Goal: Task Accomplishment & Management: Manage account settings

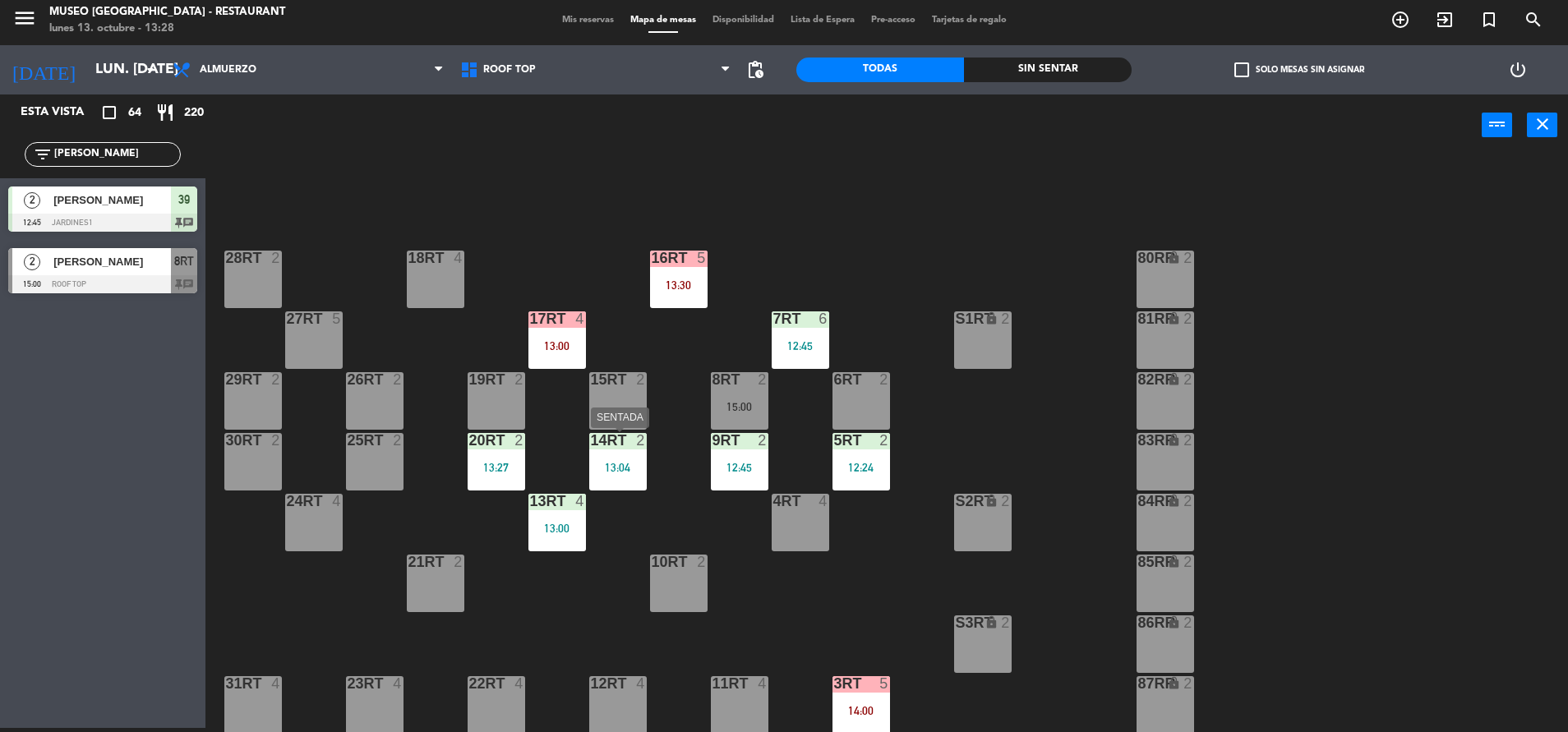
click at [623, 446] on div at bounding box center [618, 440] width 27 height 15
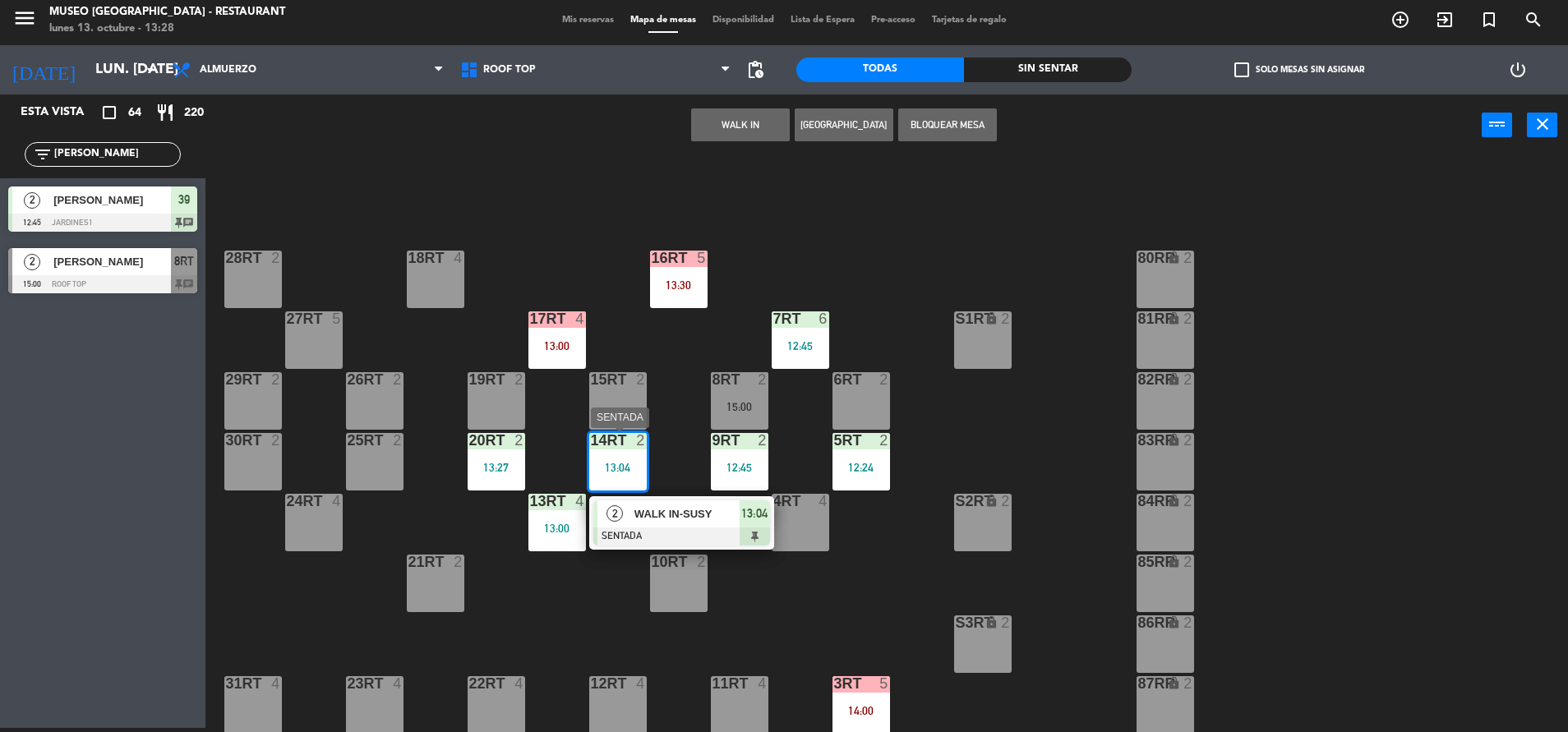
click at [663, 505] on span "WALK IN-SUSY" at bounding box center [687, 513] width 105 height 17
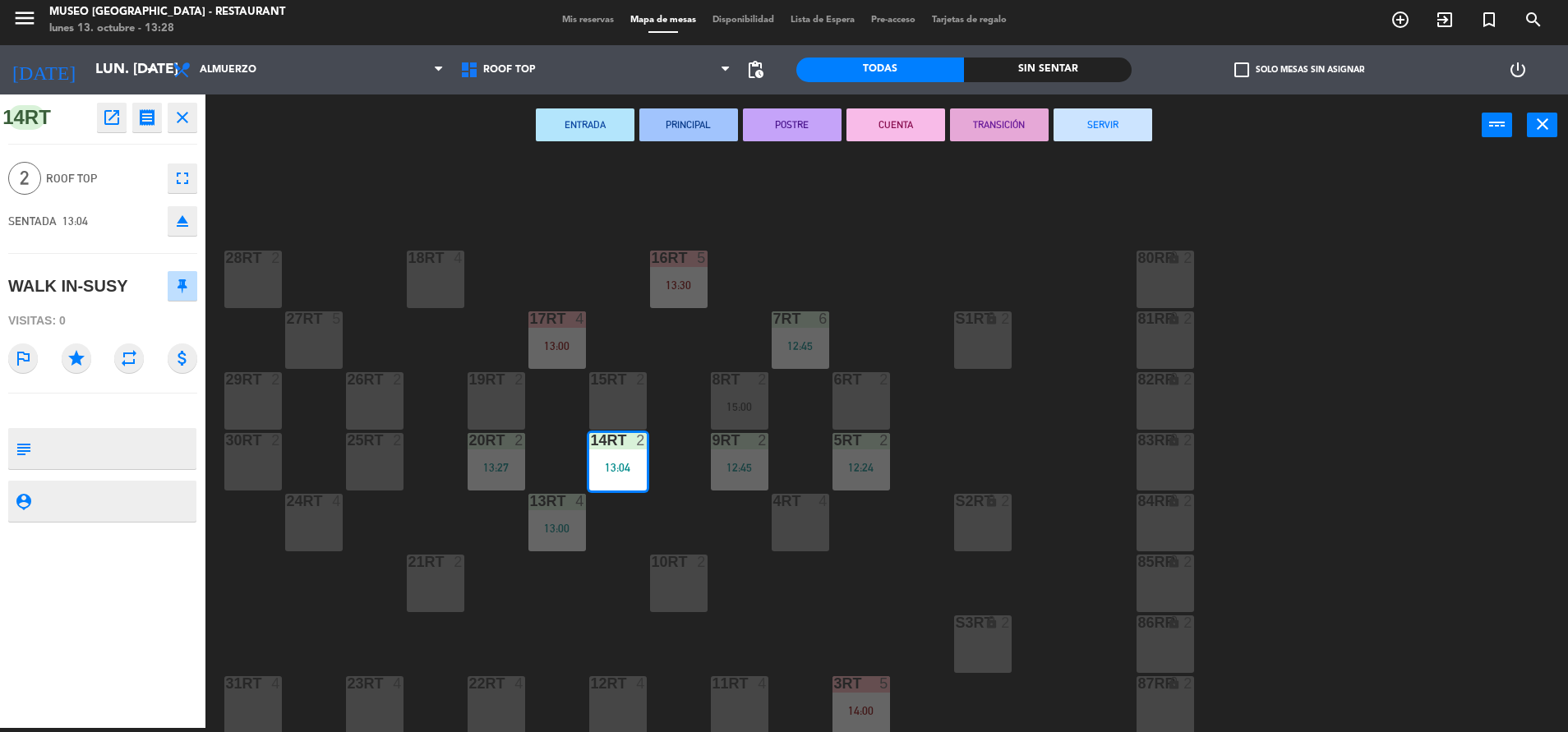
click at [66, 439] on textarea at bounding box center [116, 448] width 157 height 35
type textarea "m14RT"
click at [98, 304] on div "WALK IN-SUSY" at bounding box center [103, 286] width 189 height 41
click at [877, 578] on div "18RT 4 16RT 5 13:30 28RT 2 80RR lock 2 27RT 5 7RT 6 12:45 S1RT lock 2 17RT 4 13…" at bounding box center [894, 446] width 1347 height 572
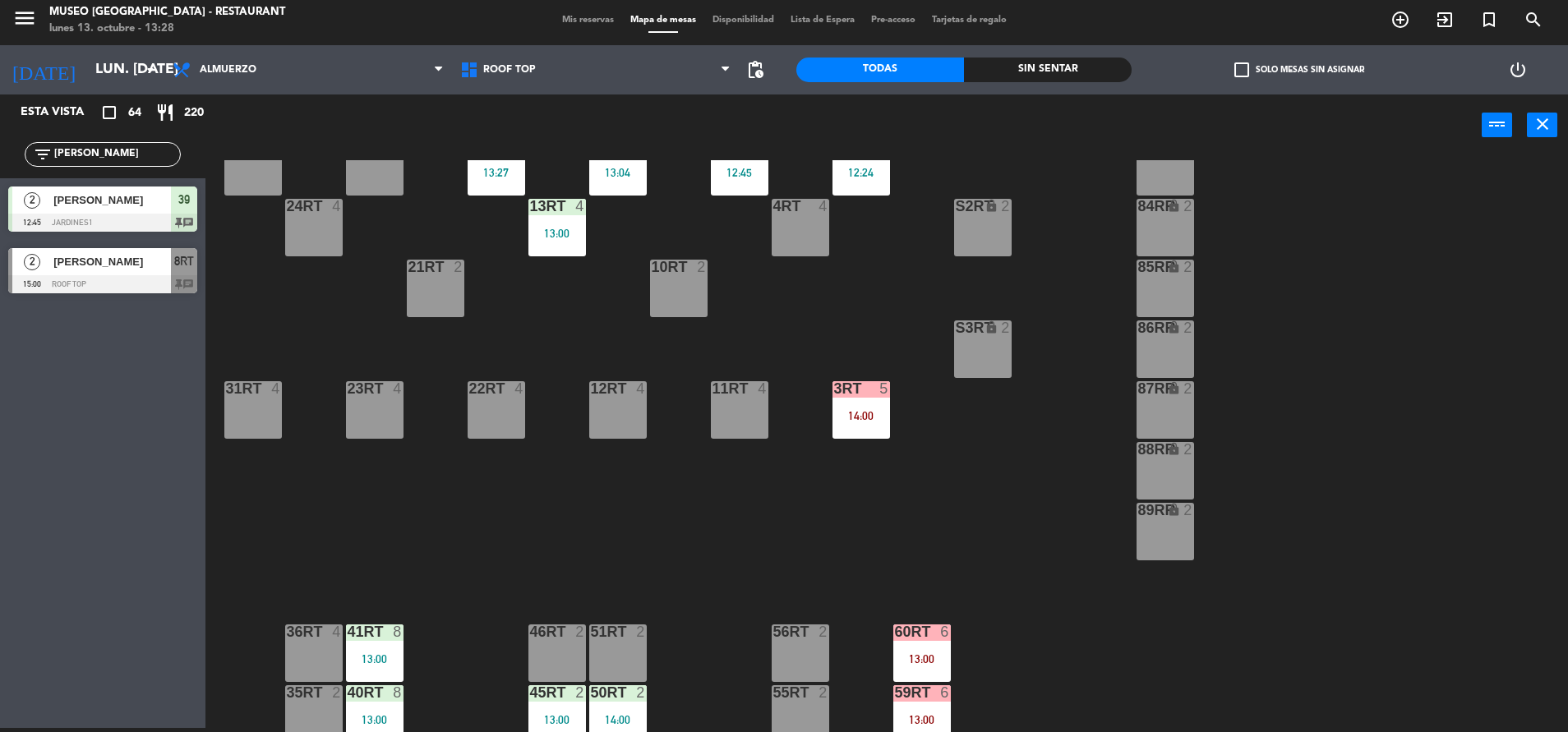
scroll to position [670, 0]
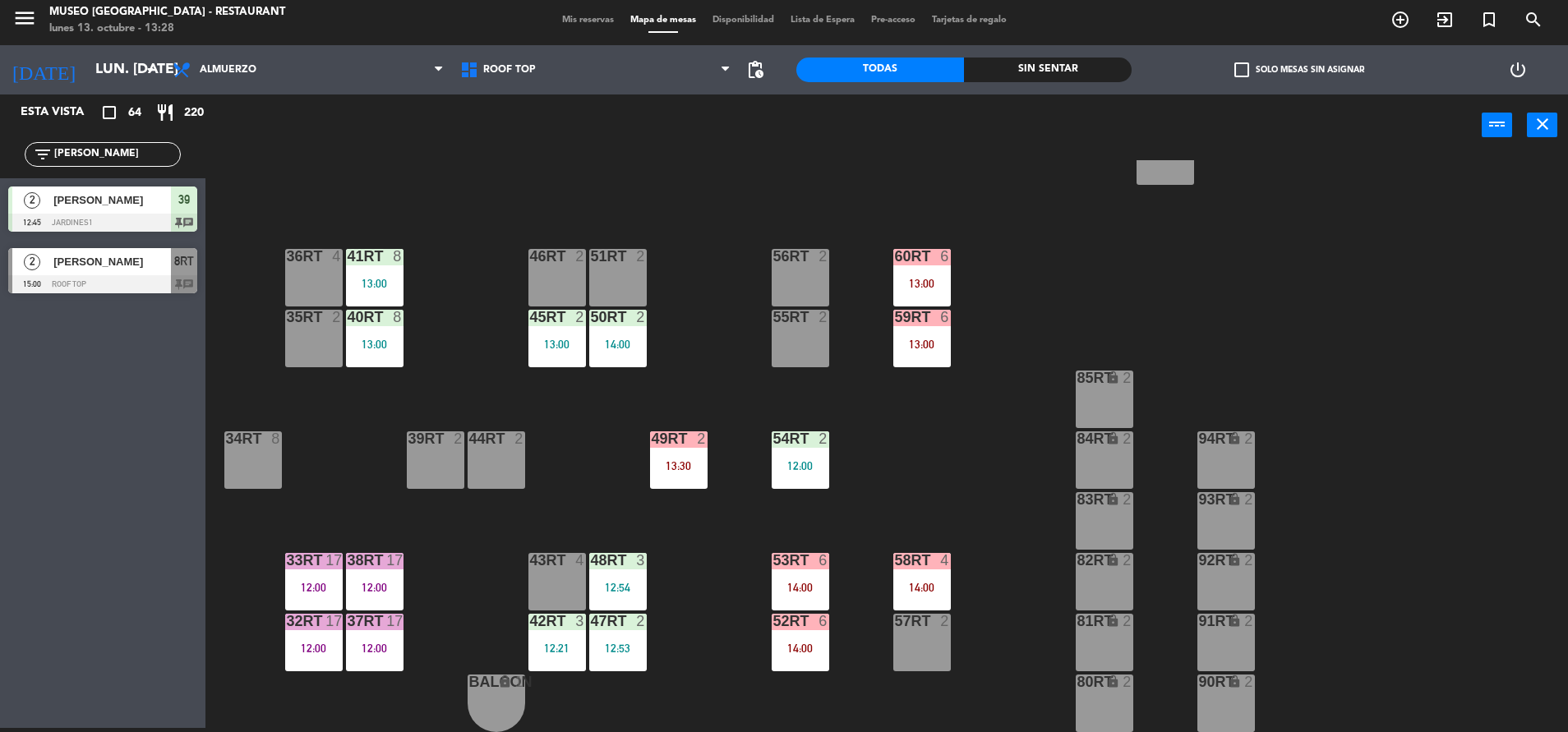
click at [802, 592] on div "14:00" at bounding box center [801, 587] width 57 height 12
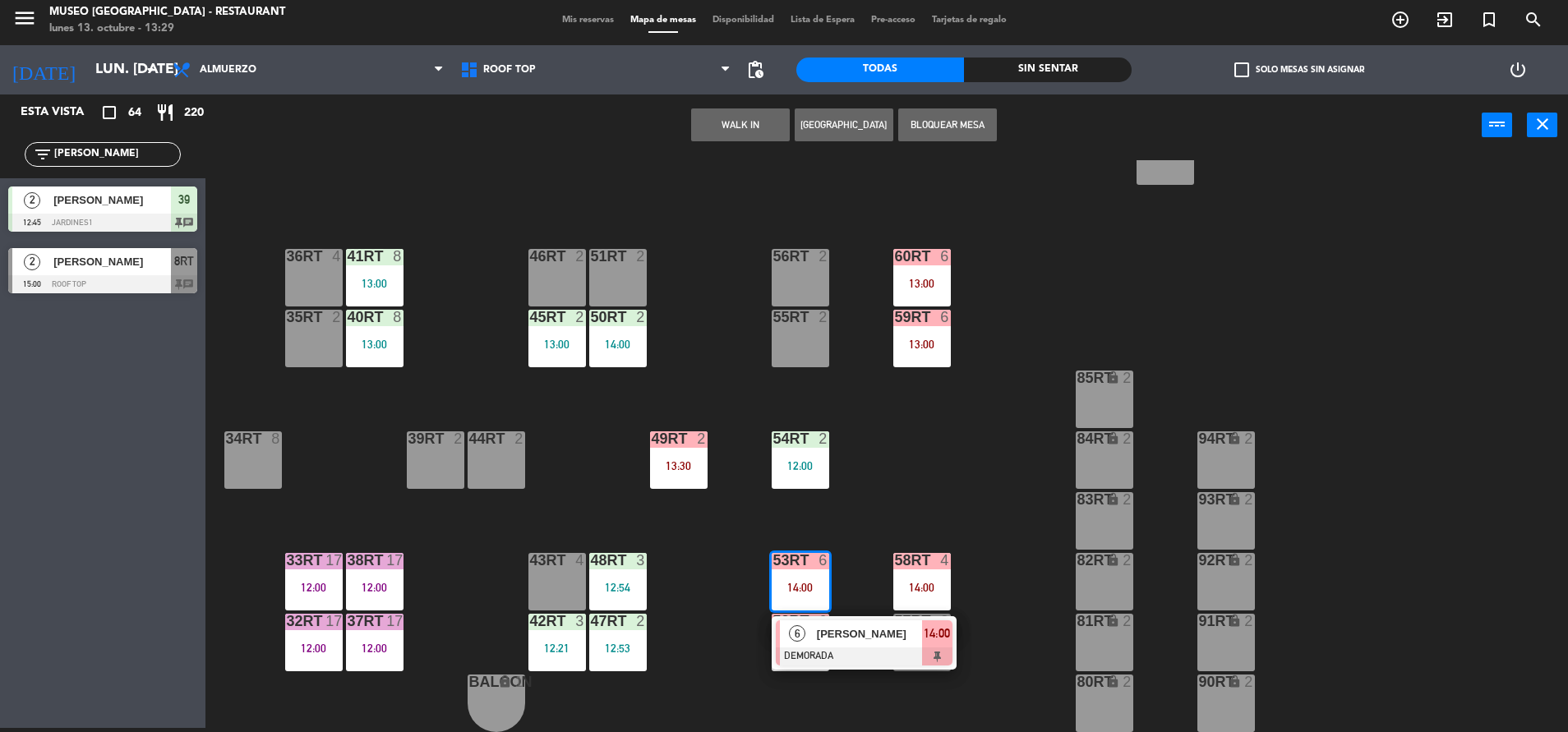
click at [839, 648] on div at bounding box center [864, 657] width 177 height 18
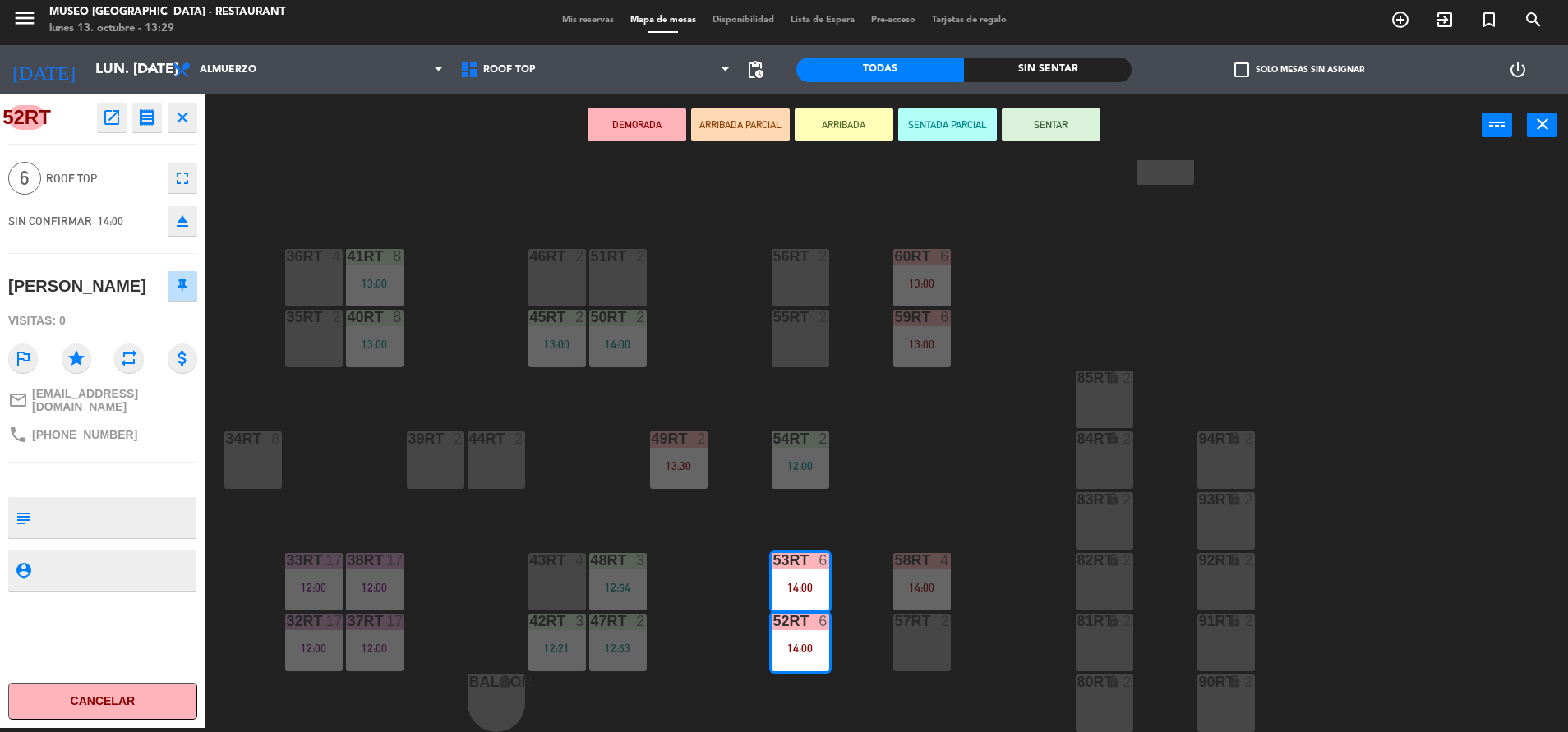
click at [919, 466] on div "18RT 4 16RT 5 13:30 28RT 2 80RR lock 2 27RT 5 7RT 6 12:45 S1RT lock 2 17RT 4 13…" at bounding box center [894, 446] width 1347 height 572
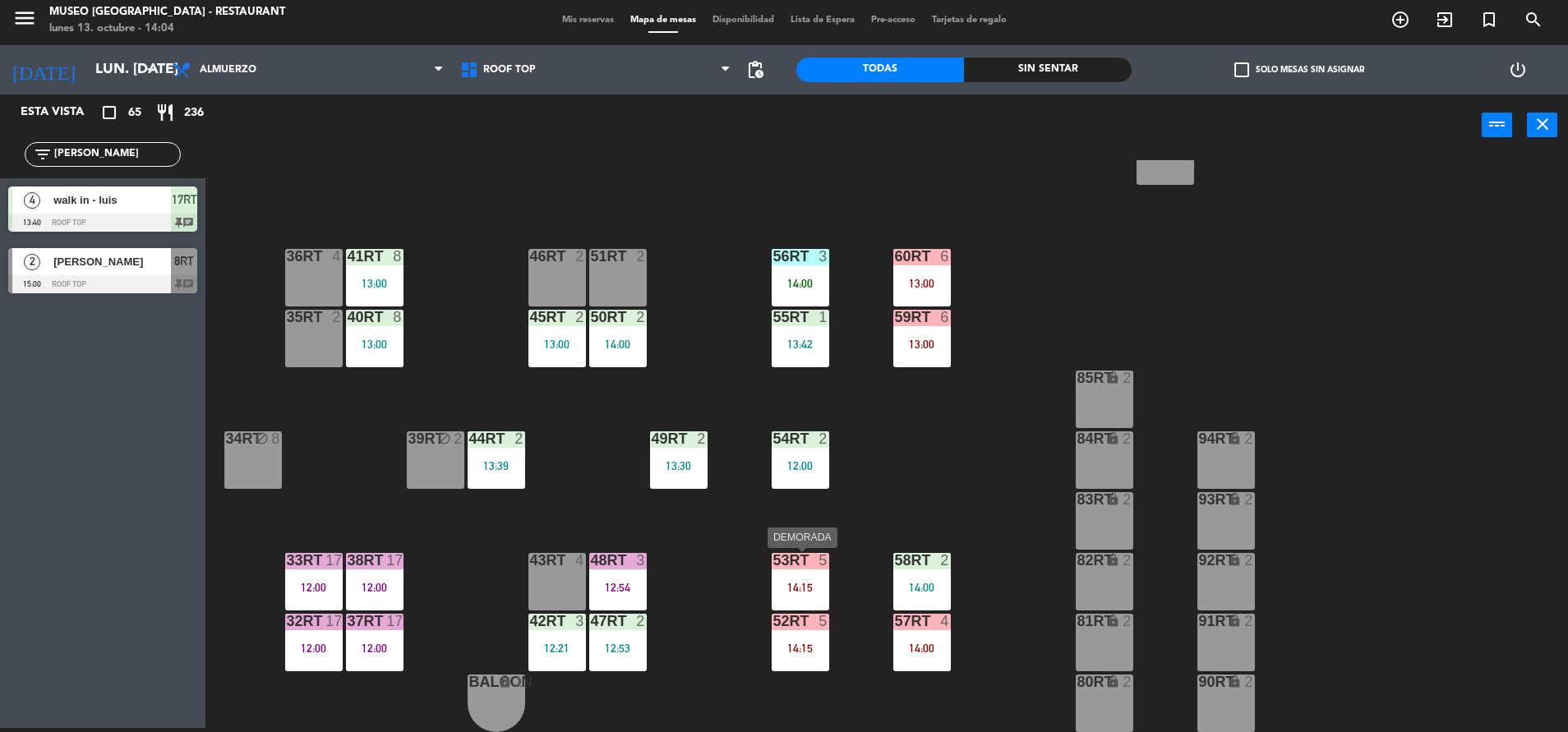
click at [784, 582] on div "14:15" at bounding box center [801, 587] width 57 height 12
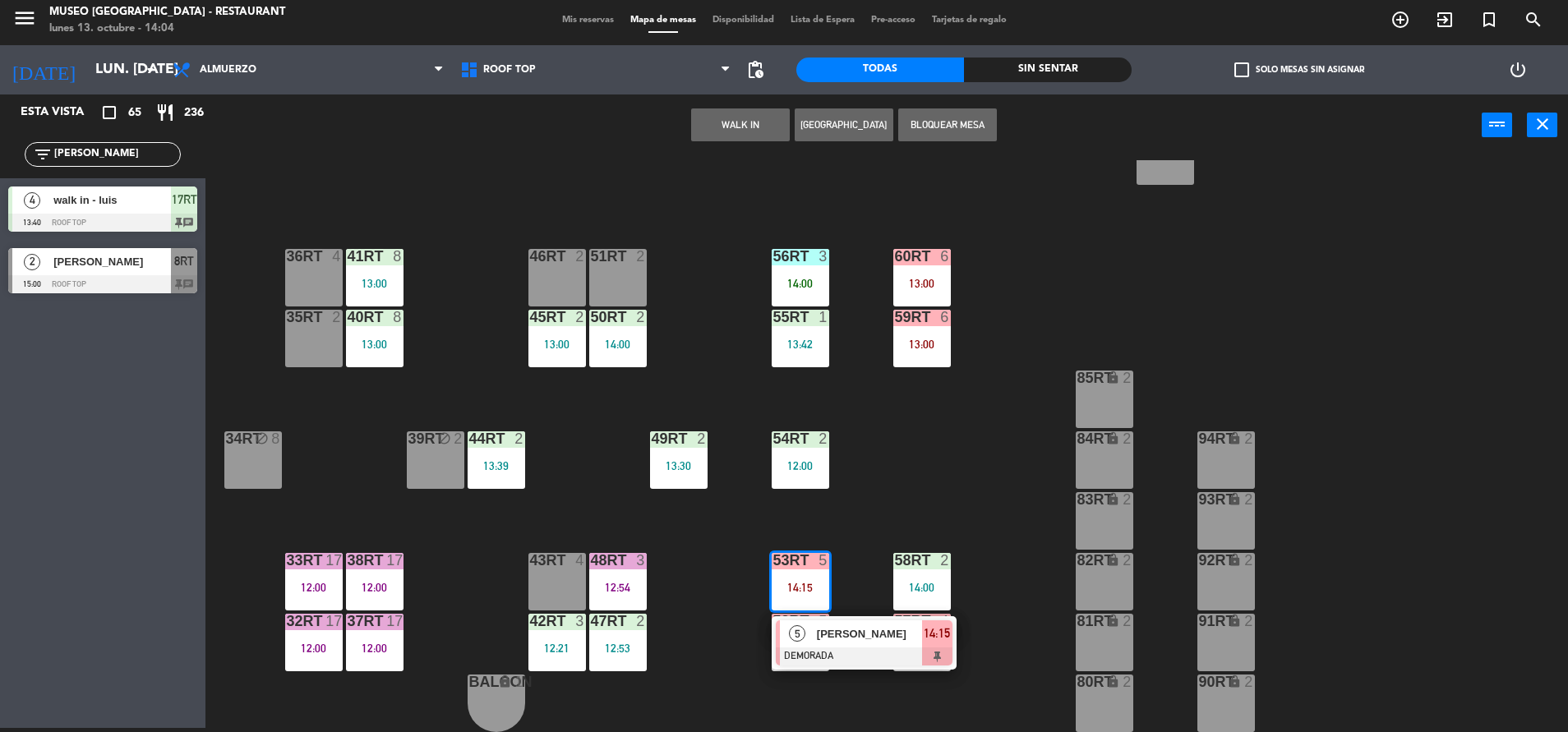
click at [872, 520] on div "18RT 4 14:00 16RT 3 13:36 28RT 2 80RR lock 4 13:00 27RT 5 7RT 6 12:45 S1RT lock…" at bounding box center [894, 446] width 1347 height 572
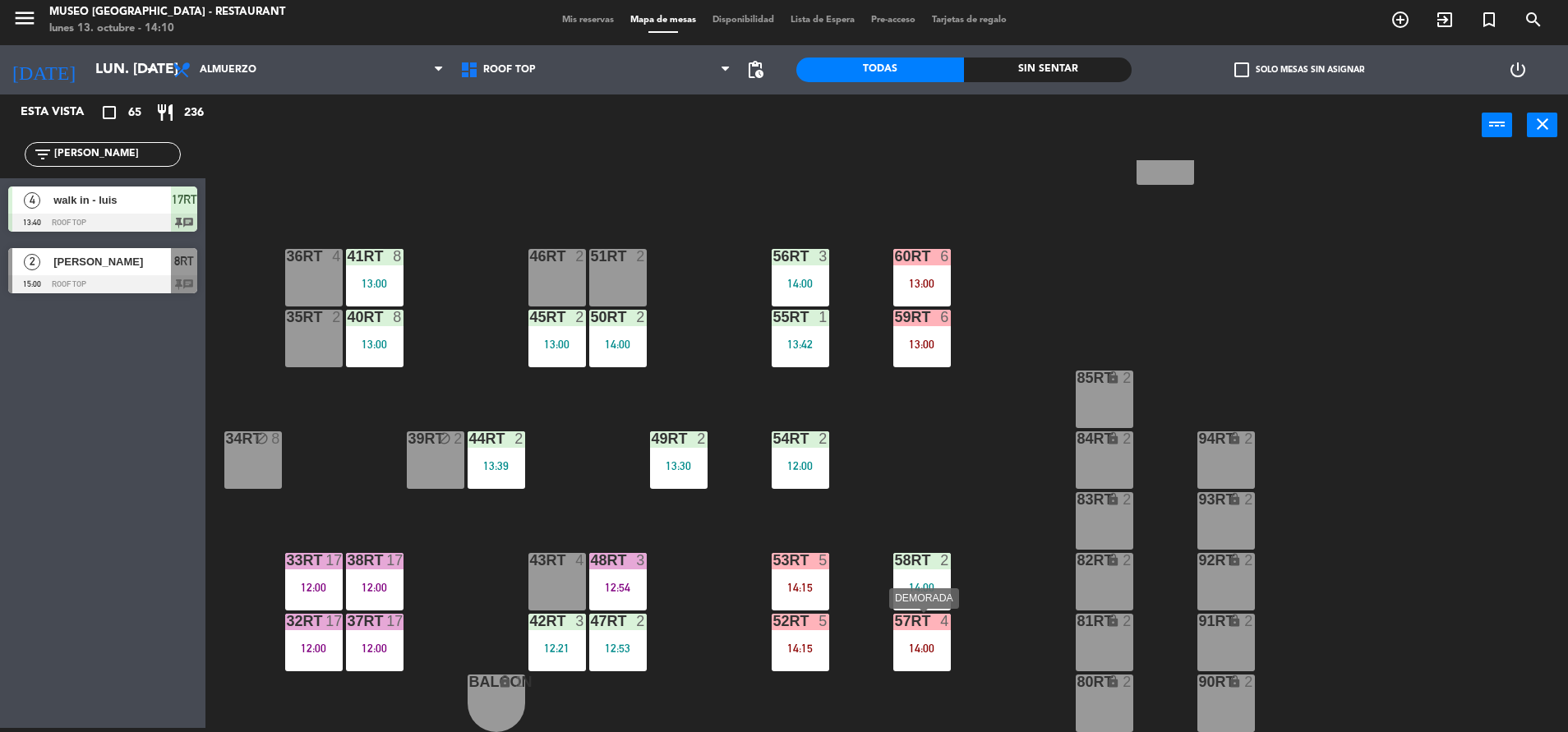
click at [920, 666] on div "57RT 4 14:00" at bounding box center [922, 643] width 57 height 57
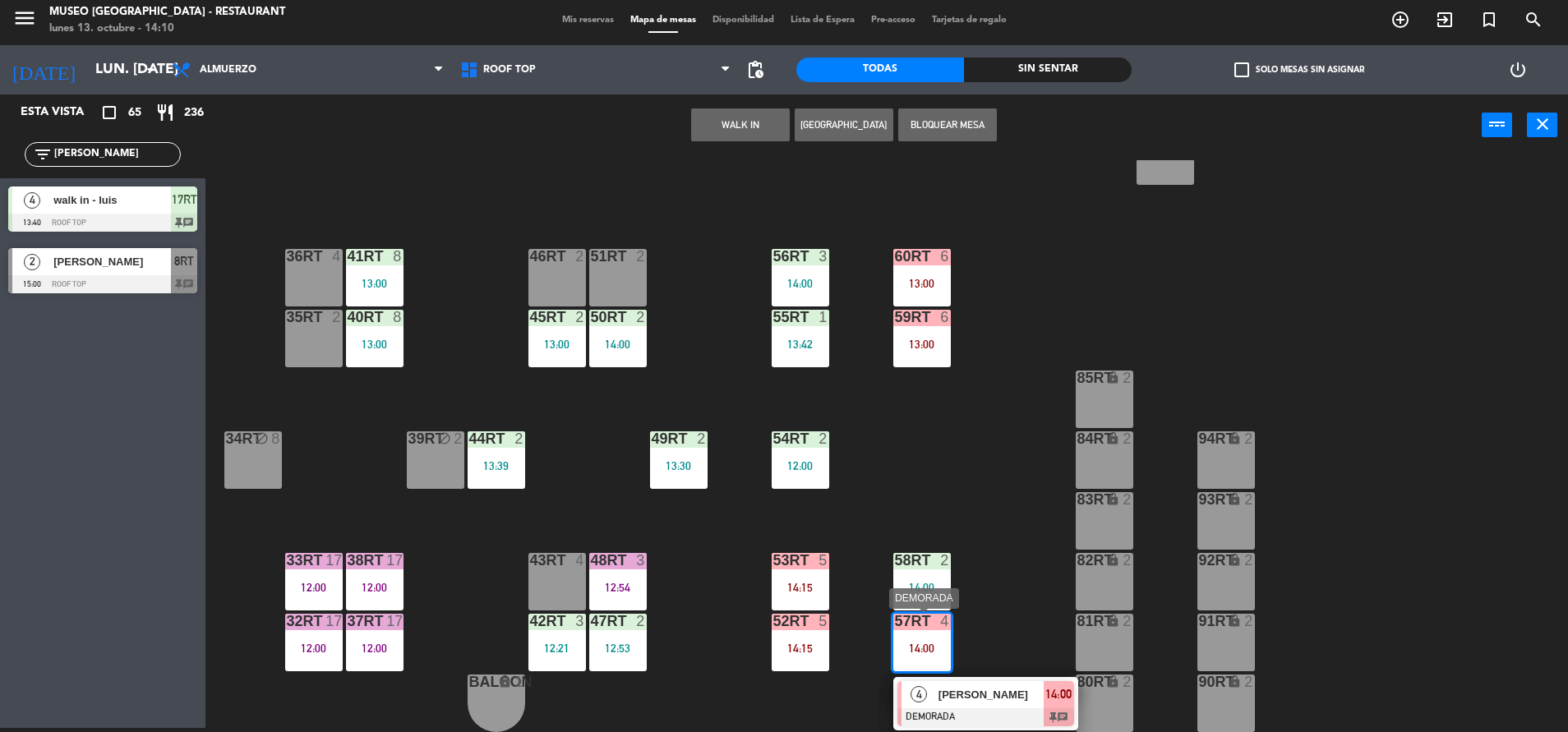
click at [1012, 699] on span "[PERSON_NAME]" at bounding box center [991, 695] width 105 height 17
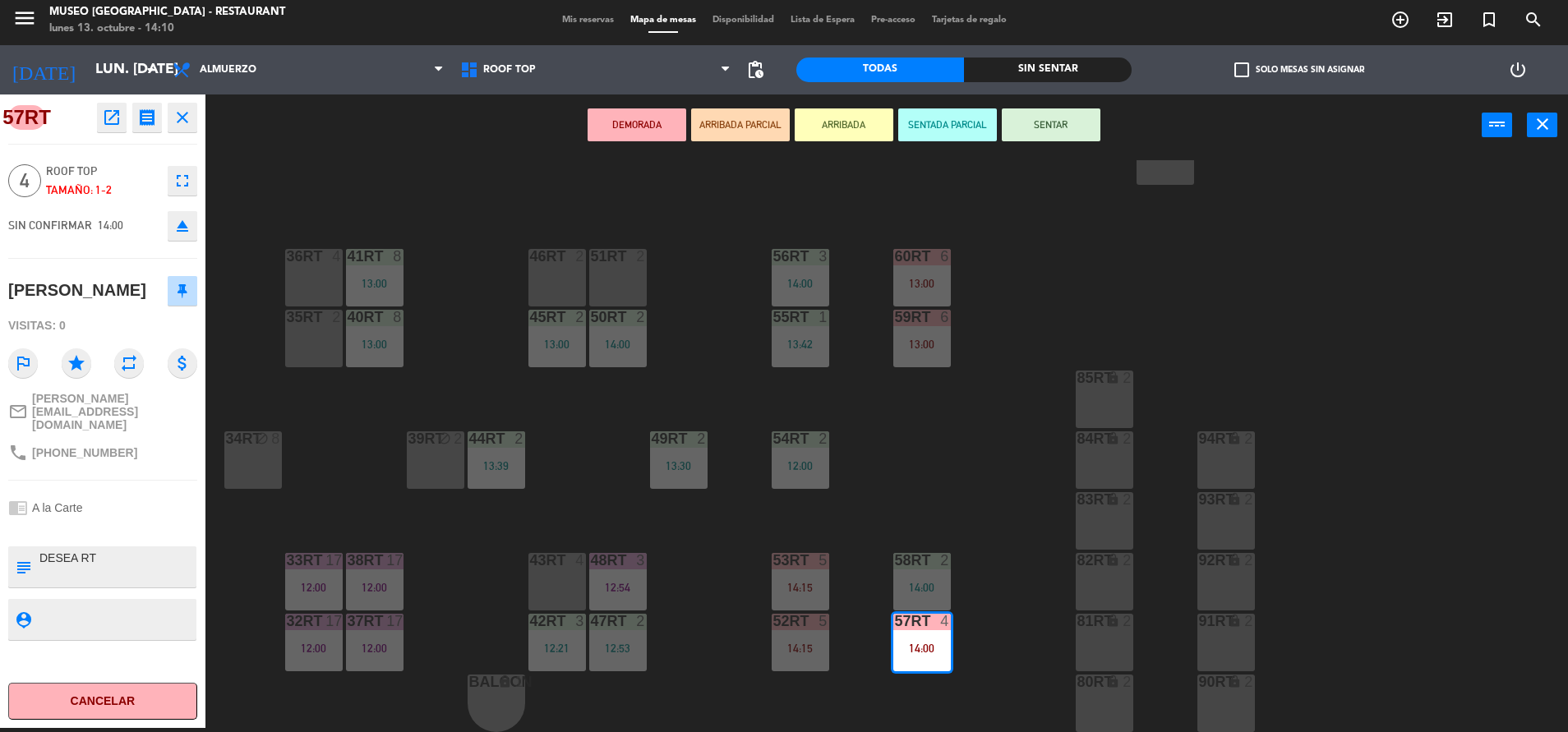
click at [891, 477] on div "18RT 4 14:00 16RT 3 13:36 28RT 2 80RR lock 4 13:00 27RT 5 7RT 6 12:45 S1RT lock…" at bounding box center [894, 446] width 1347 height 572
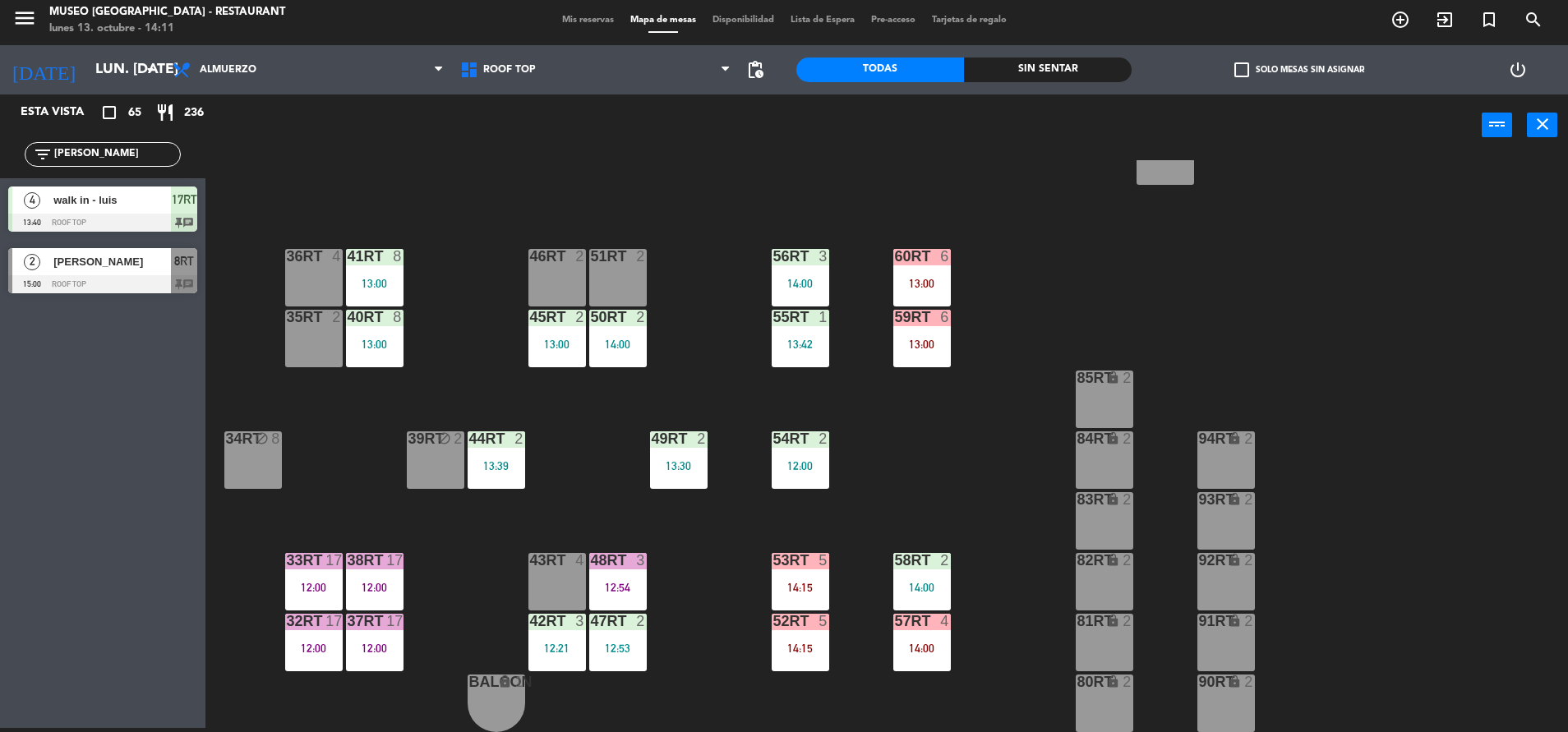
click at [934, 621] on div at bounding box center [921, 621] width 27 height 15
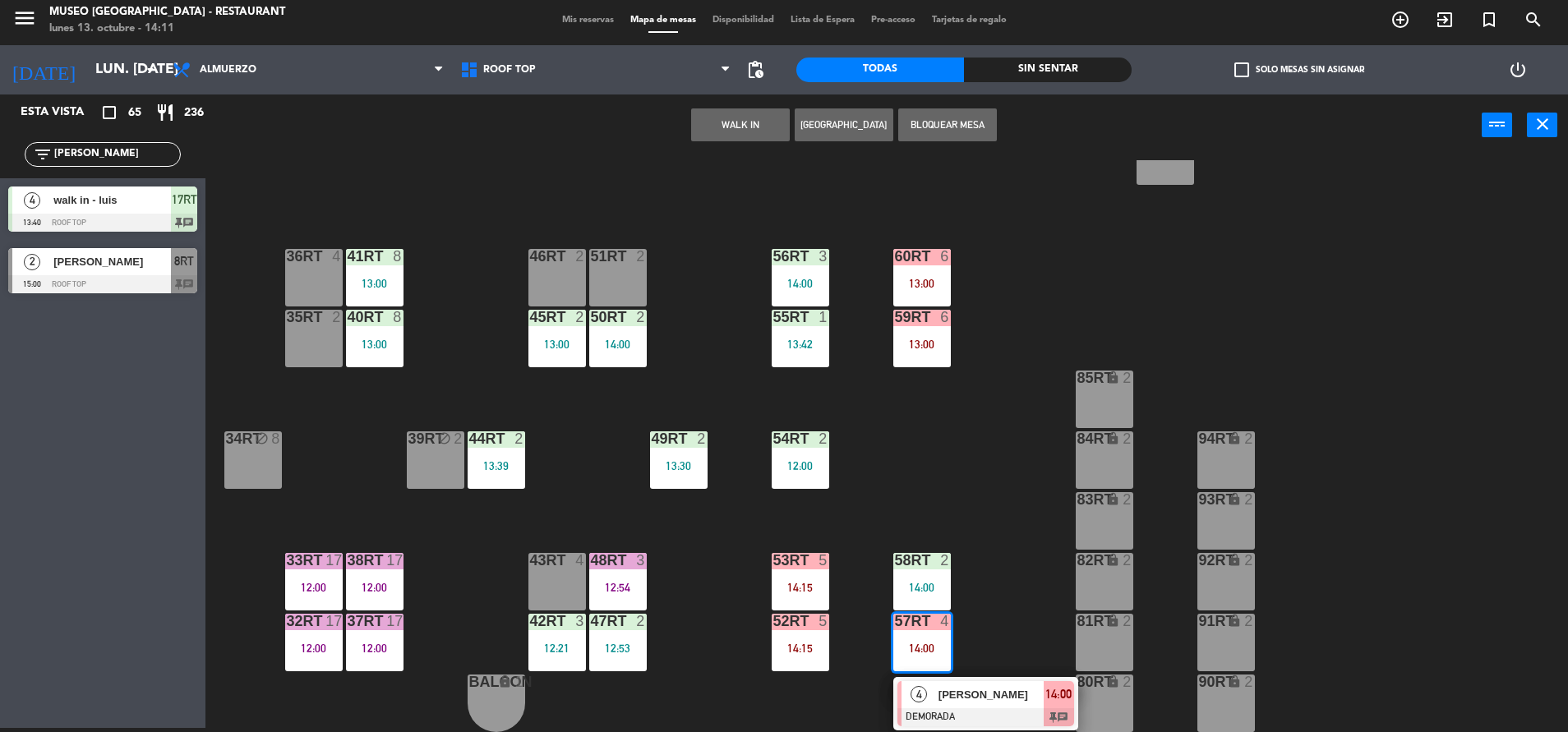
click at [948, 509] on div "18RT 4 14:00 16RT 3 13:36 28RT 2 80RR lock 4 13:00 27RT 5 7RT 6 12:45 S1RT lock…" at bounding box center [894, 446] width 1347 height 572
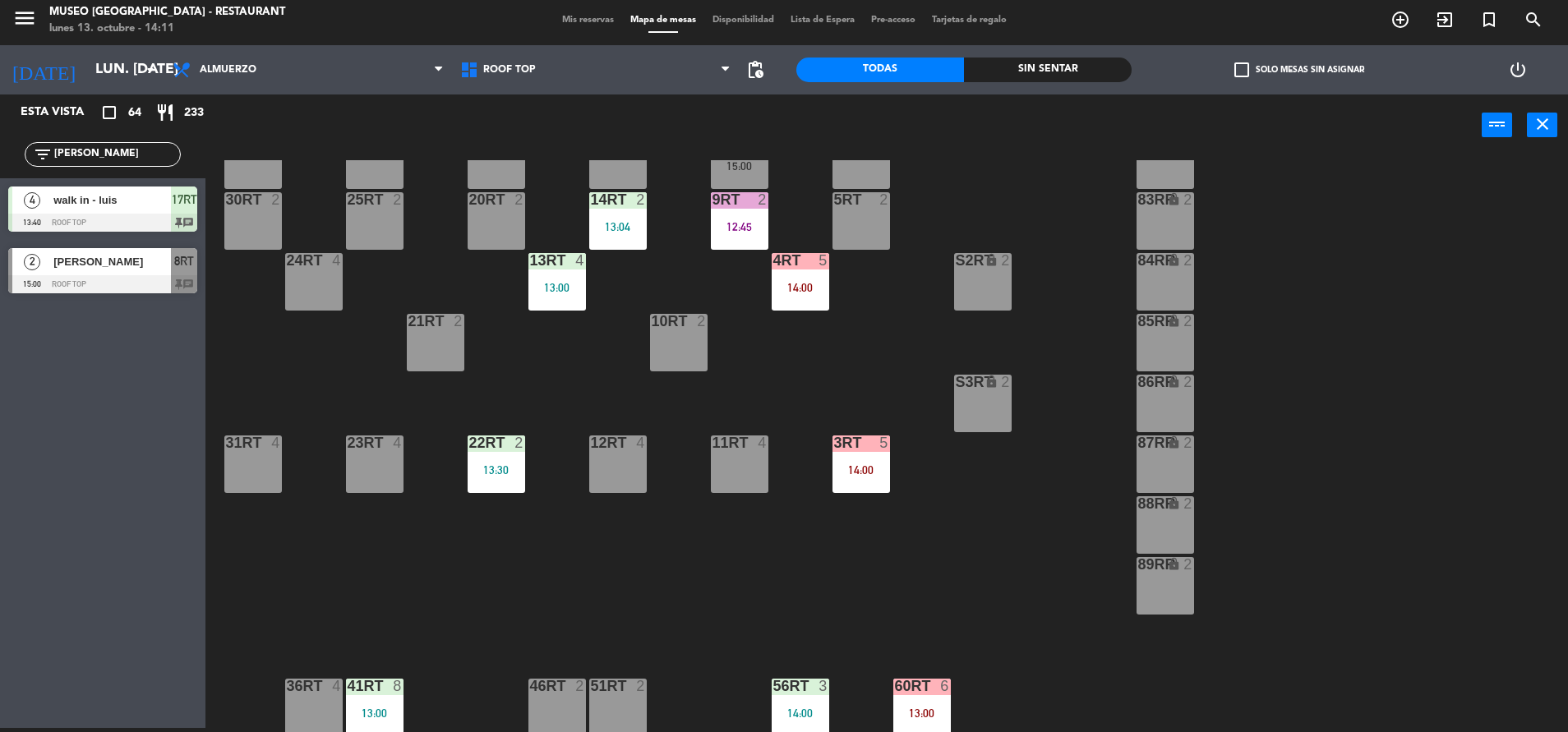
scroll to position [239, 0]
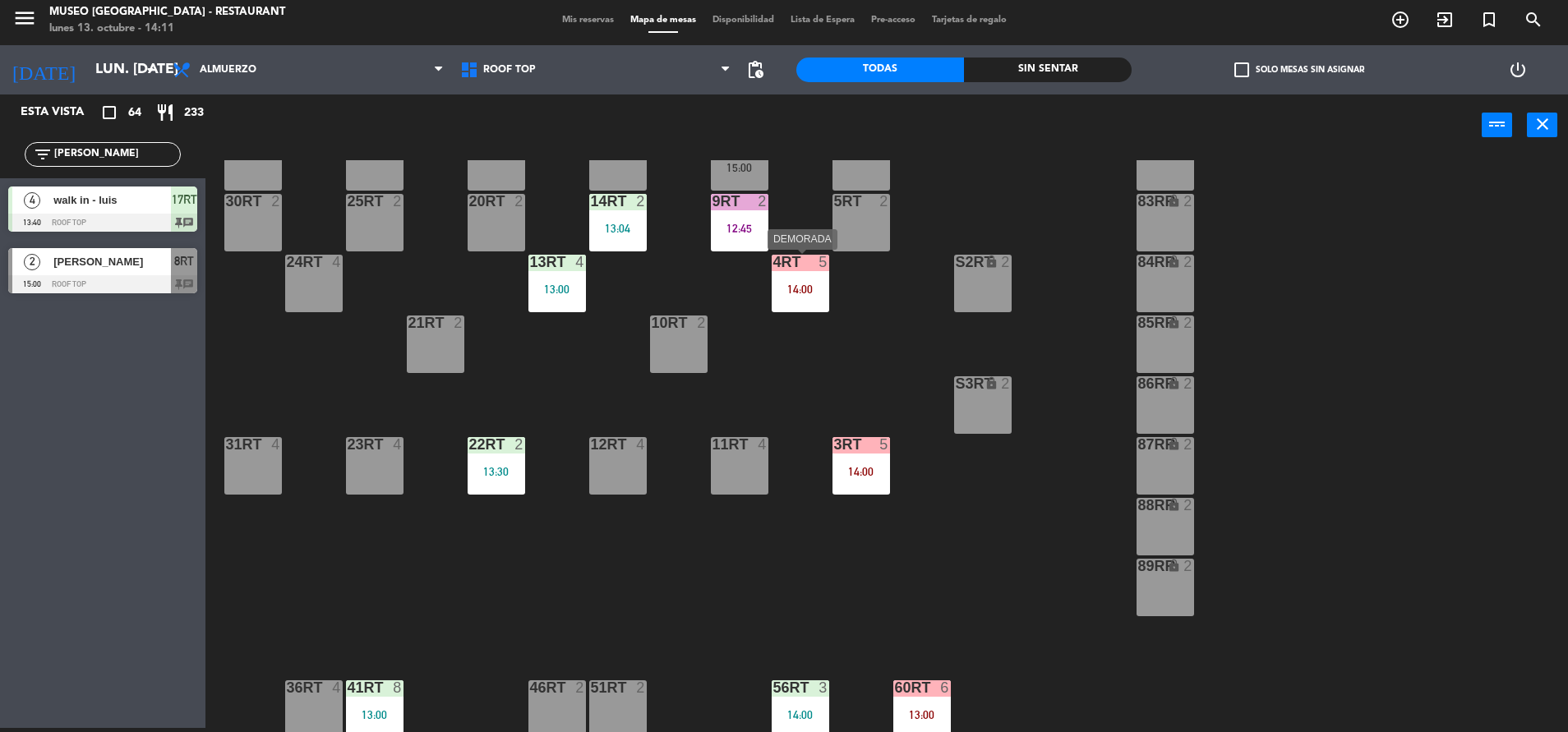
click at [790, 284] on div "14:00" at bounding box center [801, 289] width 57 height 12
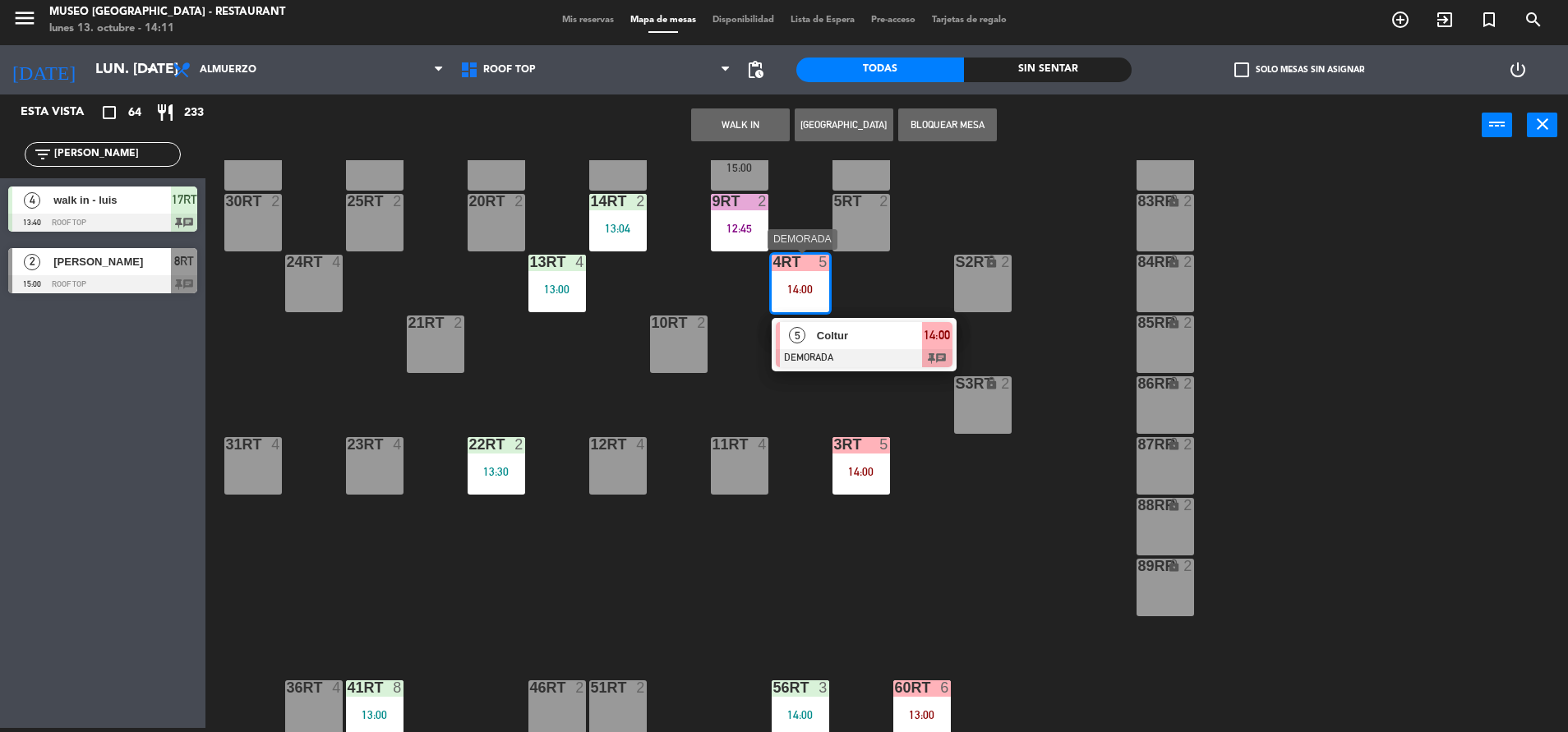
click at [870, 332] on span "Coltur" at bounding box center [869, 335] width 105 height 17
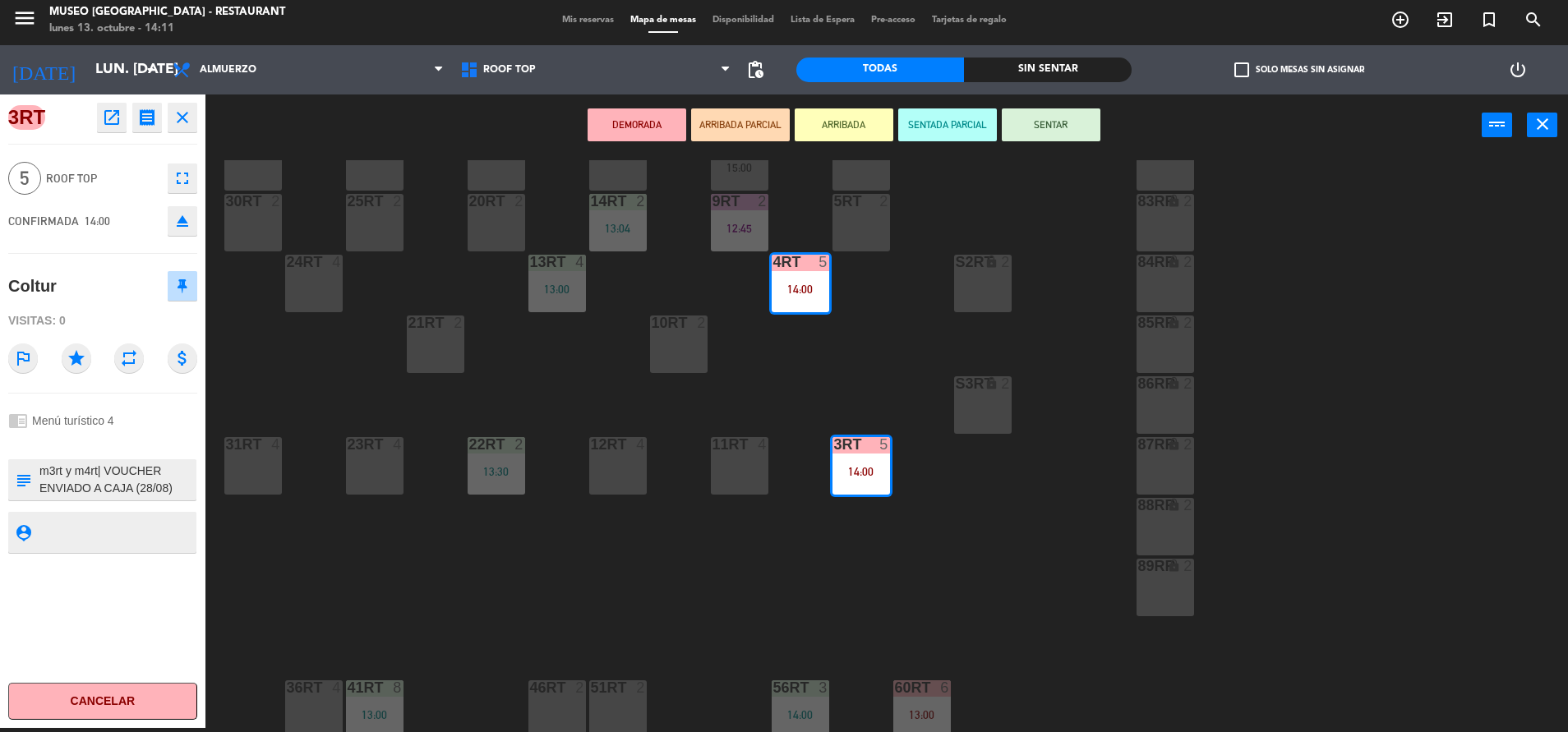
click at [147, 485] on textarea at bounding box center [116, 479] width 157 height 35
click at [1062, 127] on button "SENTAR" at bounding box center [1050, 125] width 98 height 33
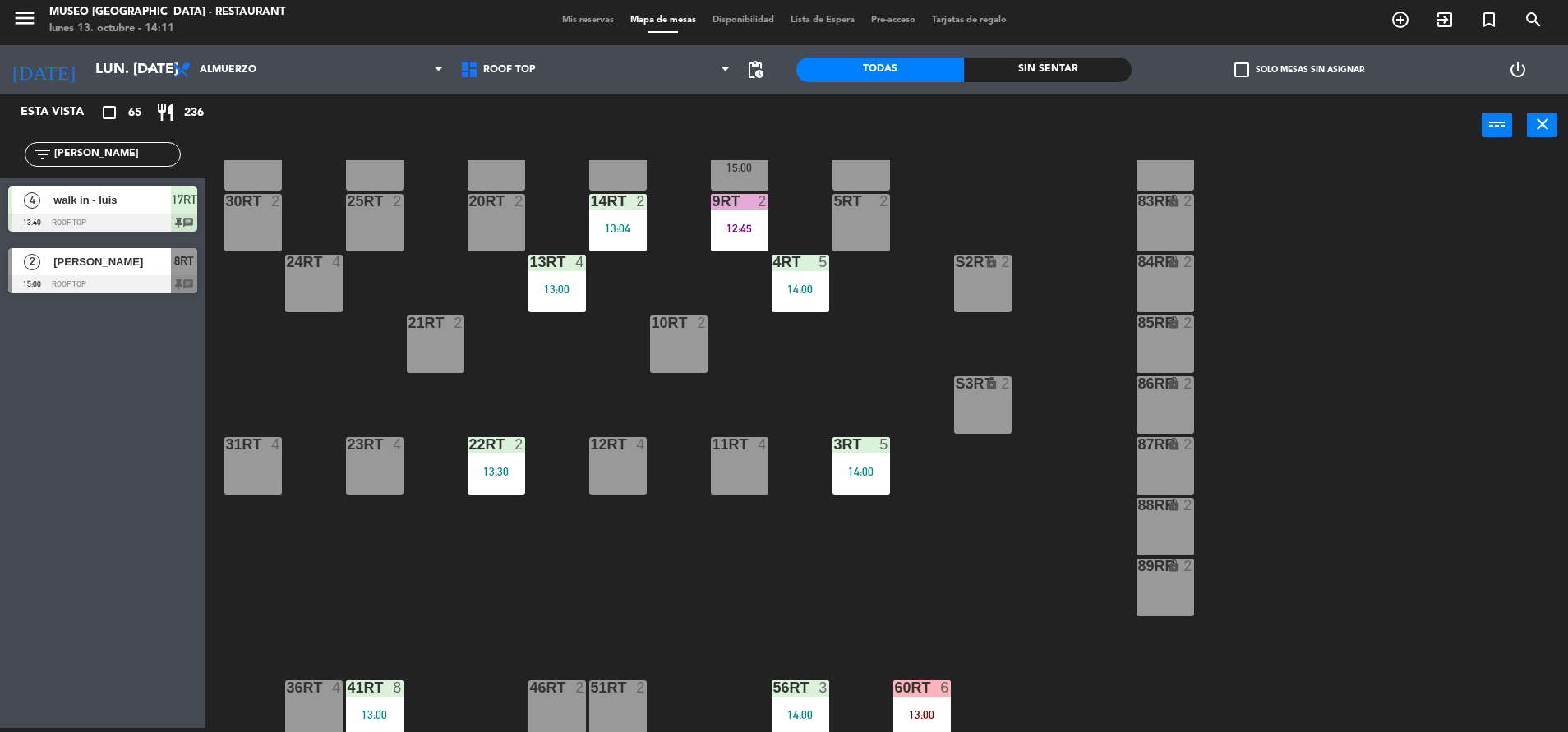
scroll to position [670, 0]
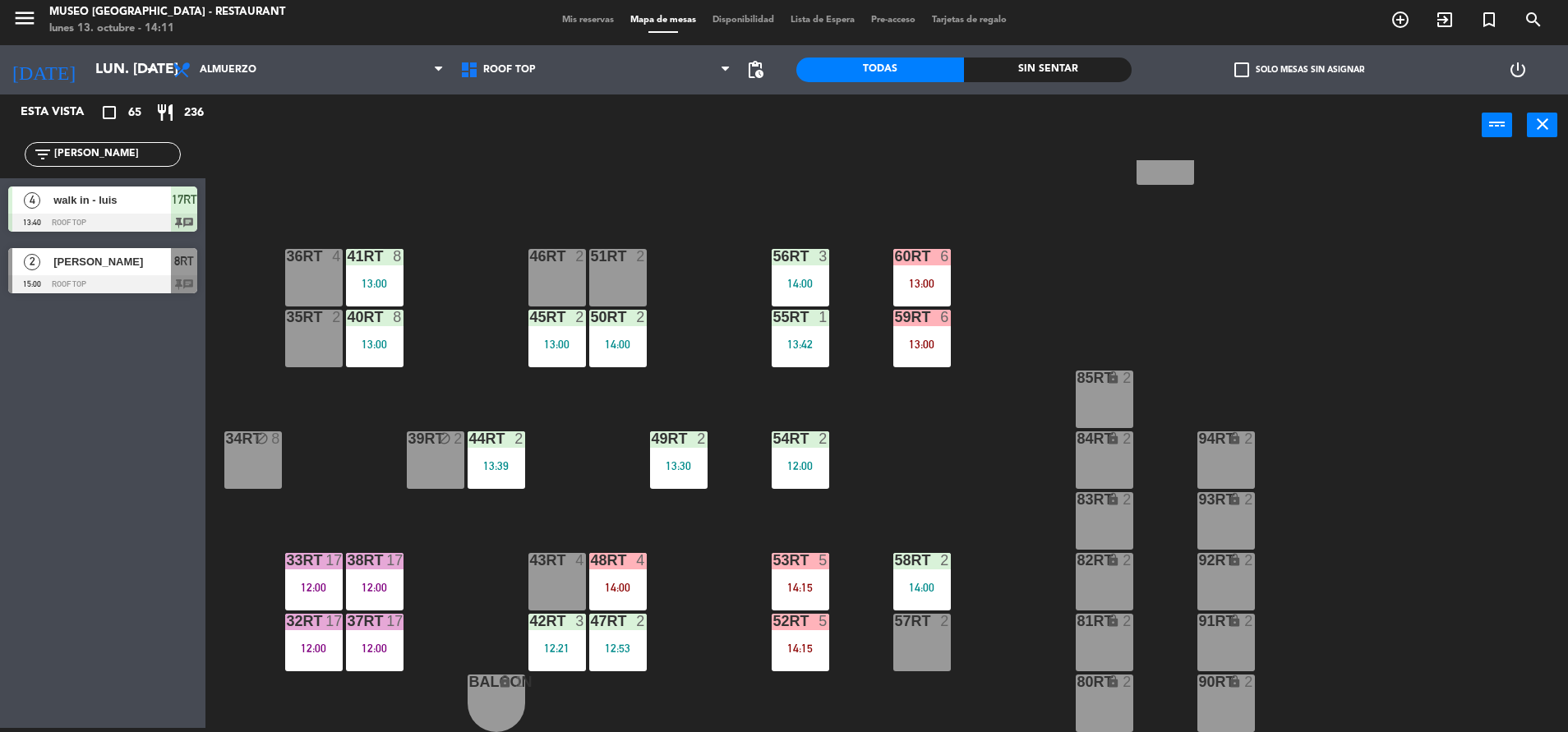
drag, startPoint x: 66, startPoint y: 151, endPoint x: -5, endPoint y: 151, distance: 71.0
click at [0, 151] on html "close × Museo Larco Café - Restaurant × chrome_reader_mode Listado de Reservas …" at bounding box center [784, 366] width 1568 height 732
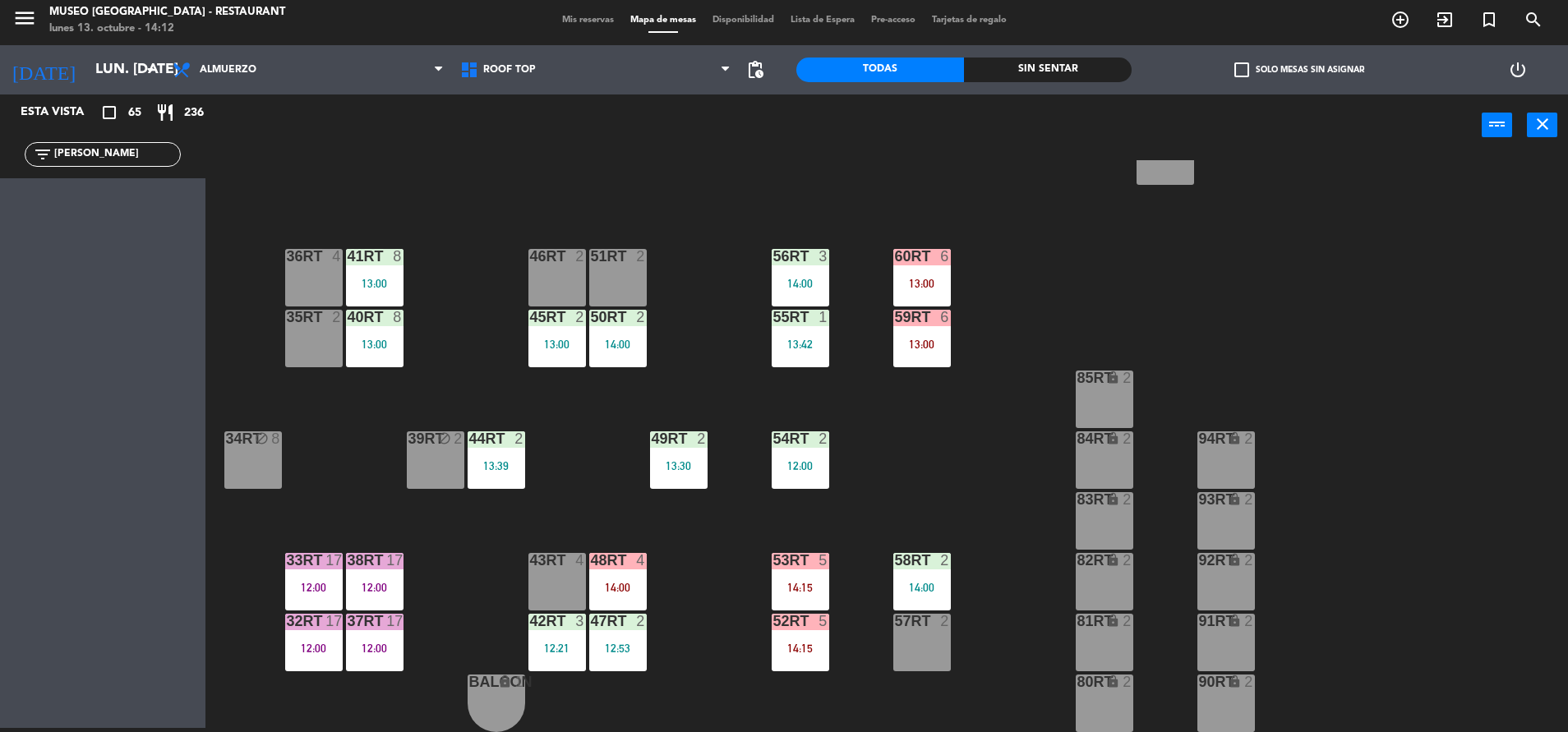
type input "[PERSON_NAME]"
click at [490, 220] on div "18RT 4 14:00 16RT 3 13:36 28RT 2 80RR lock 4 13:00 27RT 5 7RT 6 12:45 S1RT lock…" at bounding box center [894, 446] width 1347 height 572
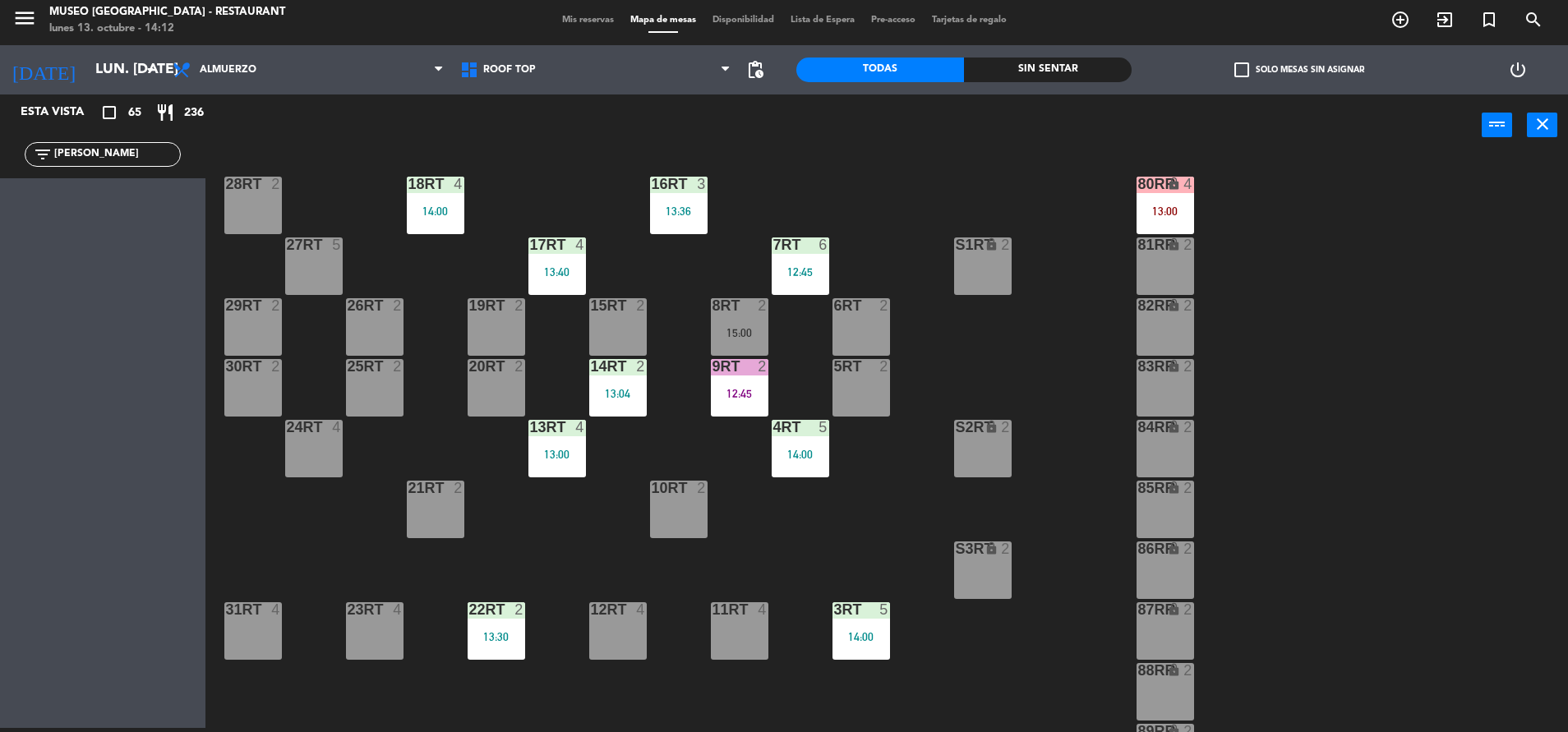
scroll to position [0, 0]
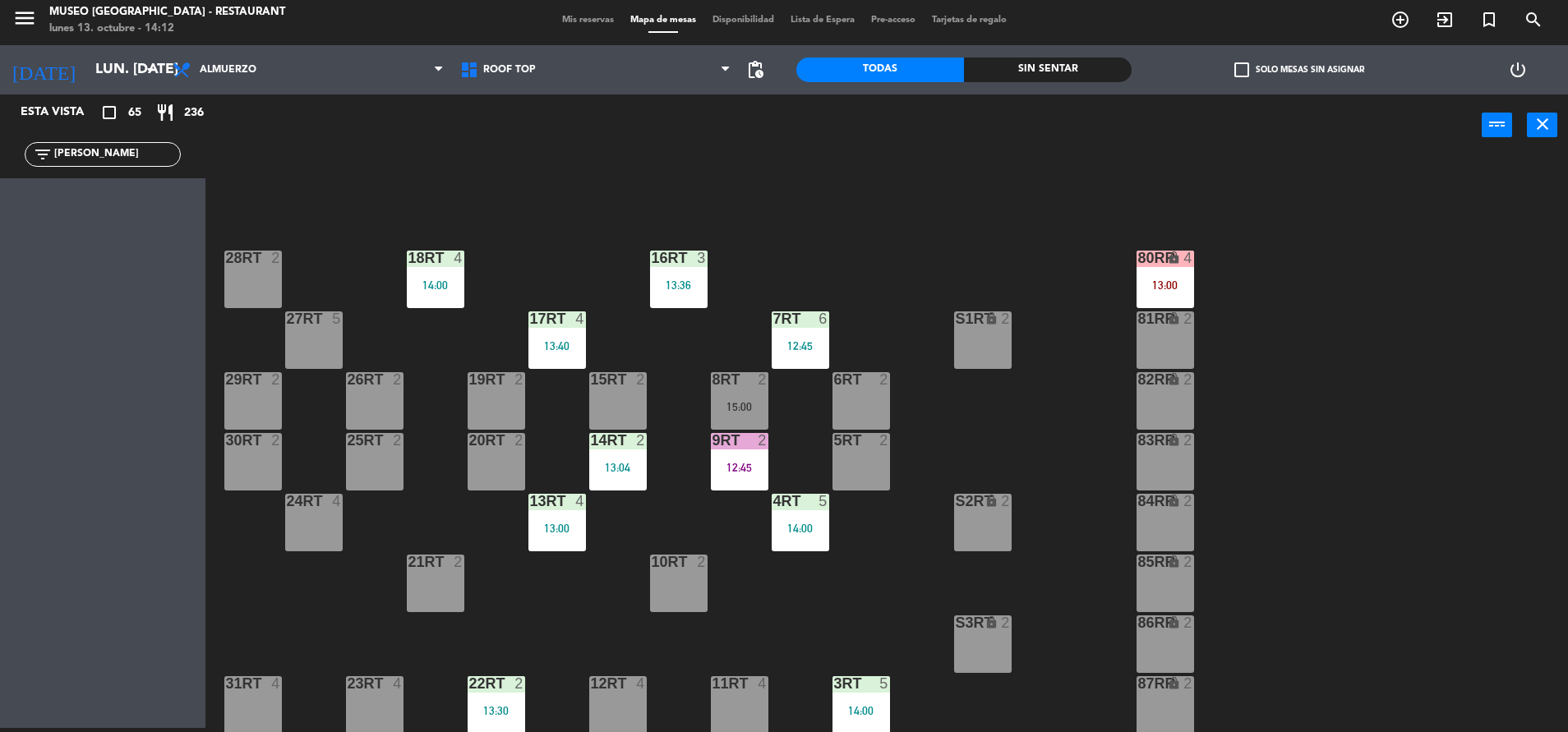
click at [1144, 271] on div "80RR lock 4 13:00" at bounding box center [1165, 279] width 57 height 57
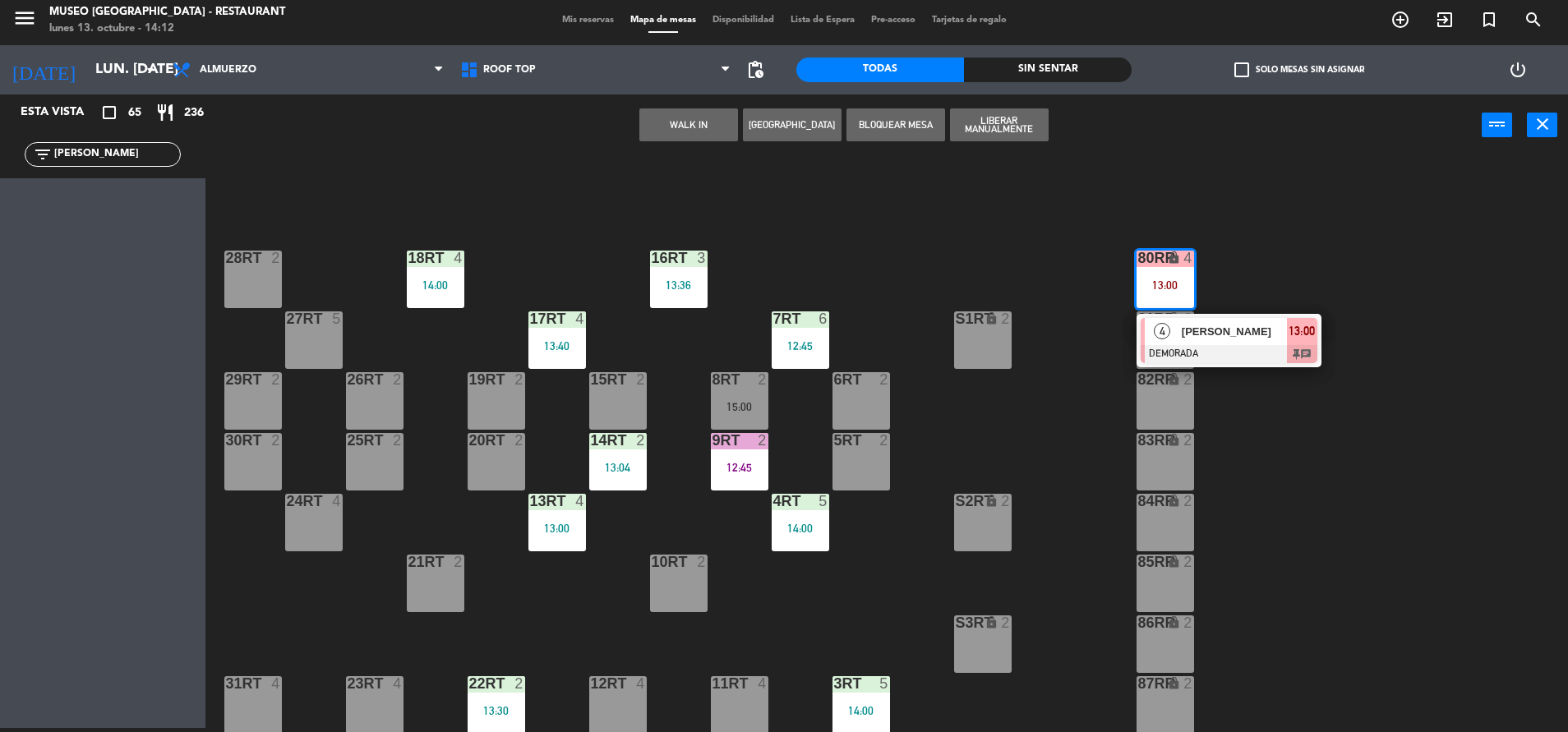
click at [1207, 360] on div at bounding box center [1229, 354] width 177 height 18
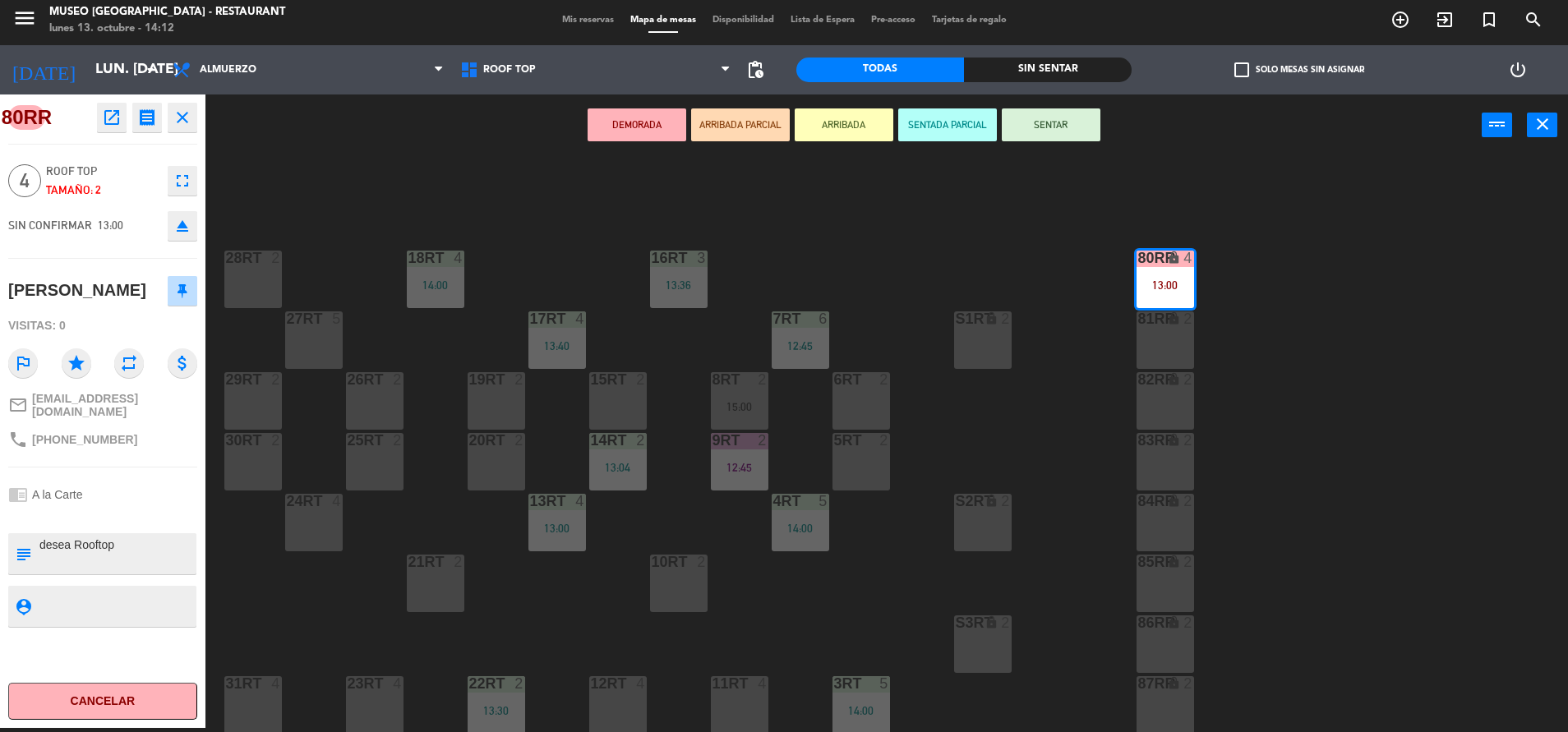
click at [117, 117] on icon "open_in_new" at bounding box center [112, 118] width 20 height 20
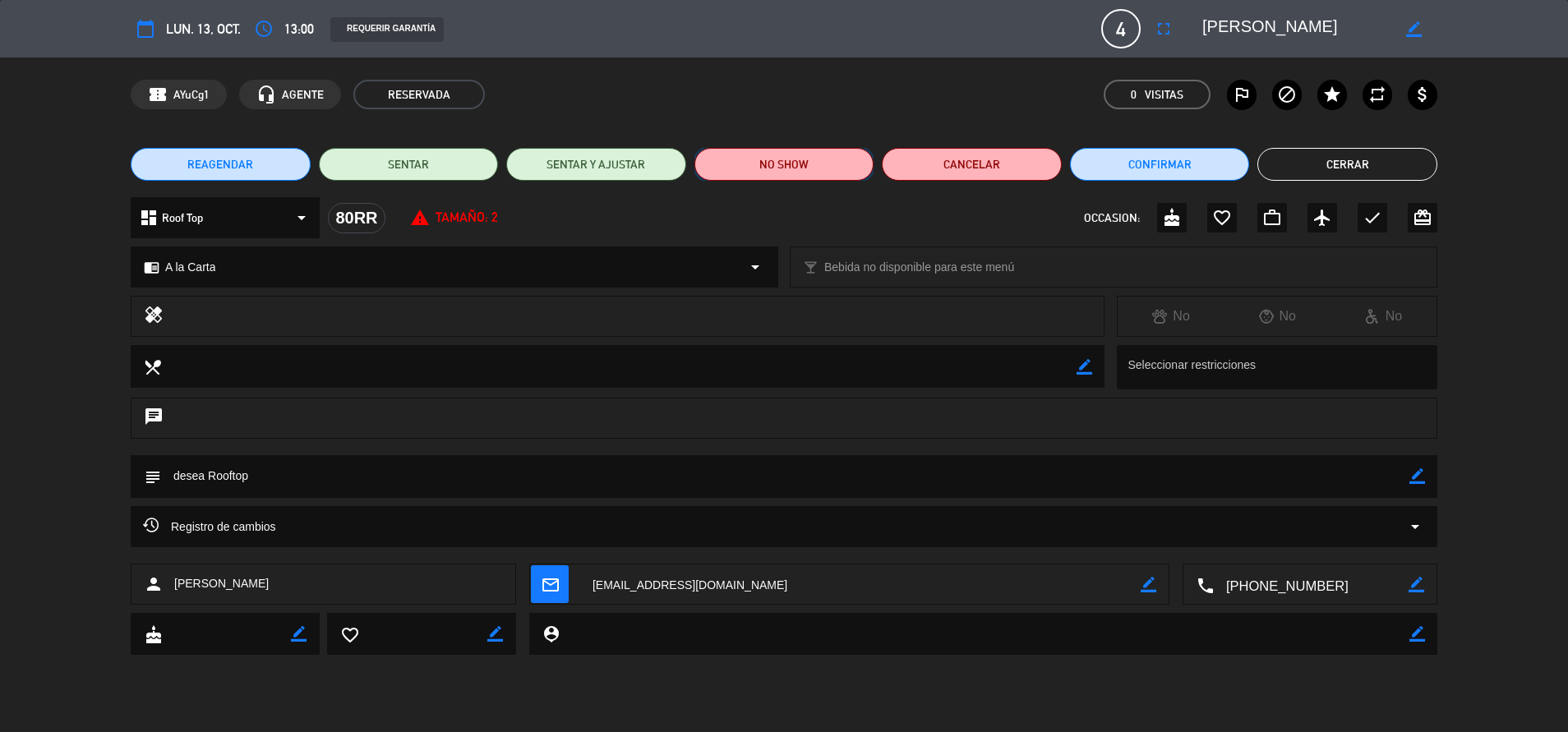
click at [808, 154] on button "NO SHOW" at bounding box center [784, 164] width 180 height 33
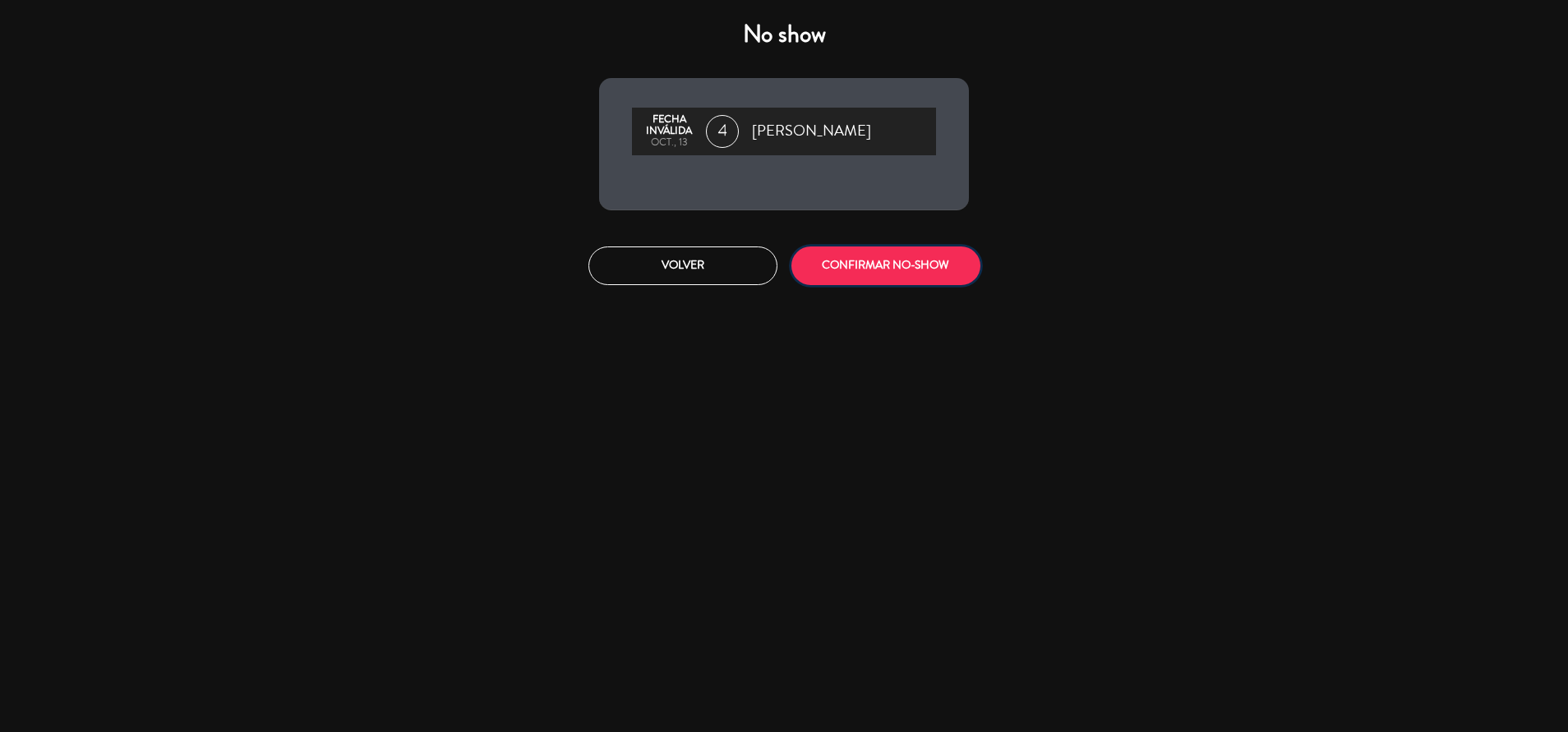
click at [877, 271] on button "CONFIRMAR NO-SHOW" at bounding box center [886, 265] width 189 height 38
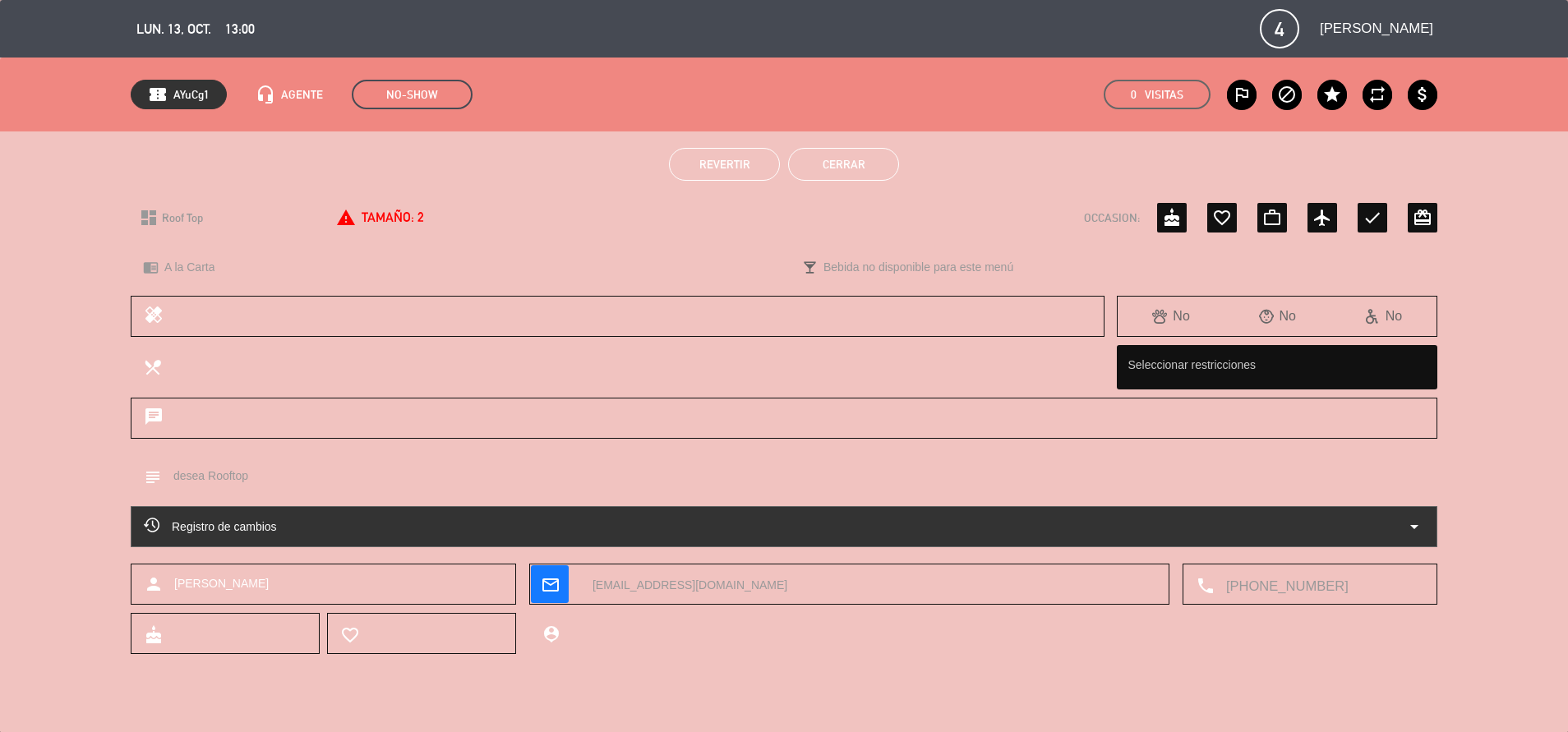
click at [819, 159] on button "Cerrar" at bounding box center [843, 164] width 111 height 33
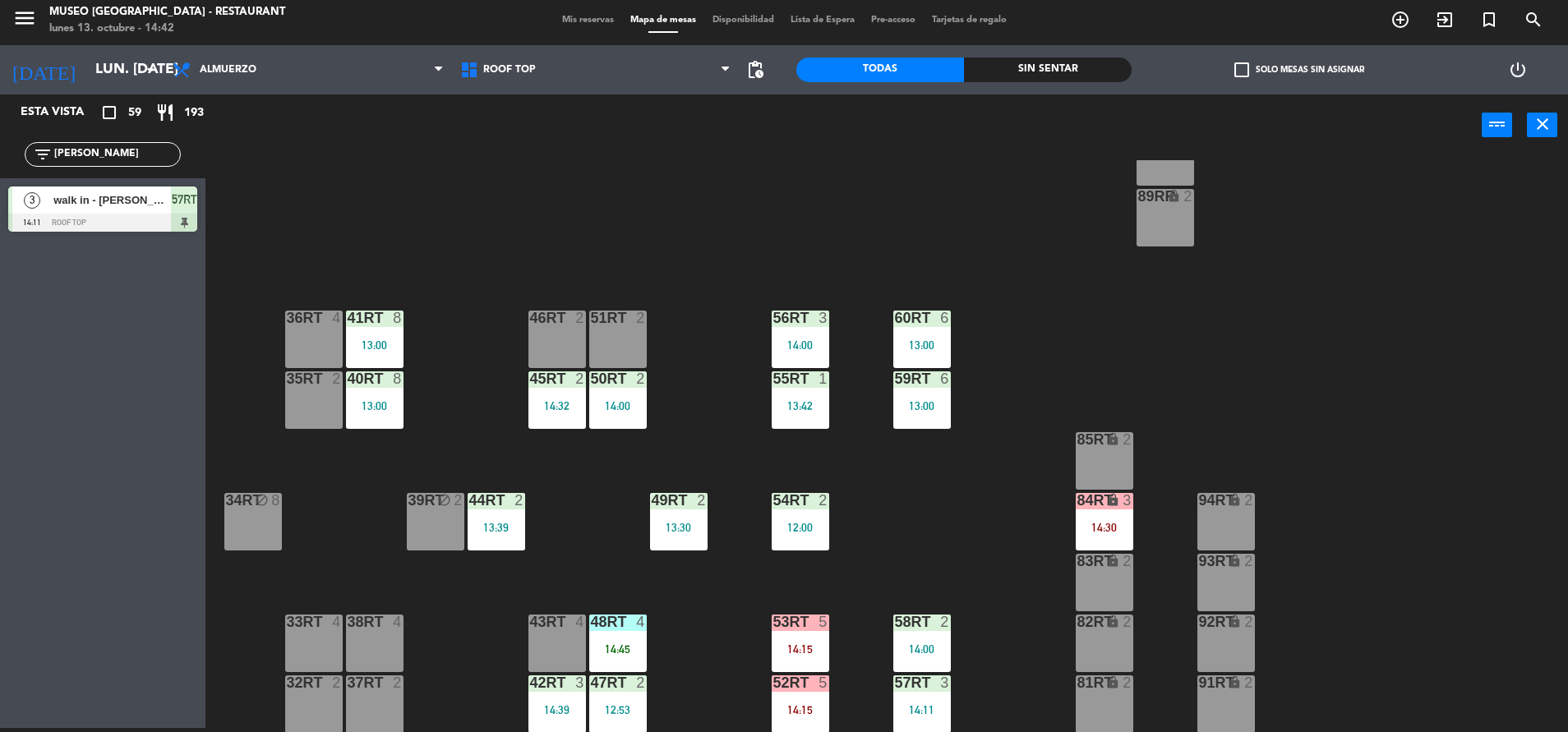
scroll to position [670, 0]
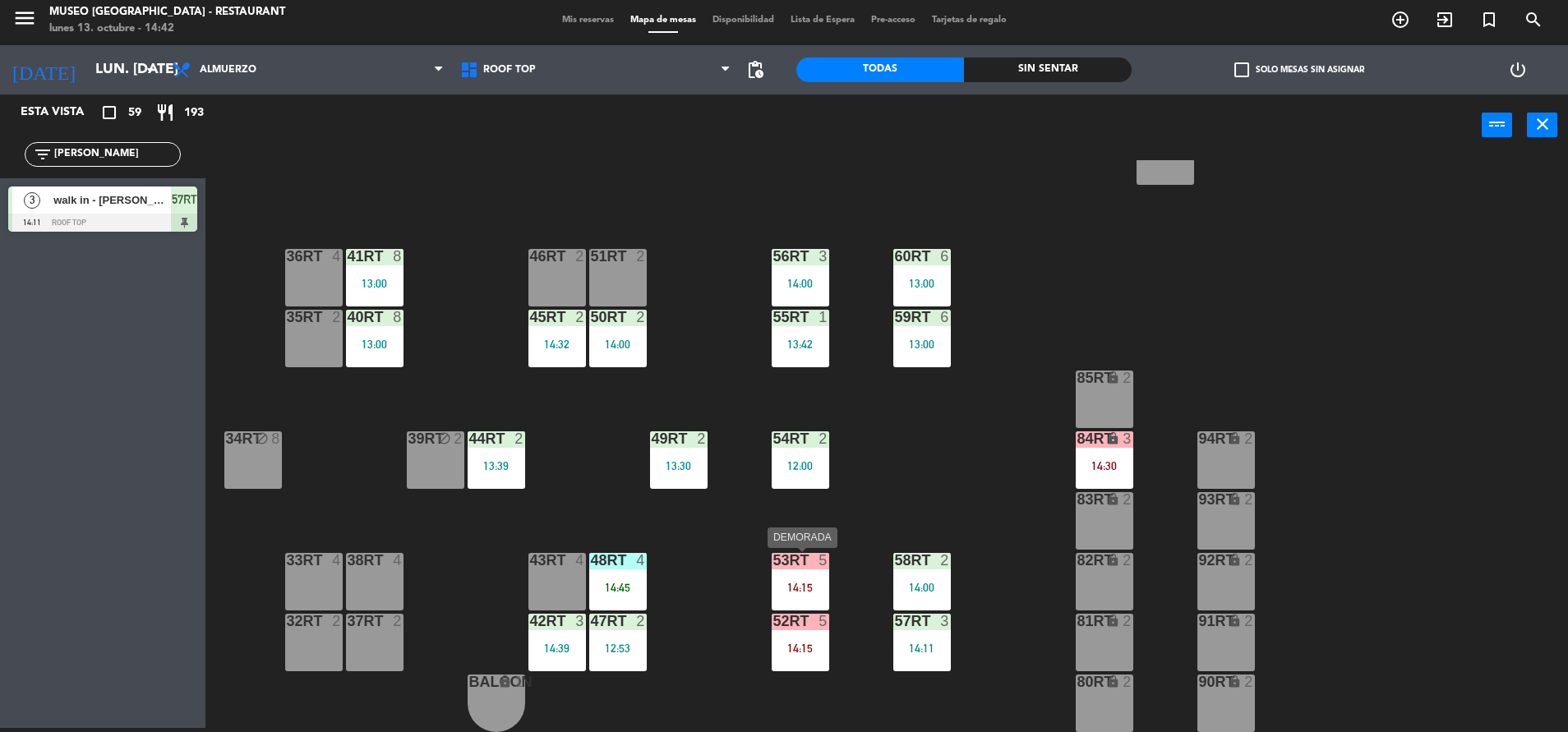
click at [788, 576] on div "53RT 5 14:15" at bounding box center [801, 582] width 57 height 57
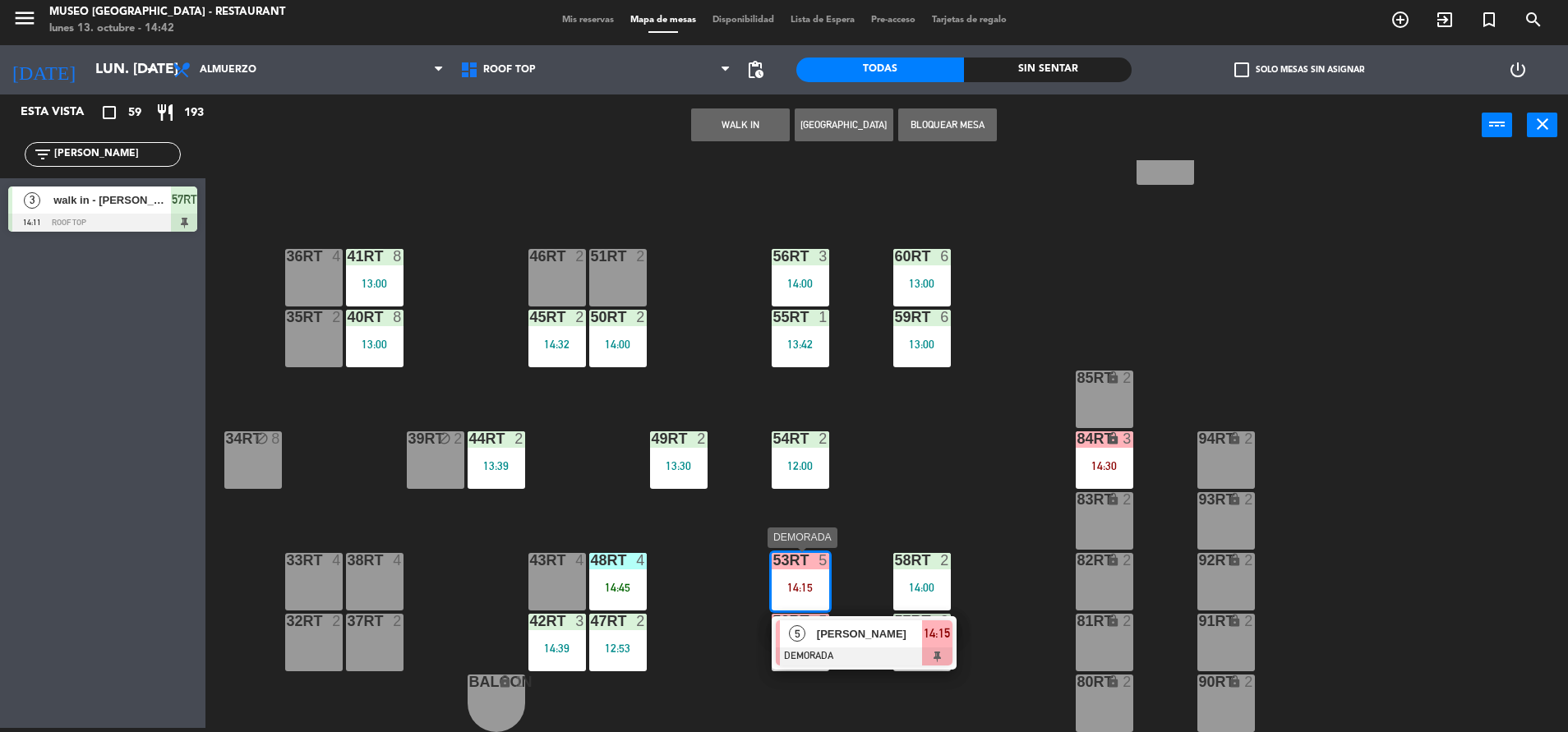
click at [835, 637] on span "[PERSON_NAME]" at bounding box center [869, 634] width 105 height 17
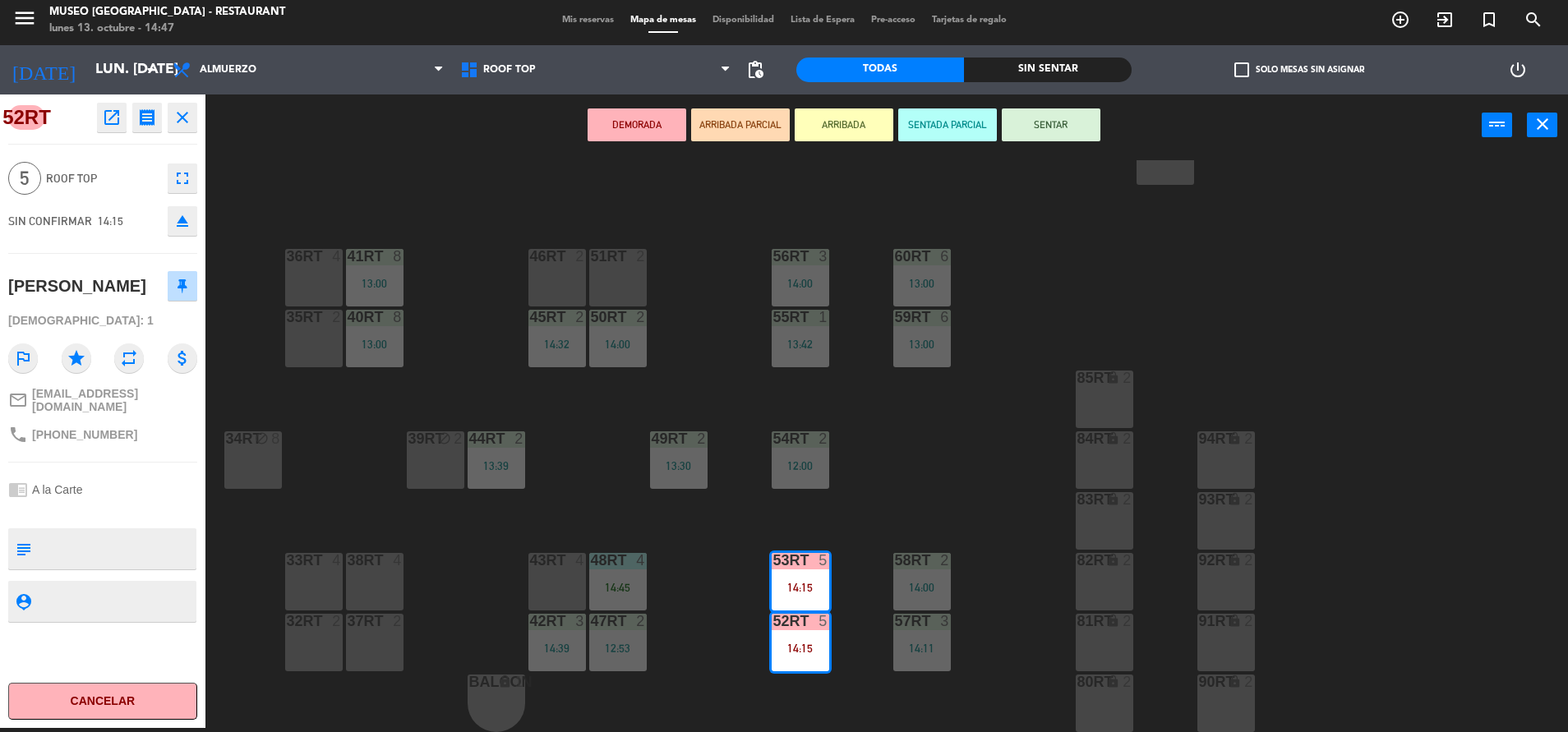
click at [899, 500] on div "18RT 4 14:00 16RT 3 14:30 28RT 2 80RR lock 2 27RT 5 7RT 6 12:45 S1RT lock 2 17R…" at bounding box center [894, 446] width 1347 height 572
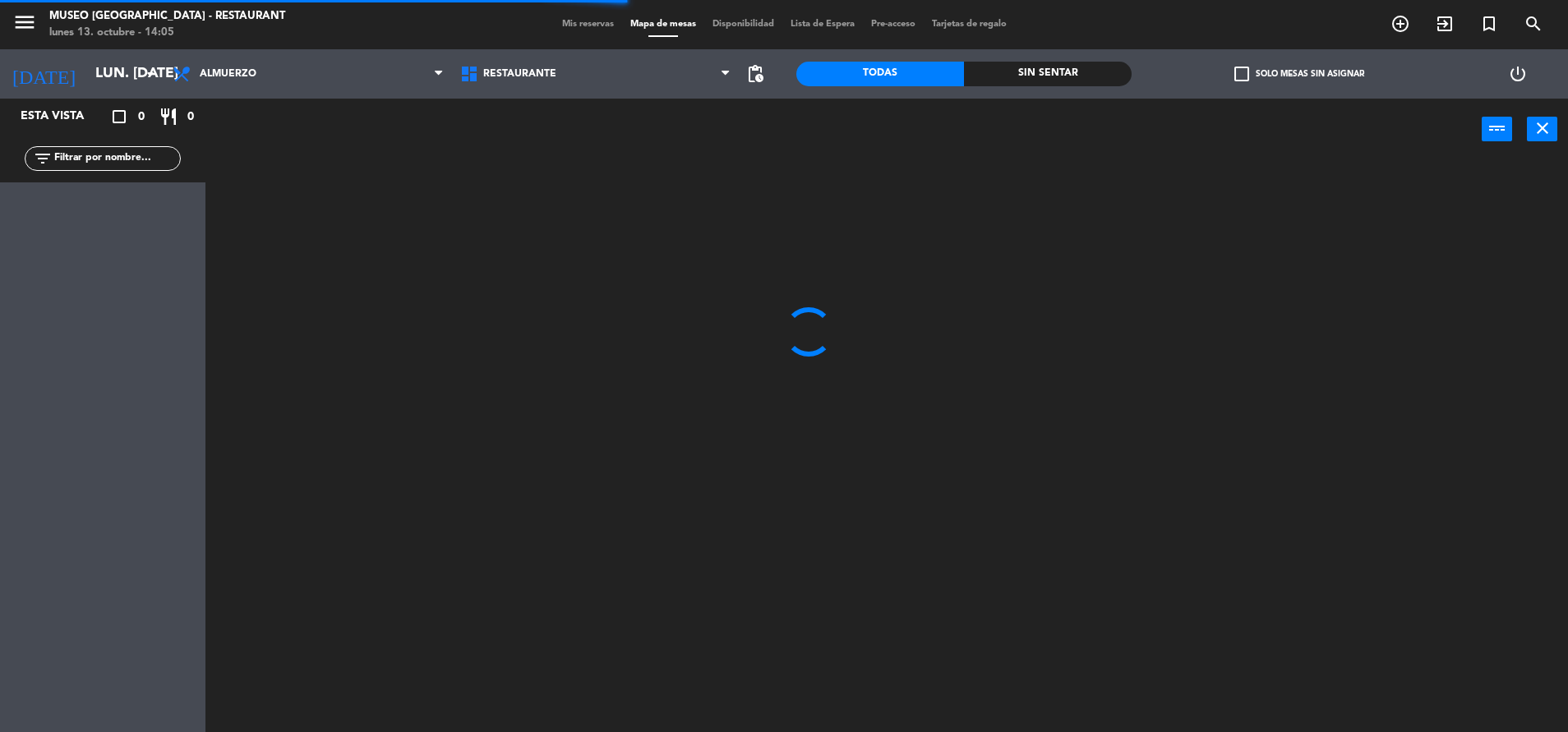
click at [432, 268] on div at bounding box center [894, 450] width 1347 height 572
click at [102, 159] on input "text" at bounding box center [116, 159] width 128 height 18
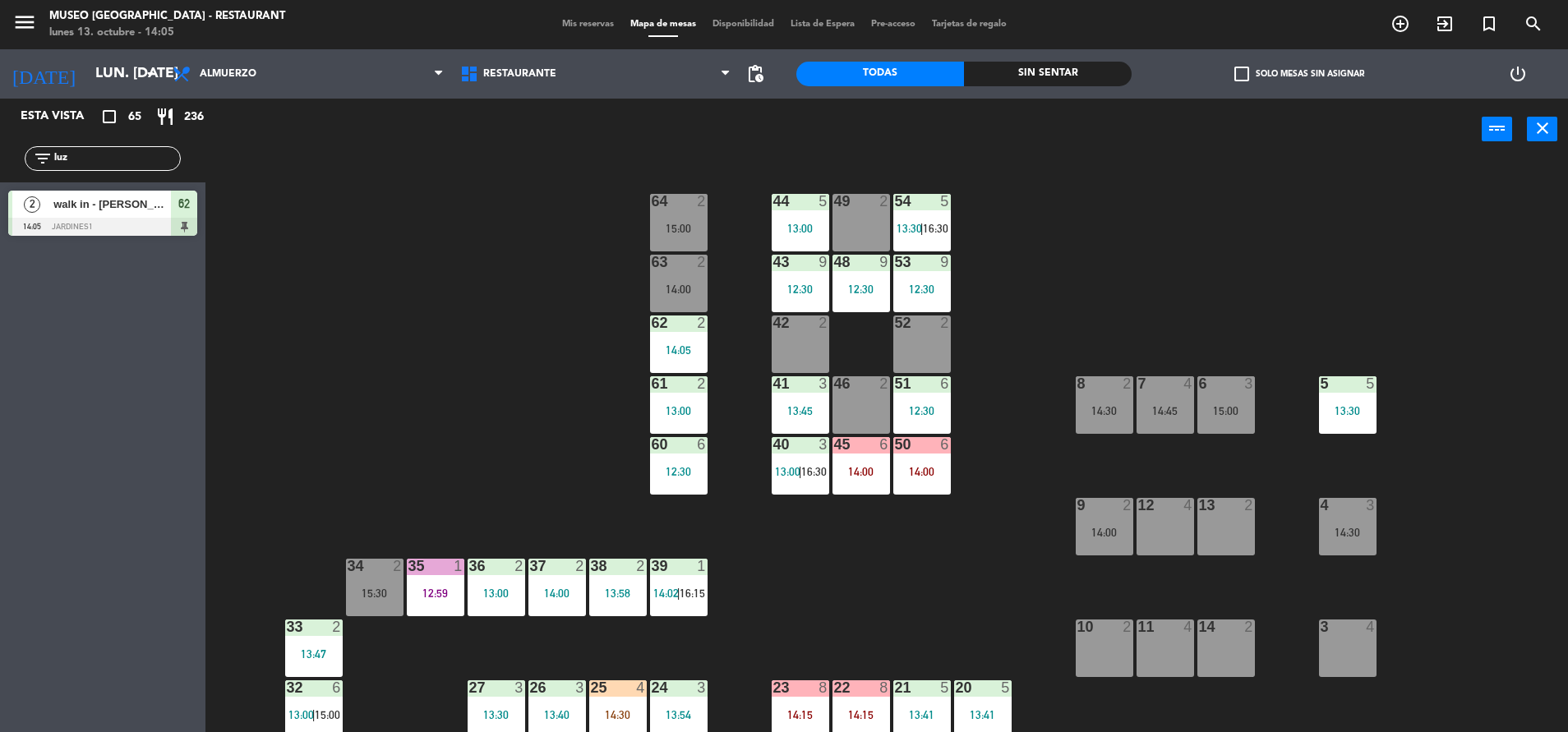
type input "luz"
click at [162, 233] on div at bounding box center [103, 227] width 189 height 18
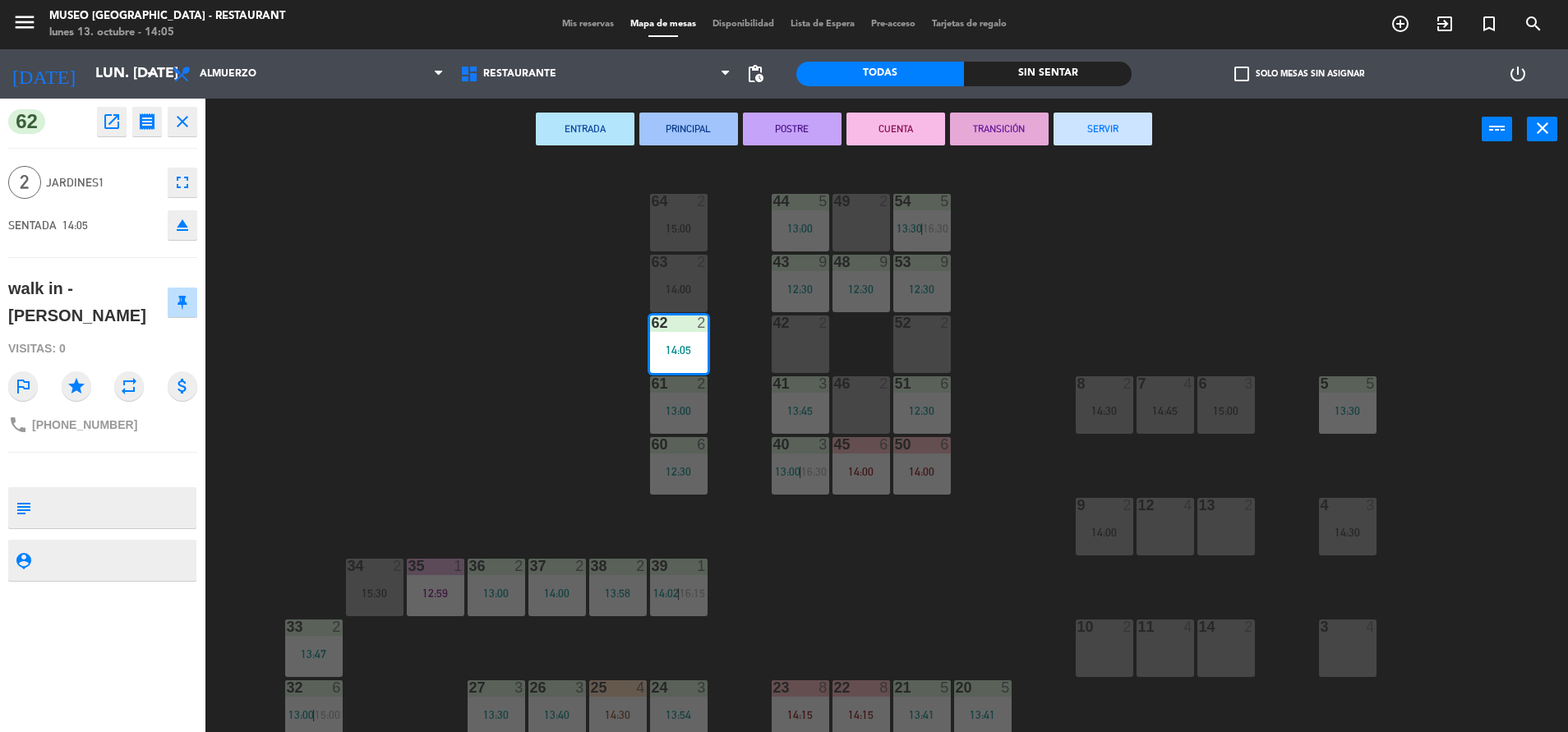
click at [88, 517] on textarea at bounding box center [116, 508] width 157 height 35
click at [101, 497] on textarea at bounding box center [116, 508] width 157 height 35
type textarea "m62|"
click at [119, 465] on div at bounding box center [103, 470] width 189 height 12
click at [690, 297] on div "63 2 14:00" at bounding box center [678, 283] width 57 height 57
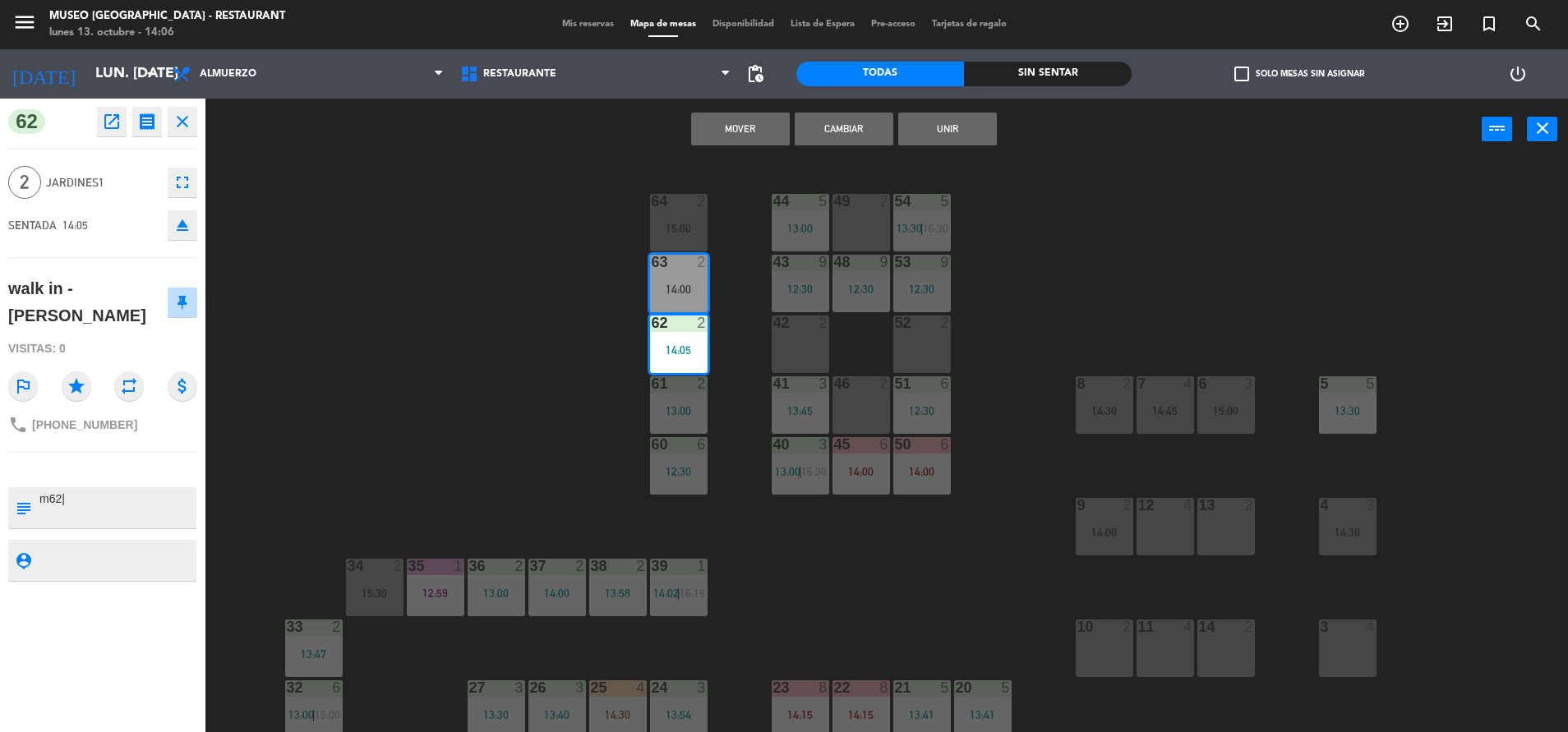
click at [810, 123] on button "Cambiar" at bounding box center [843, 129] width 98 height 33
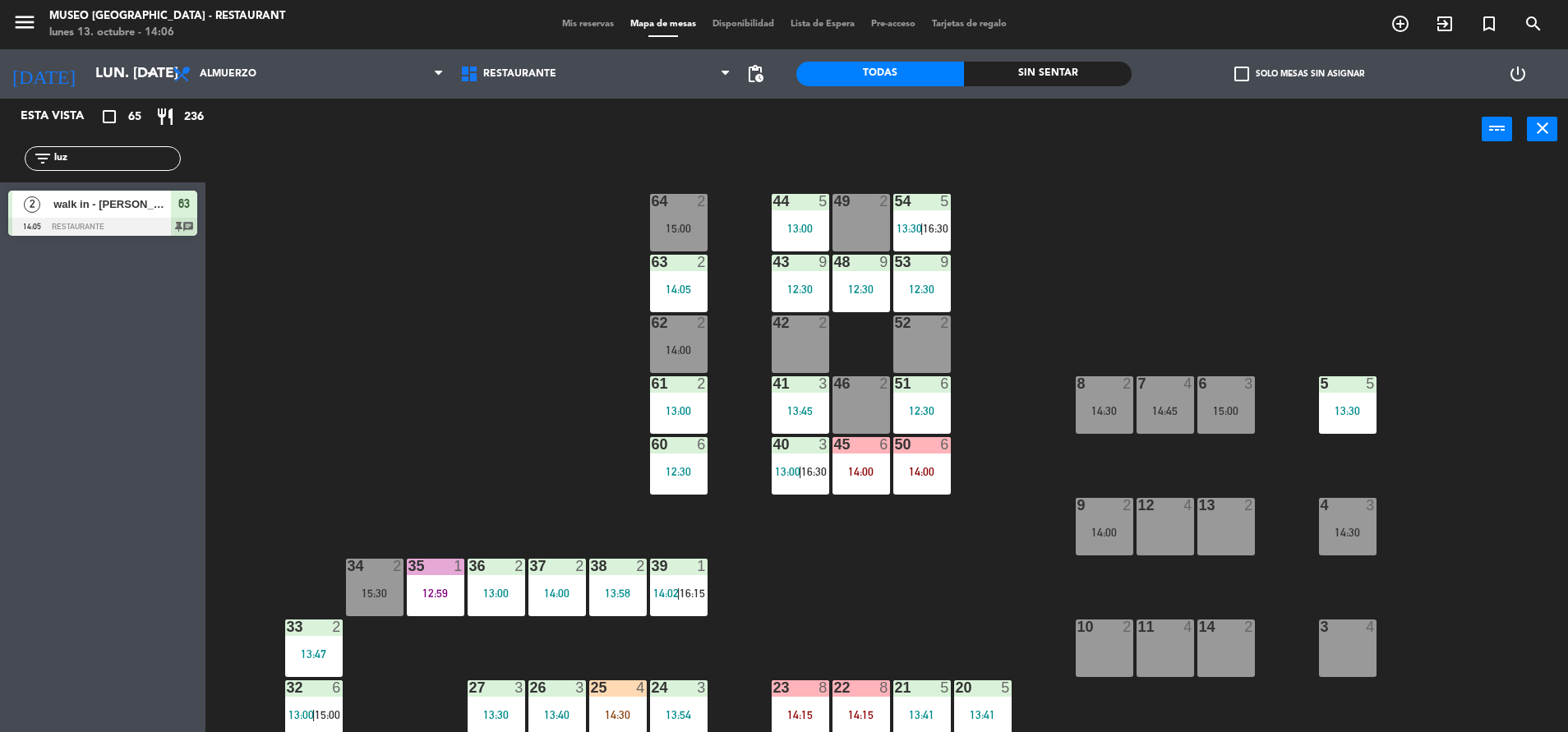
scroll to position [179, 0]
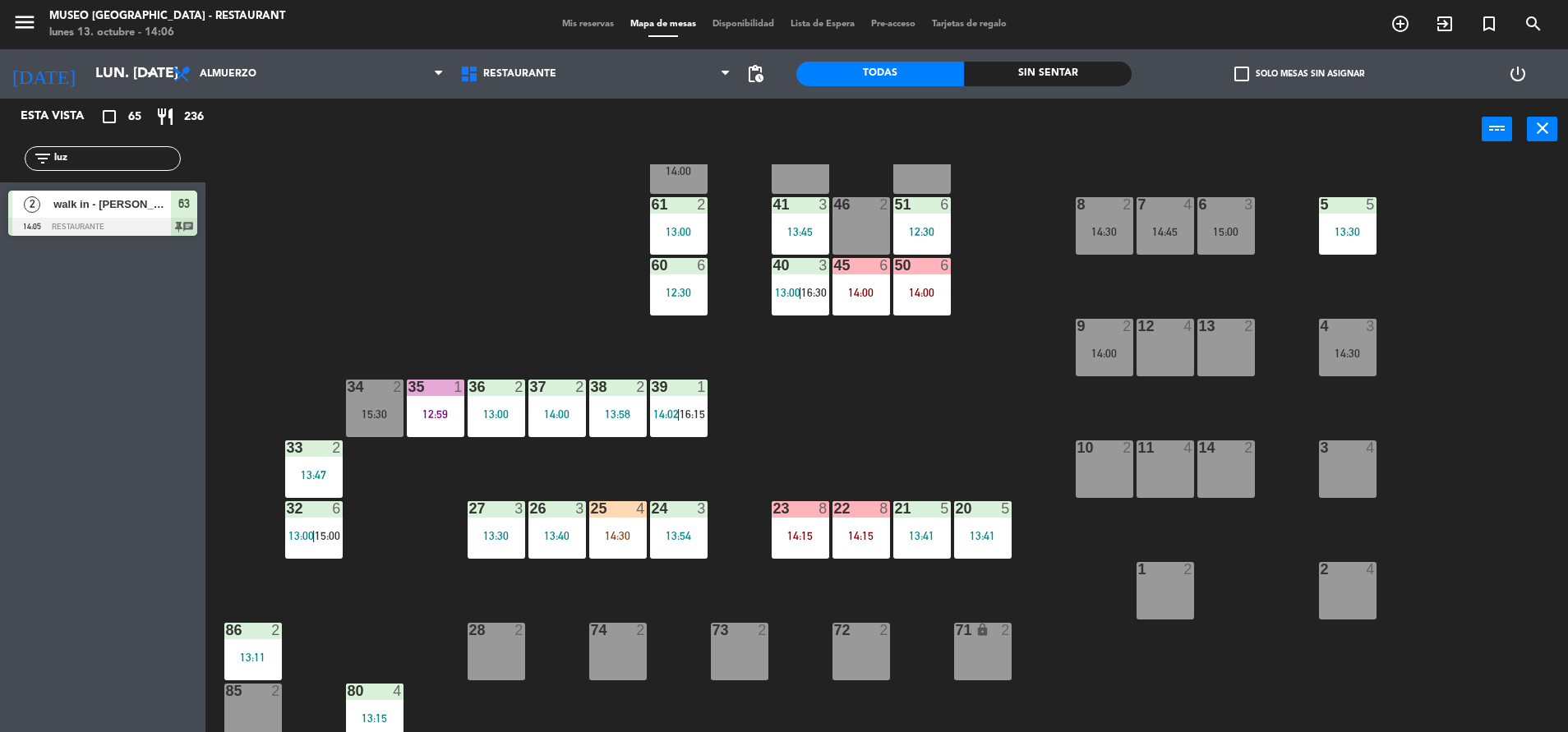
click at [856, 522] on div "22 8 14:15" at bounding box center [861, 530] width 57 height 57
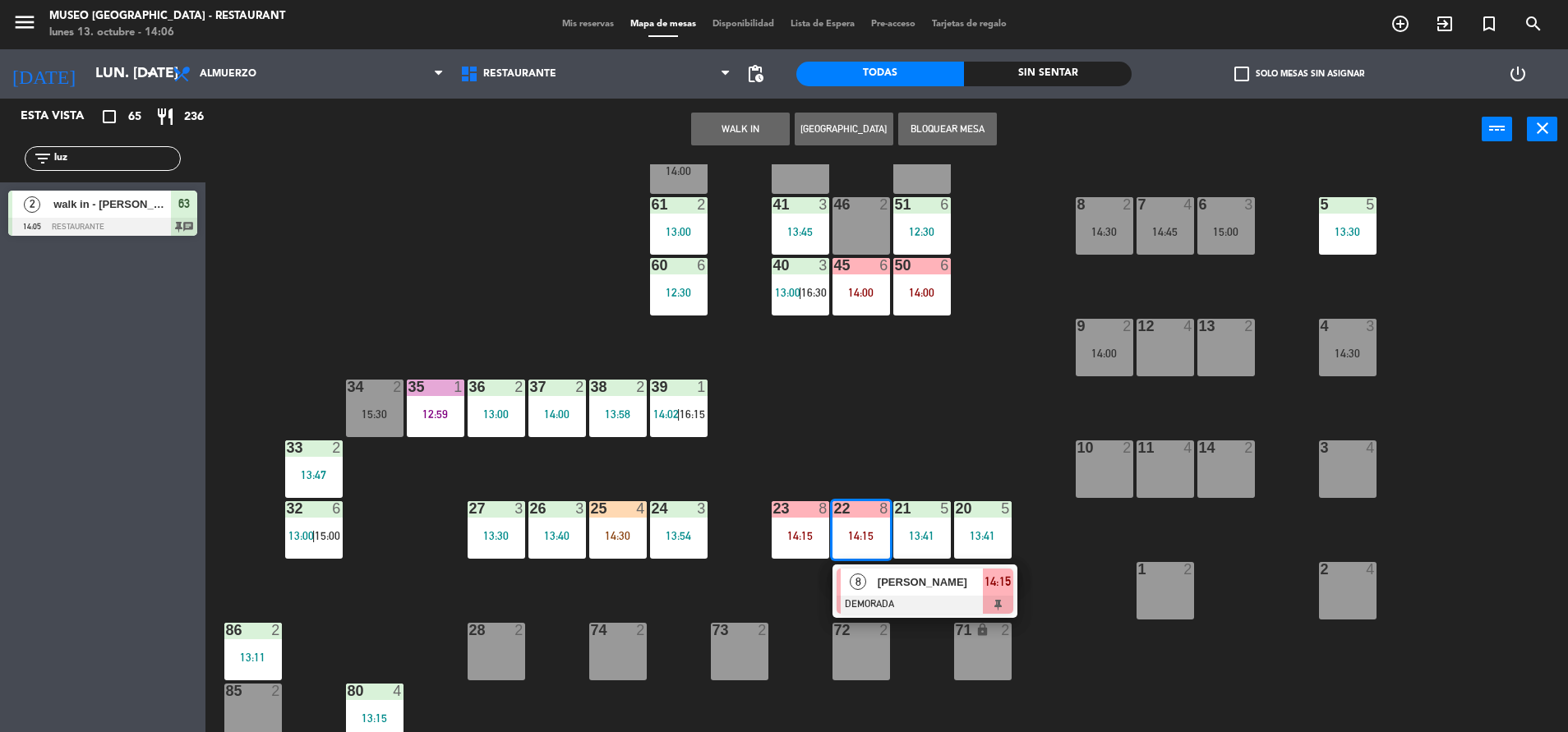
click at [900, 580] on span "Wielsa Díaz Aparicio" at bounding box center [930, 582] width 105 height 17
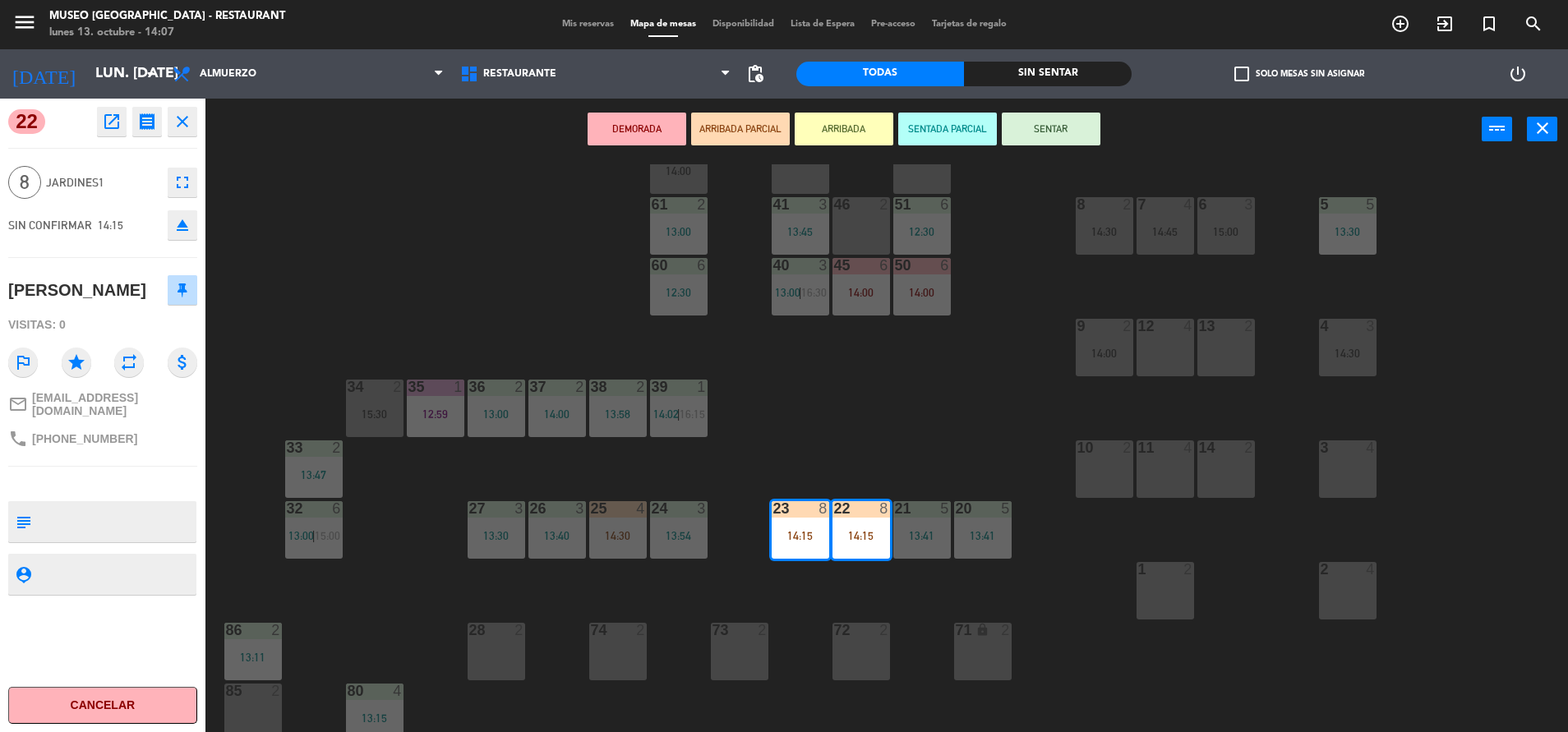
click at [109, 539] on textarea at bounding box center [116, 521] width 157 height 35
type textarea "m22-3"
click at [864, 452] on div "44 5 13:00 49 2 54 5 13:30 | 16:30 64 2 15:00 48 9 12:30 53 9 12:30 63 2 14:05 …" at bounding box center [894, 450] width 1347 height 572
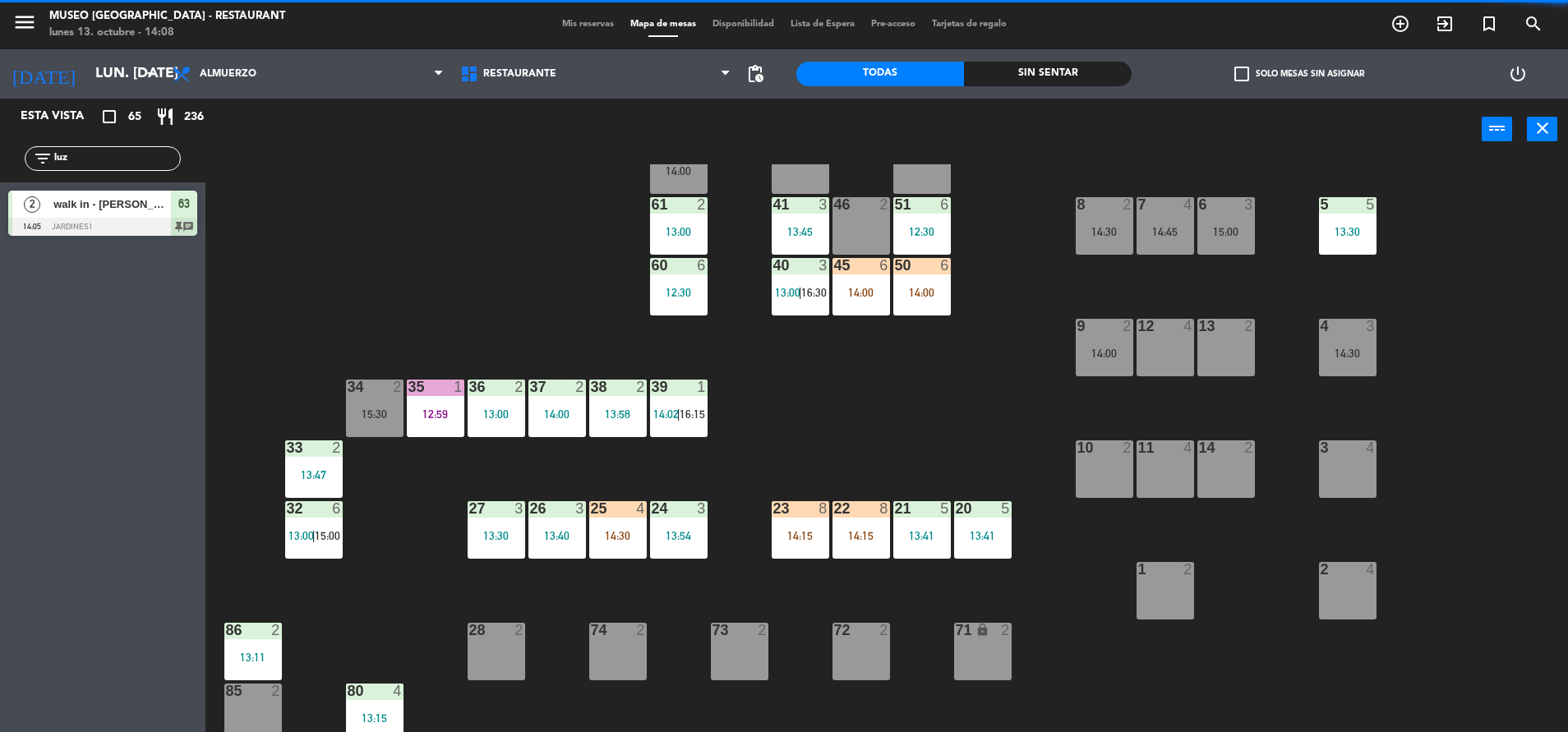
click at [905, 292] on div "14:00" at bounding box center [922, 292] width 57 height 12
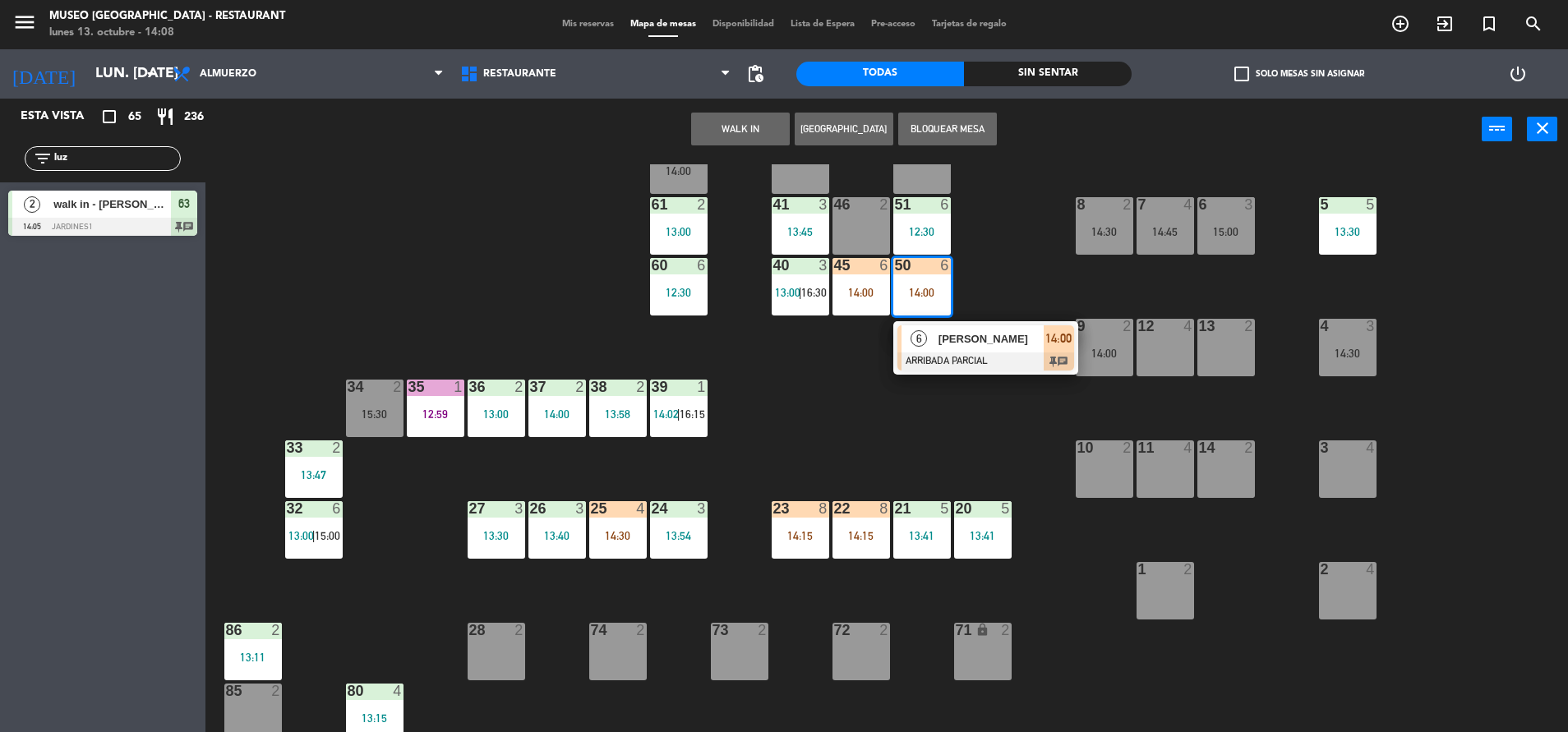
click at [982, 363] on div at bounding box center [985, 362] width 177 height 18
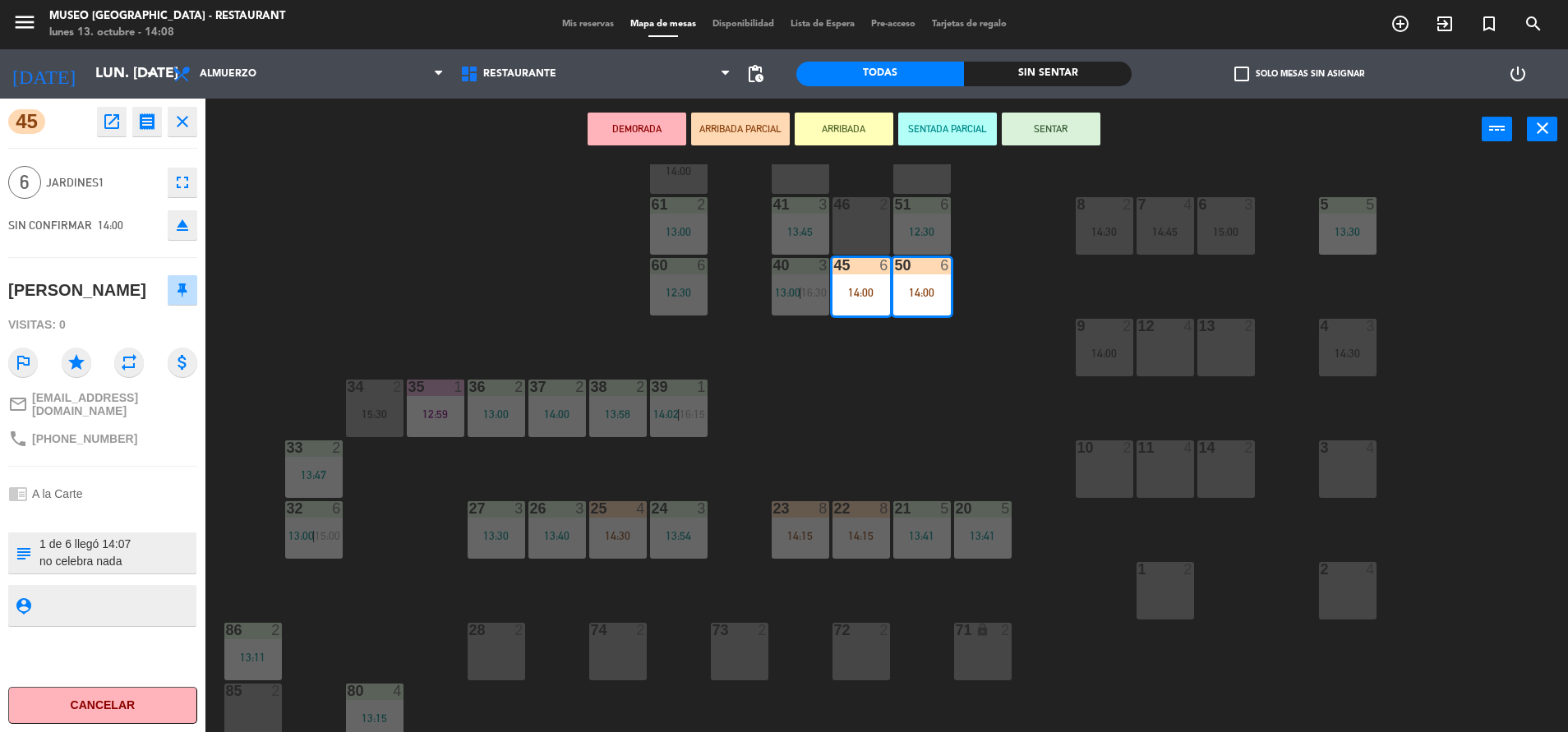
click at [903, 421] on div "44 5 13:00 49 2 54 5 13:30 | 16:30 64 2 15:00 48 9 12:30 53 9 12:30 63 2 14:05 …" at bounding box center [894, 450] width 1347 height 572
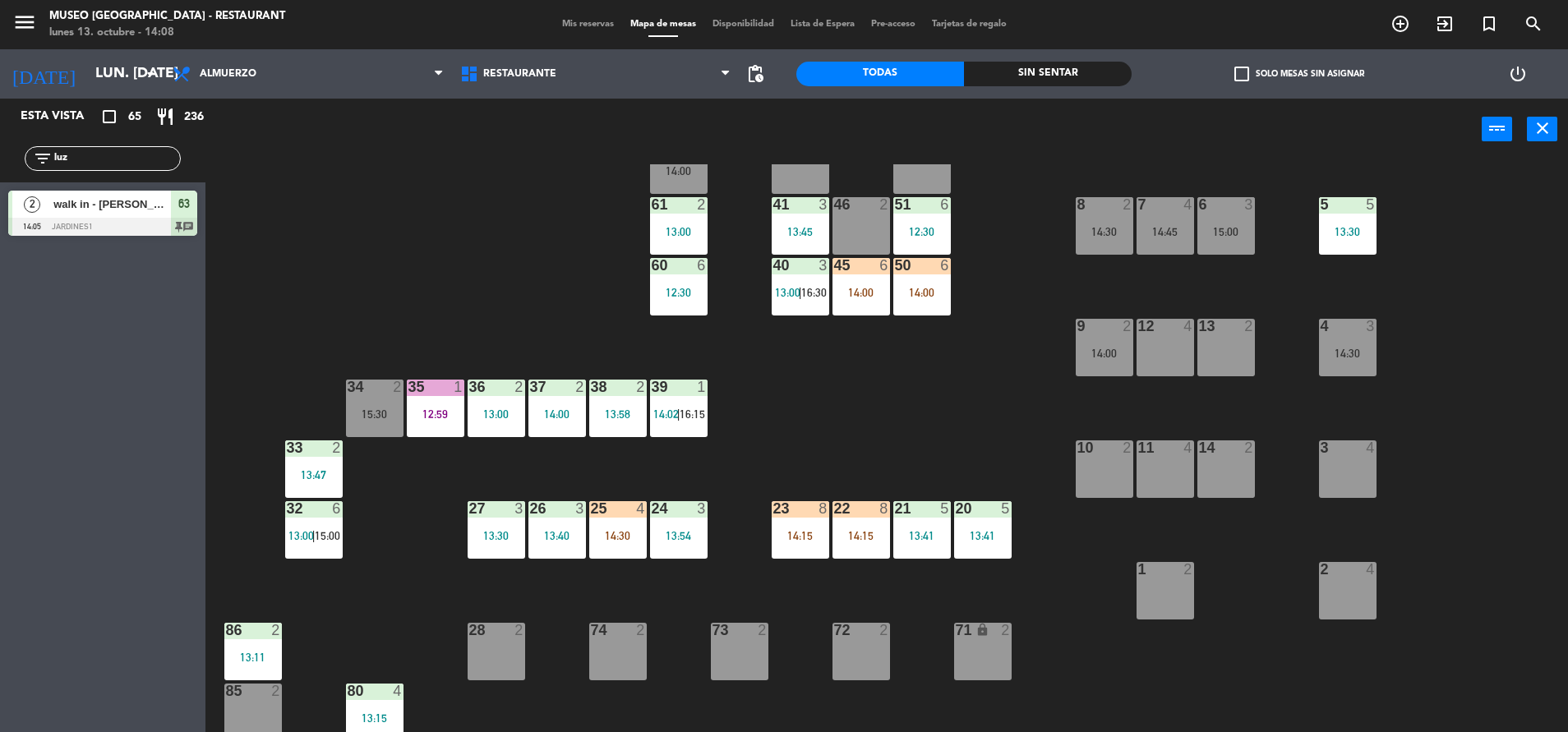
click at [849, 546] on div "22 8 14:15" at bounding box center [861, 530] width 57 height 57
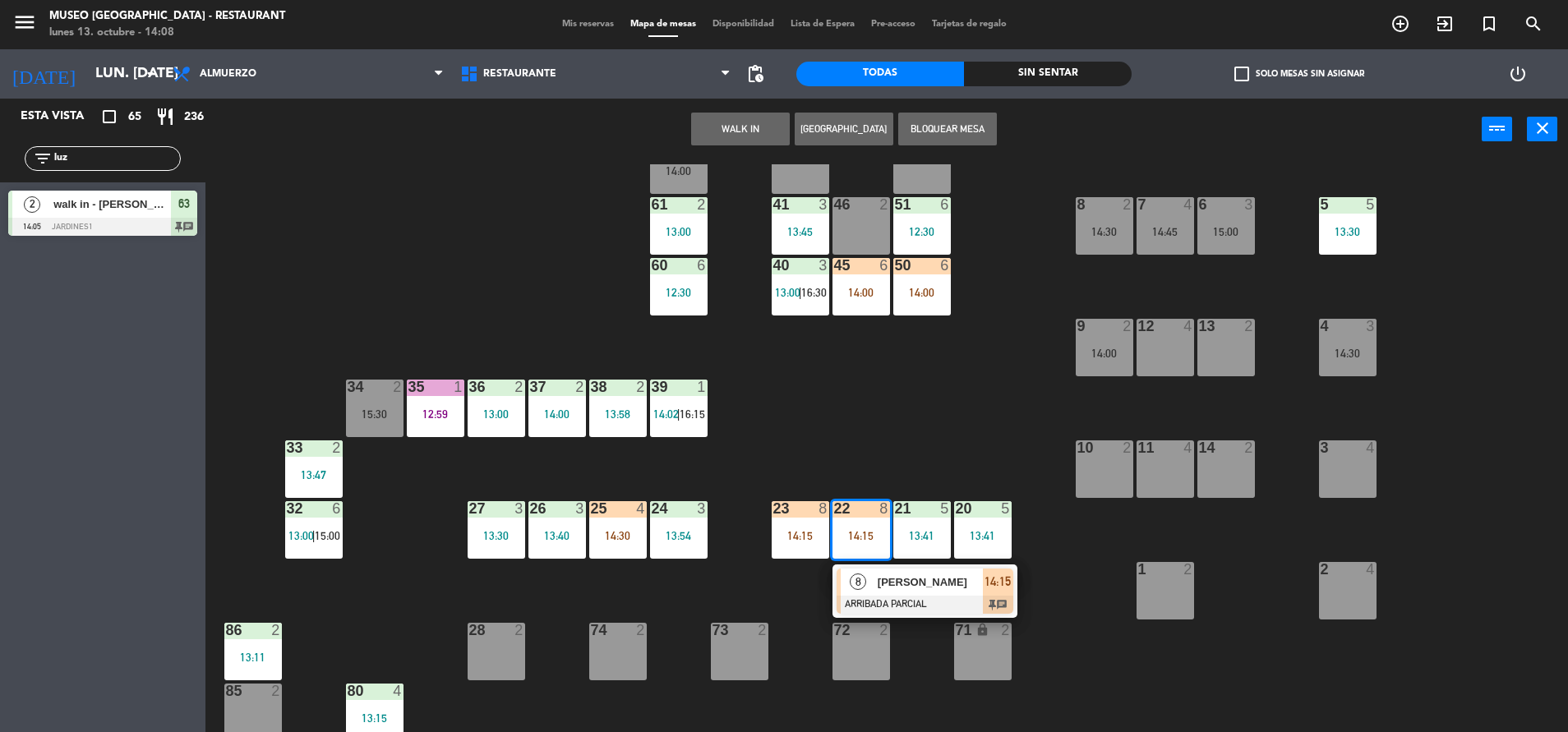
click at [903, 591] on div "Wielsa Díaz Aparicio" at bounding box center [929, 582] width 107 height 27
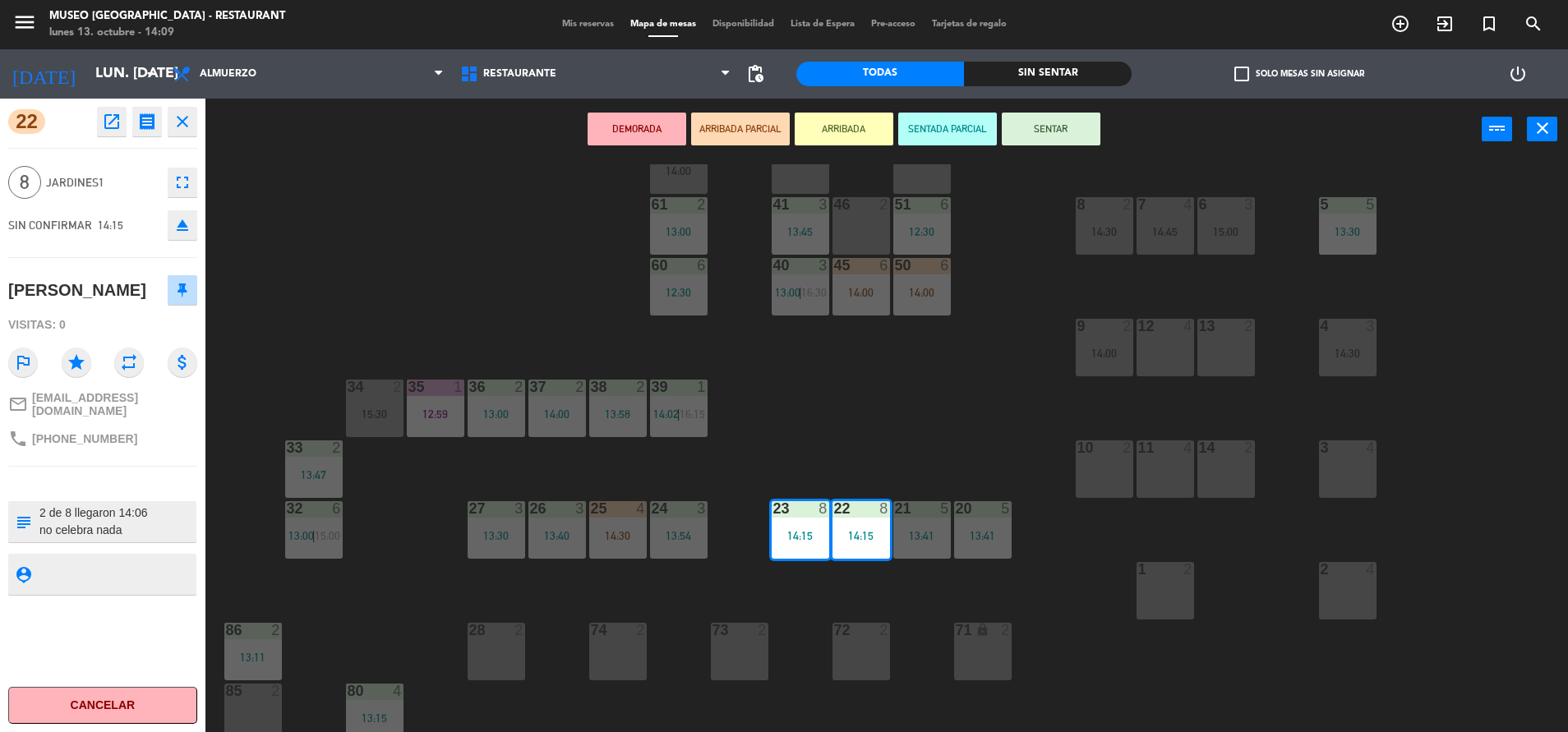
click at [35, 532] on div "subject" at bounding box center [22, 522] width 29 height 41
click at [42, 529] on textarea at bounding box center [116, 521] width 157 height 35
type textarea "m22-23| 2 de 8 llegaron 14:06 no celebra nada"
click at [132, 479] on div "22 open_in_new receipt 2:15 PM lun., 13 oct. 8 personas Wielsa Díaz Aparicio Me…" at bounding box center [103, 415] width 205 height 634
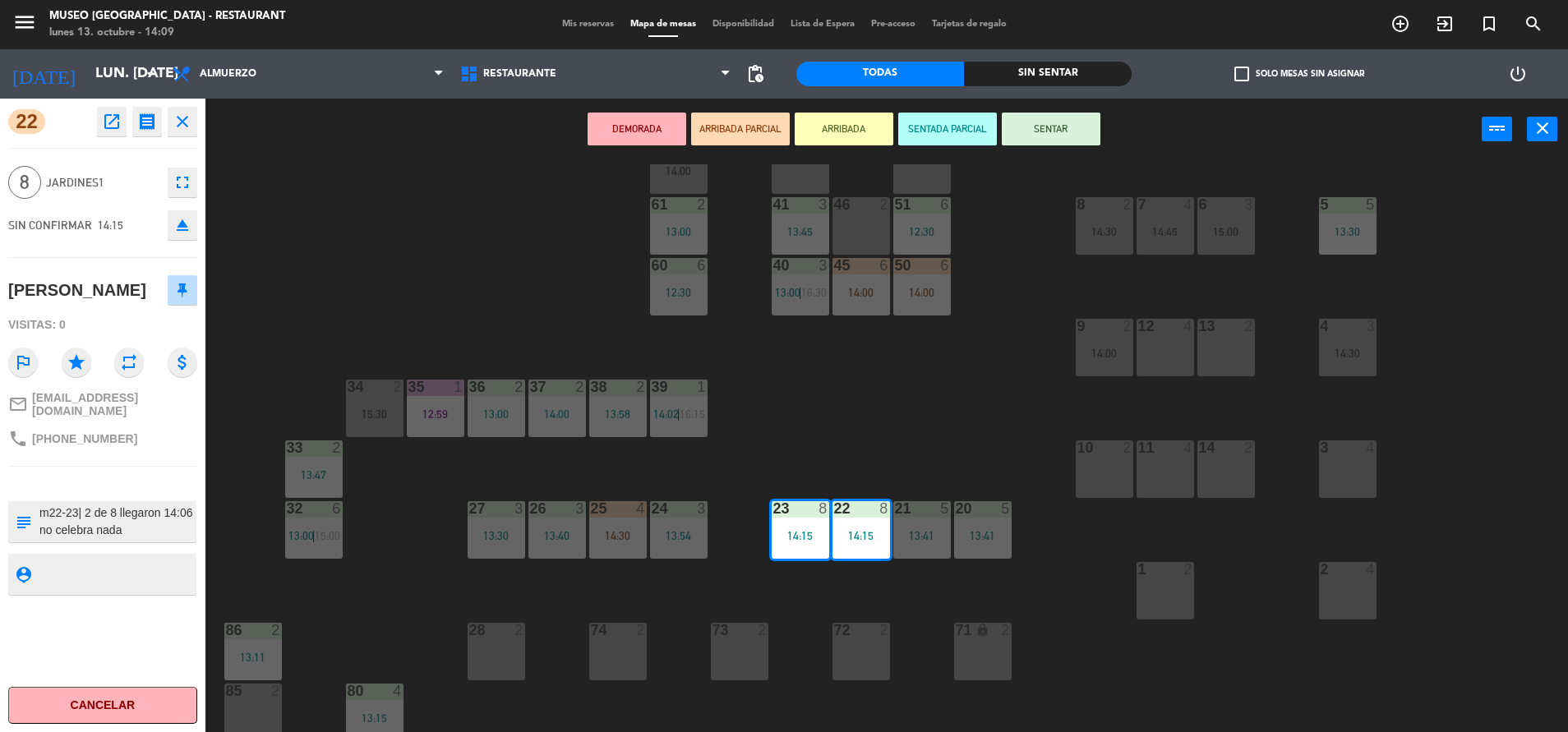
click at [1069, 110] on div "DEMORADA ARRIBADA PARCIAL ARRIBADA SENTADA PARCIAL SENTAR power_input close" at bounding box center [843, 129] width 1276 height 62
click at [1069, 132] on button "SENTAR" at bounding box center [1050, 129] width 98 height 33
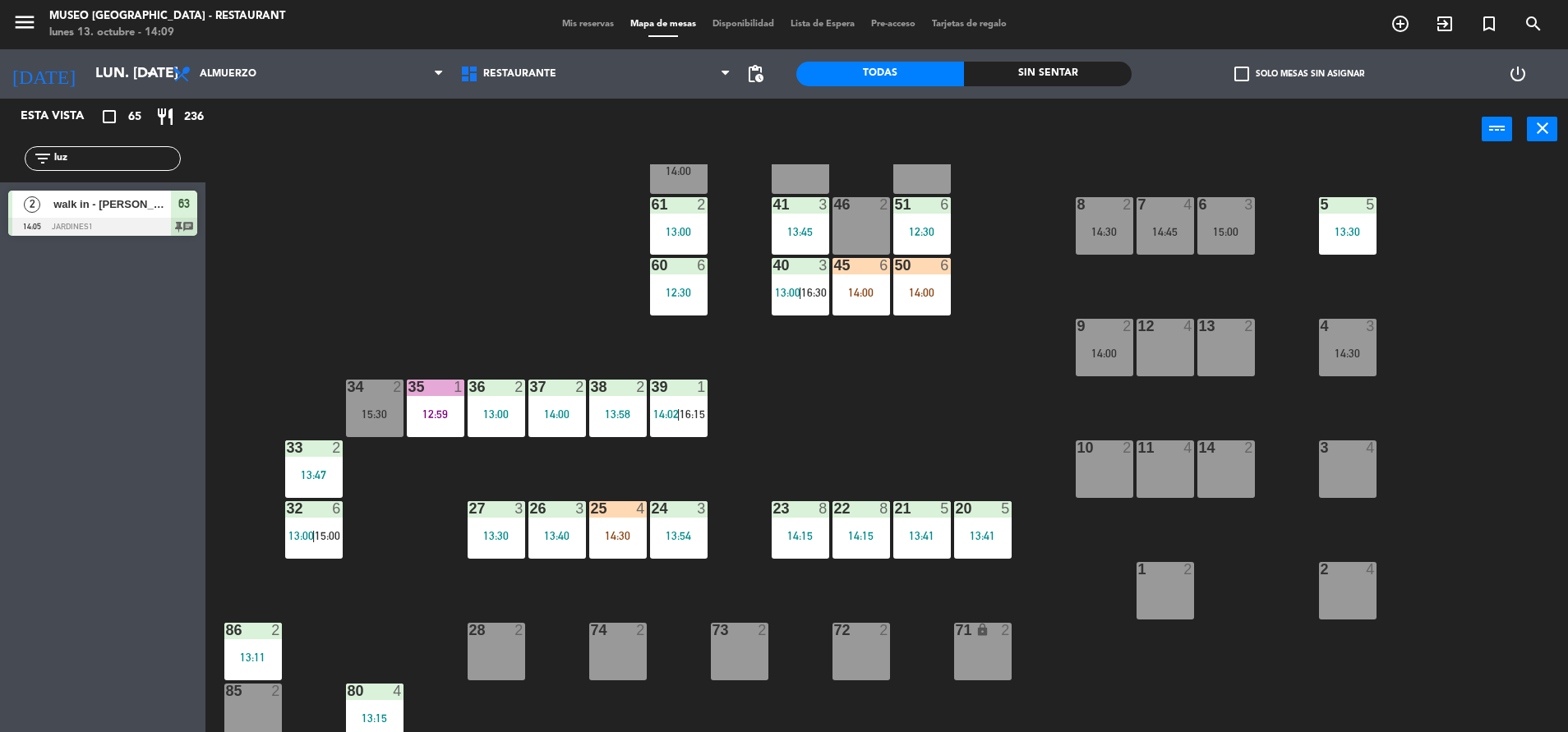
click at [926, 266] on div at bounding box center [921, 265] width 27 height 15
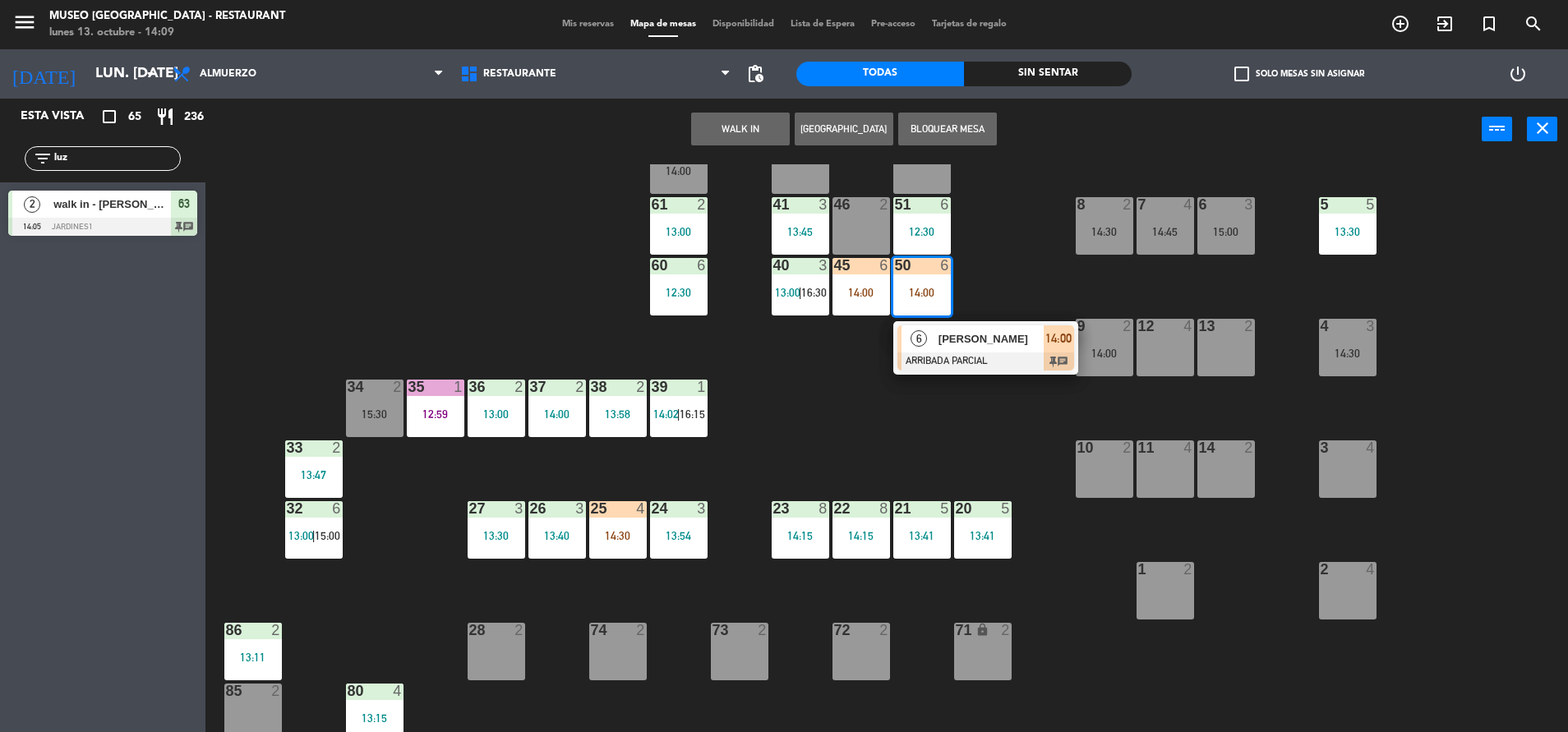
click at [984, 334] on span "[PERSON_NAME]" at bounding box center [991, 338] width 105 height 17
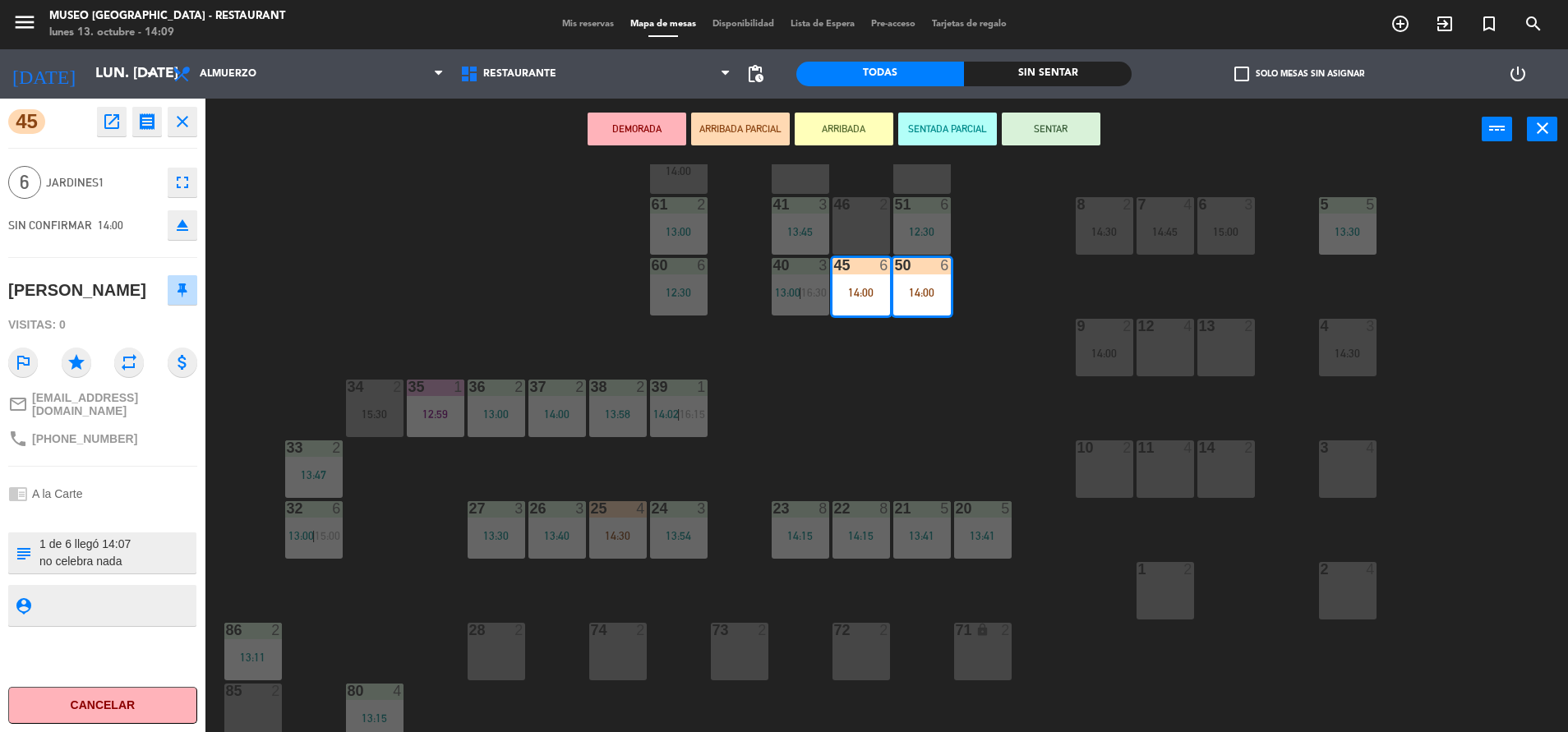
click at [1216, 337] on div "13 2" at bounding box center [1225, 347] width 57 height 57
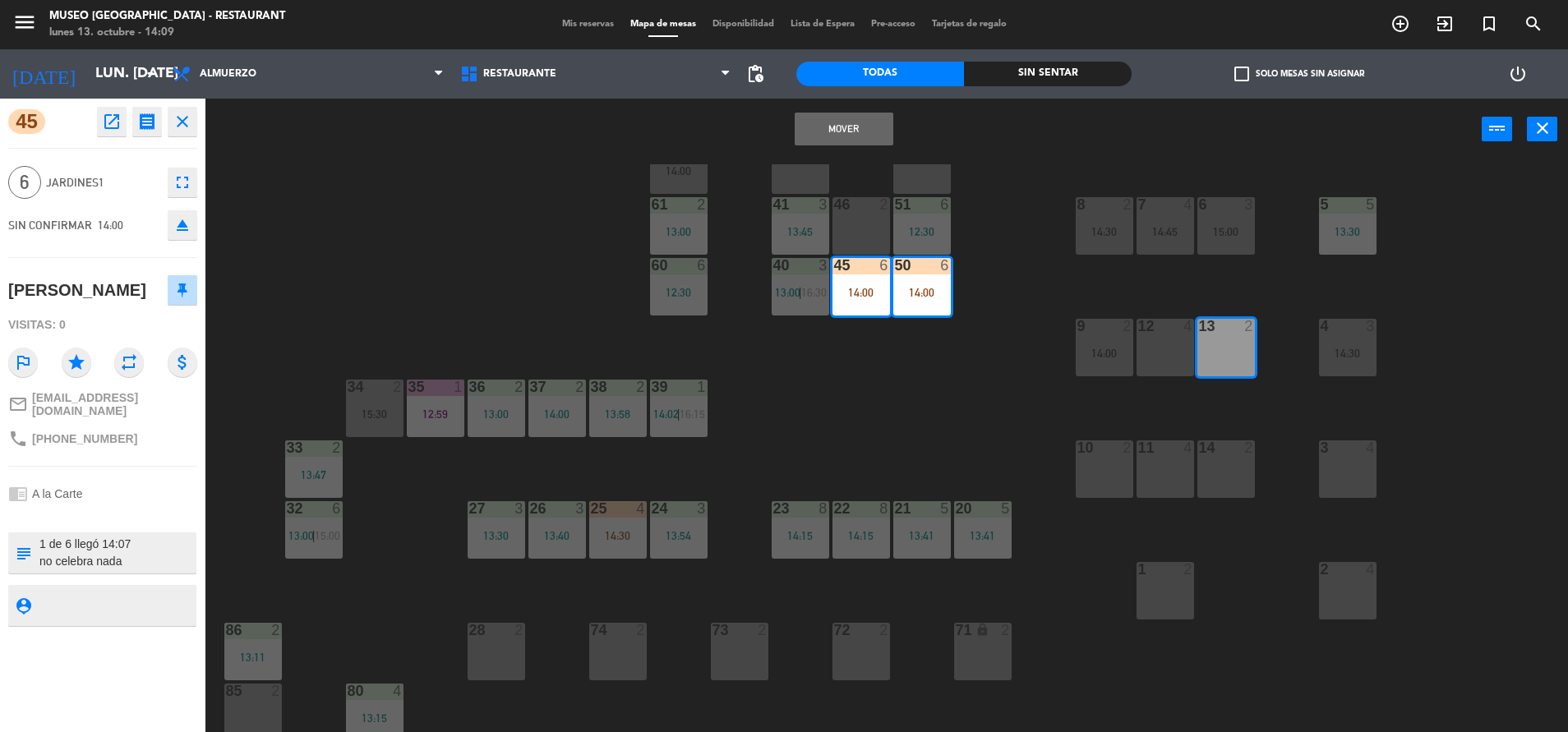
click at [1136, 340] on div "12 4" at bounding box center [1165, 347] width 57 height 57
click at [856, 127] on button "Mover y Unir" at bounding box center [843, 129] width 98 height 33
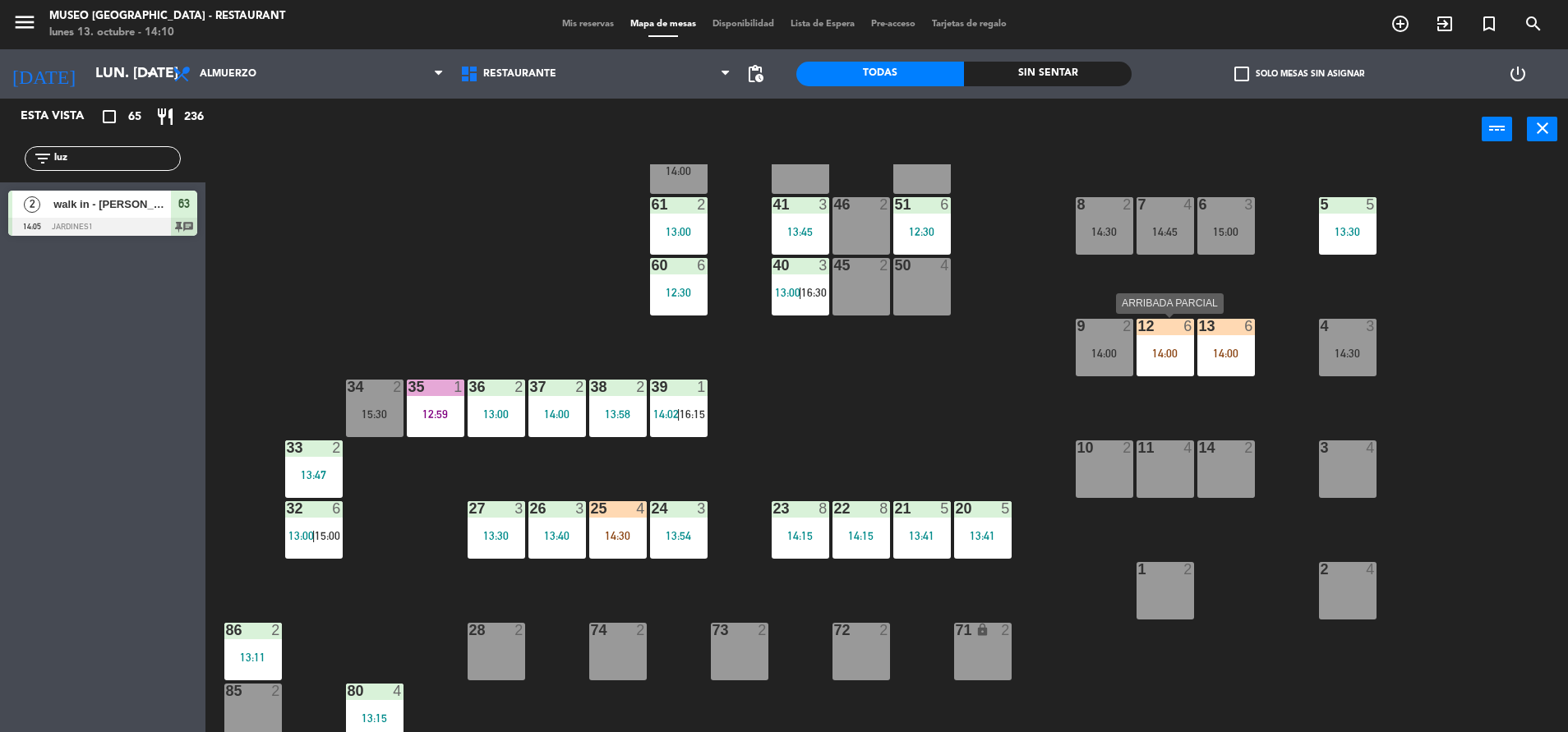
click at [1169, 355] on div "14:00" at bounding box center [1165, 353] width 57 height 12
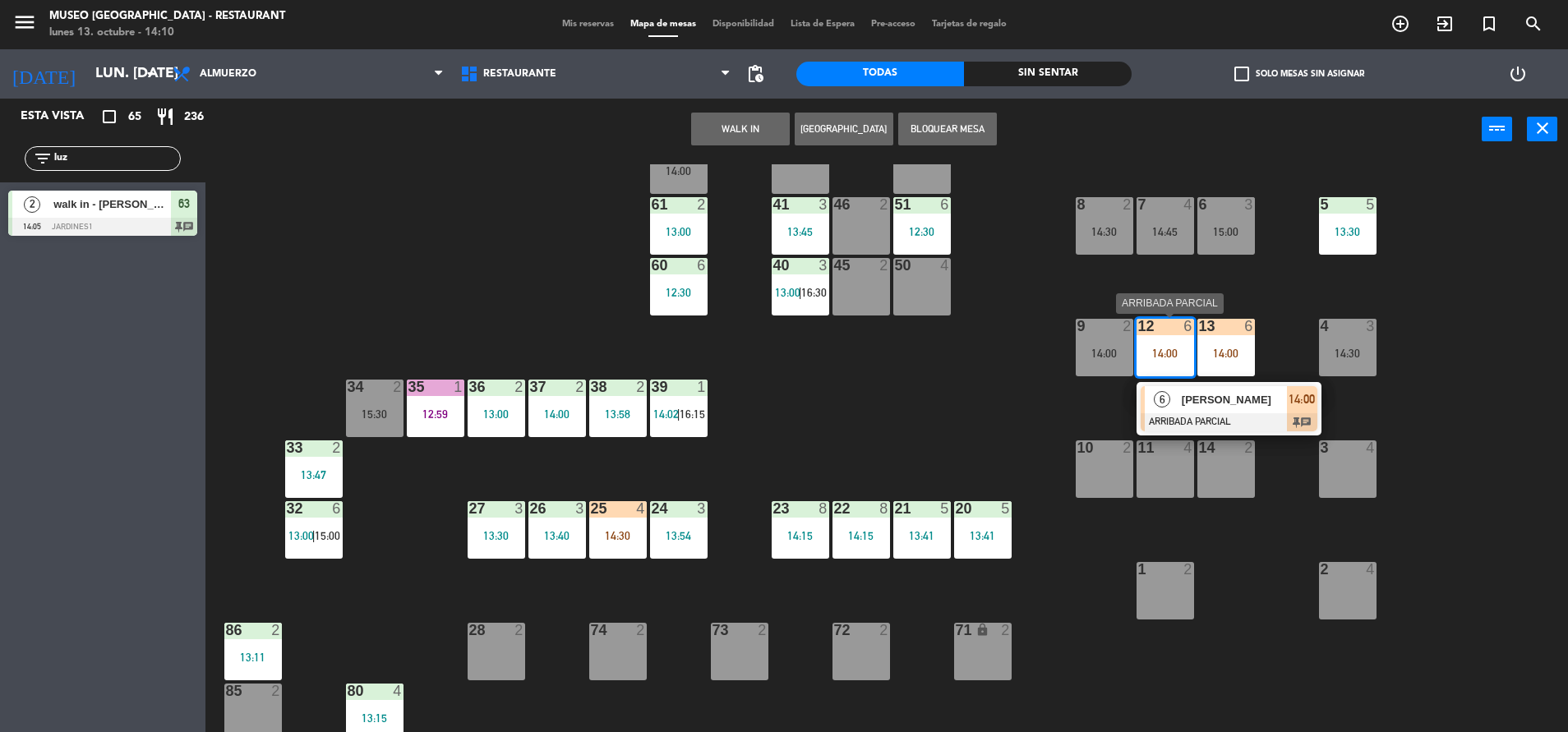
click at [1175, 407] on div "6" at bounding box center [1163, 400] width 36 height 27
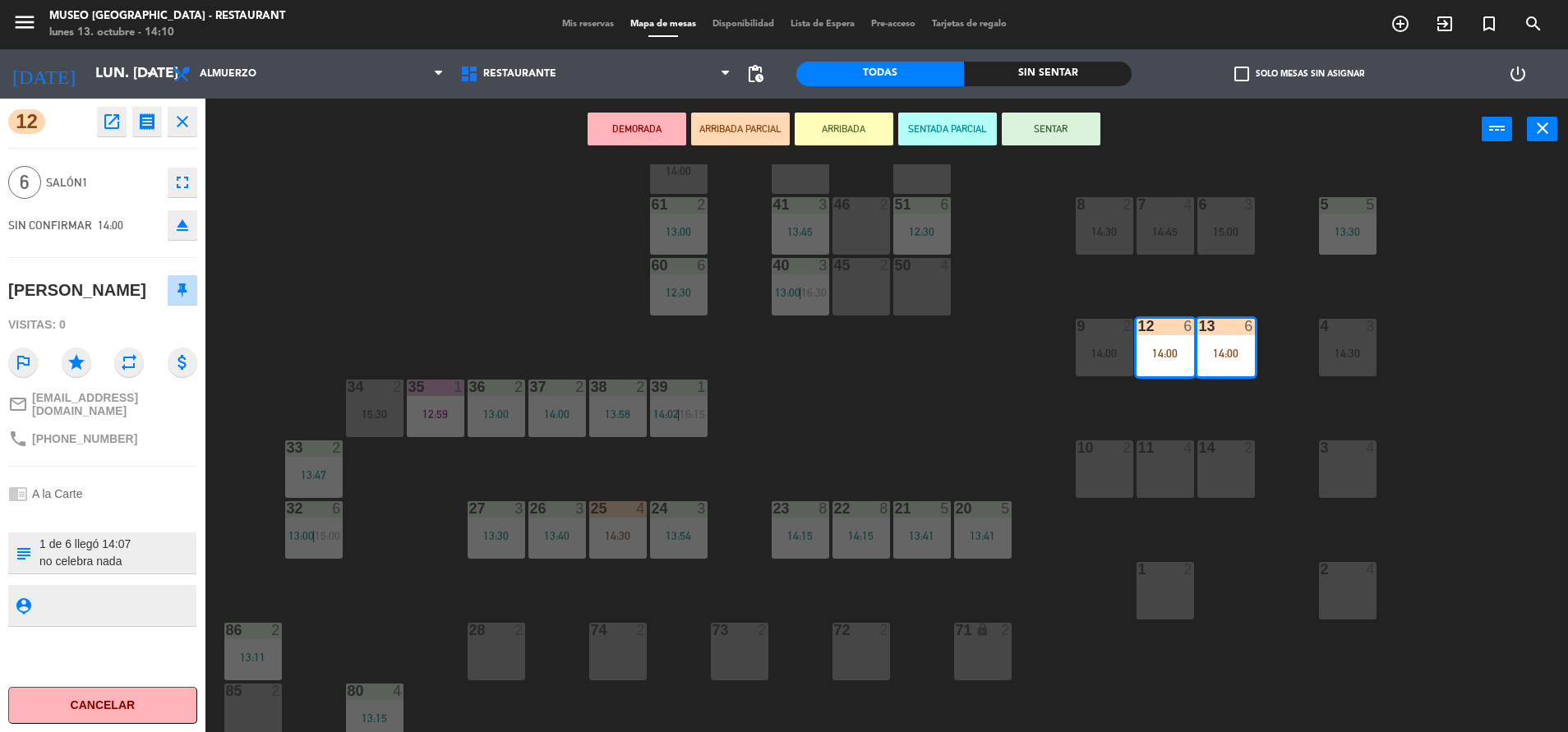
click at [44, 560] on textarea at bounding box center [116, 553] width 157 height 35
type textarea "1m12-13| de 6 llegó 14:07 no celebra nada"
click at [106, 521] on div at bounding box center [103, 515] width 189 height 12
click at [140, 510] on div "chrome_reader_mode A la Carte" at bounding box center [103, 494] width 189 height 31
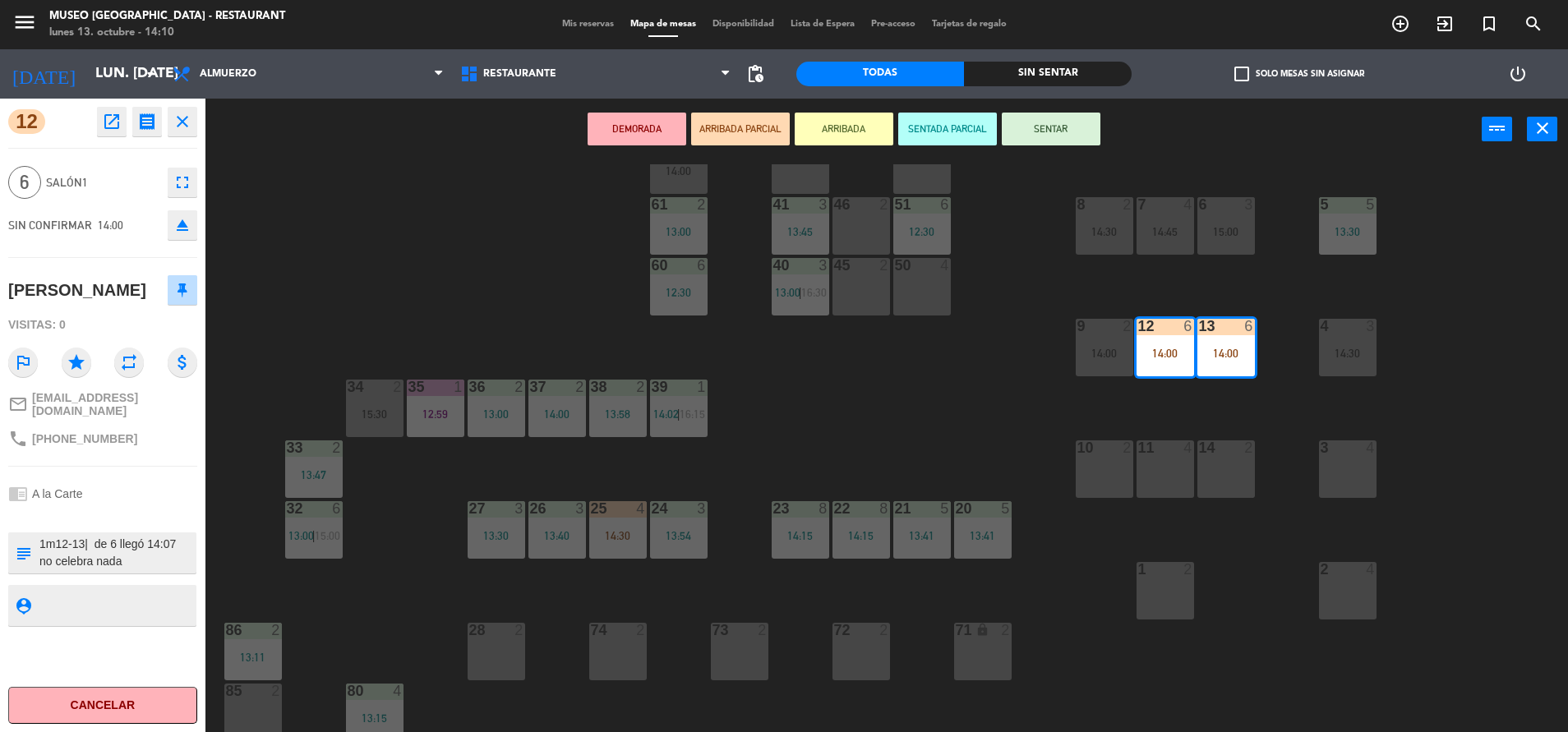
click at [140, 510] on div "chrome_reader_mode A la Carte" at bounding box center [103, 494] width 189 height 31
click at [960, 132] on button "SENTADA PARCIAL" at bounding box center [947, 129] width 98 height 33
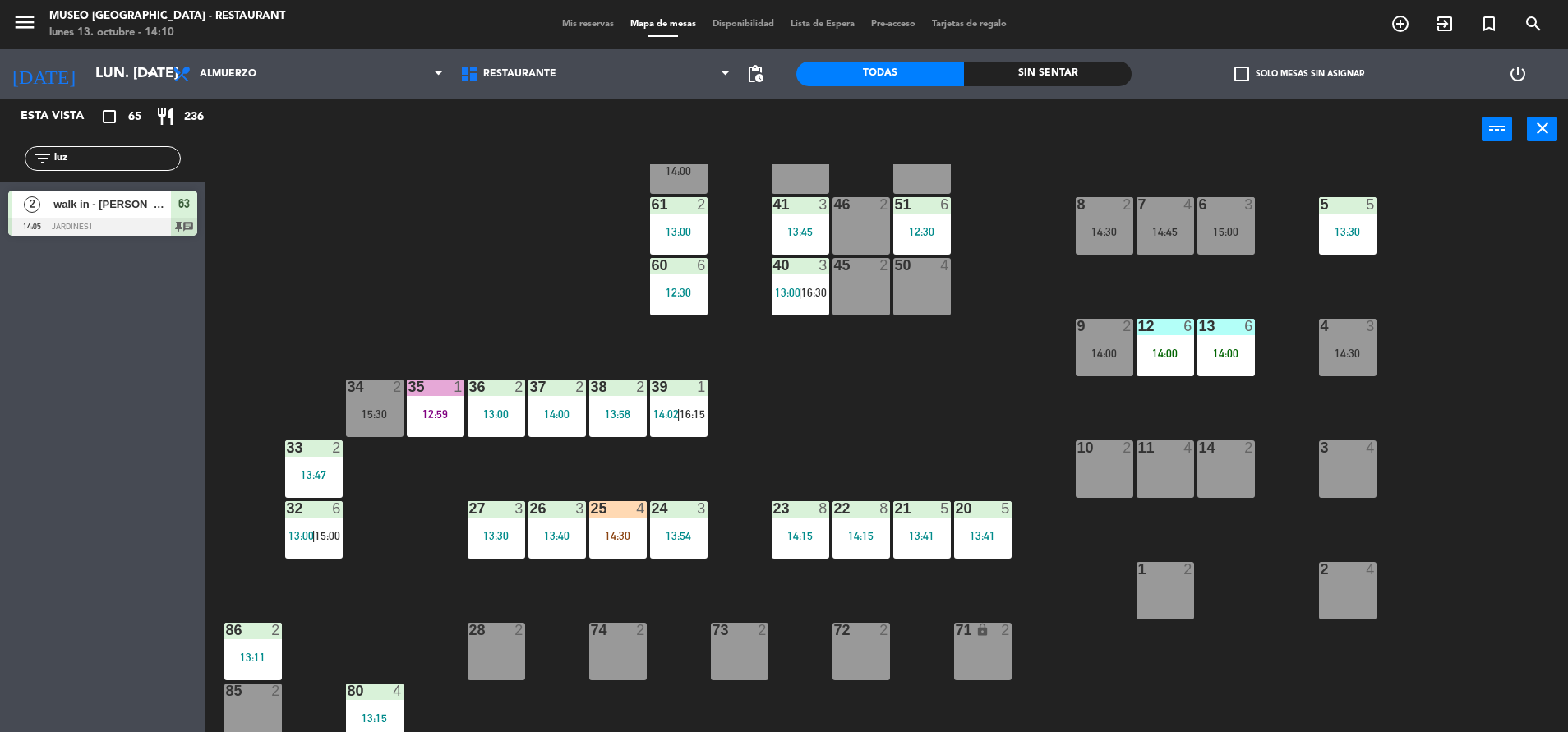
scroll to position [0, 0]
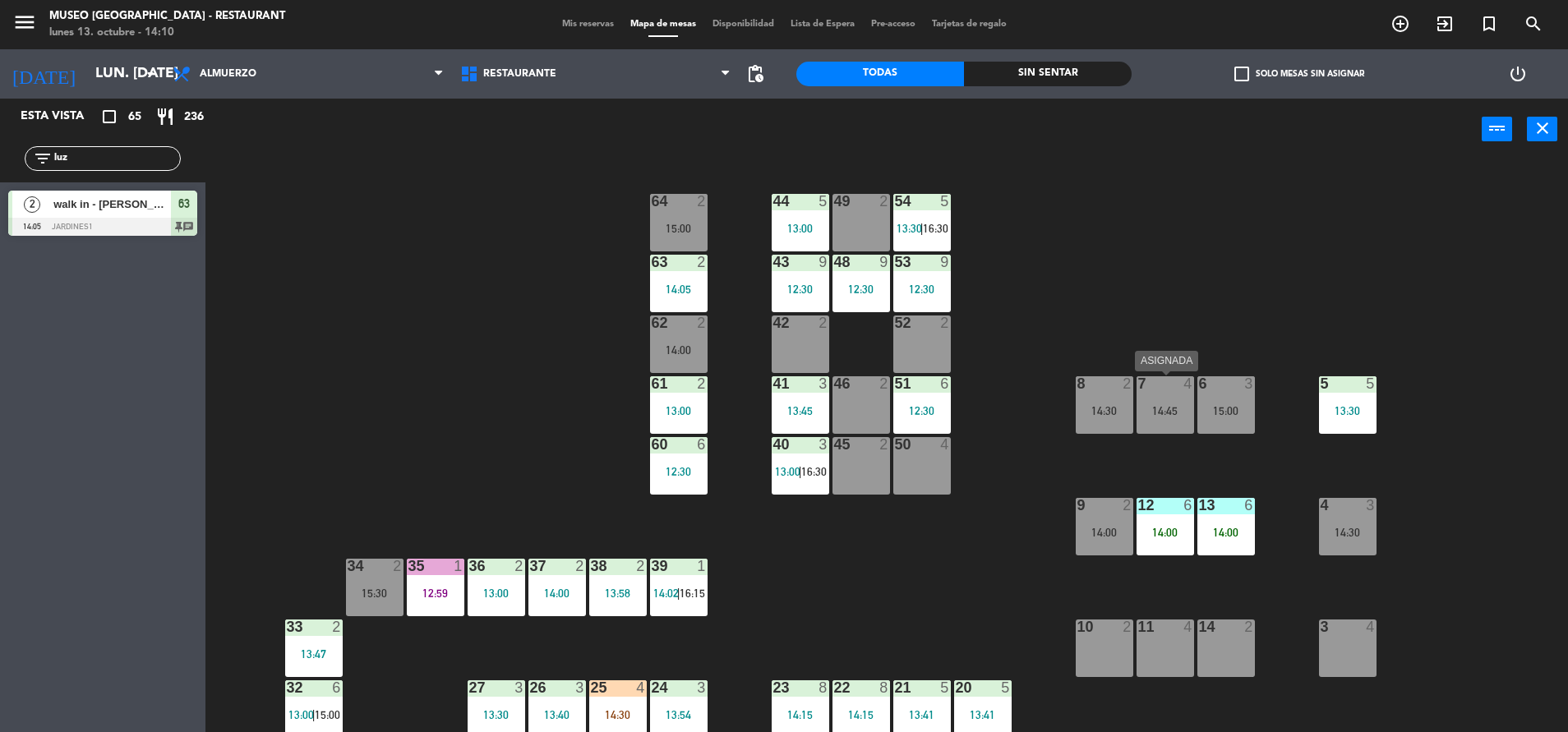
click at [1155, 425] on div "7 4 14:45" at bounding box center [1165, 405] width 57 height 57
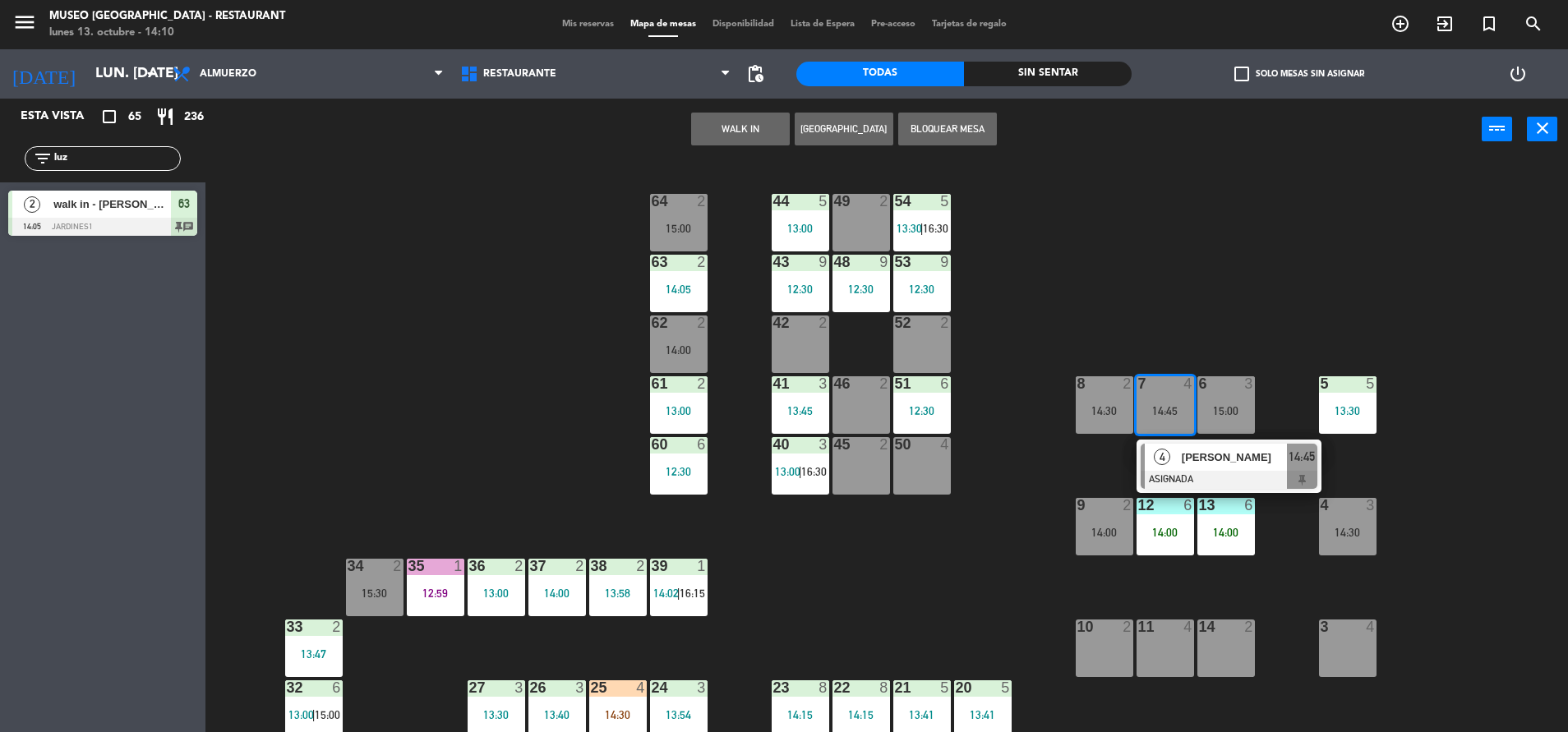
click at [938, 545] on div "44 5 13:00 49 2 54 5 13:30 | 16:30 64 2 15:00 48 9 12:30 53 9 12:30 63 2 14:05 …" at bounding box center [894, 450] width 1347 height 572
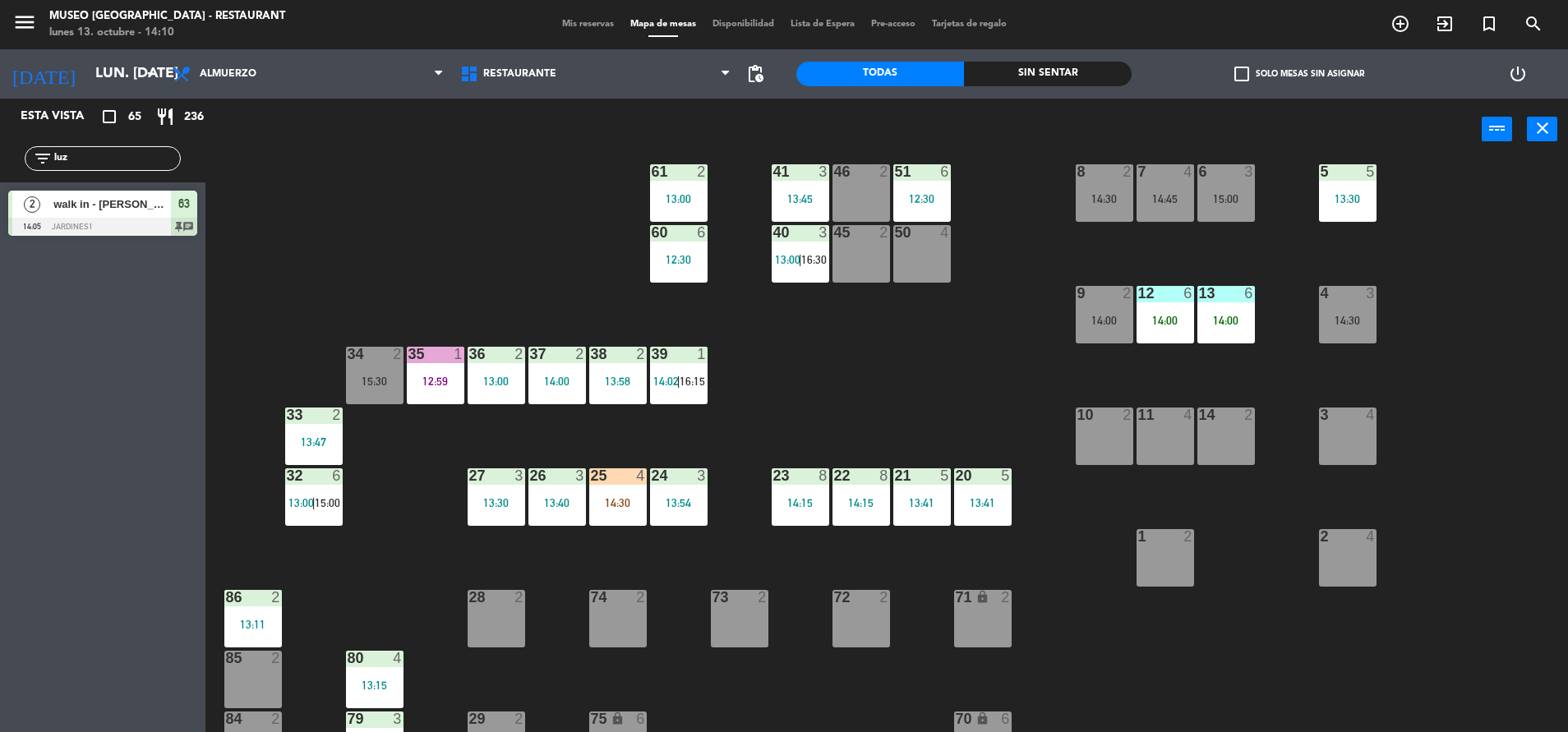
scroll to position [204, 0]
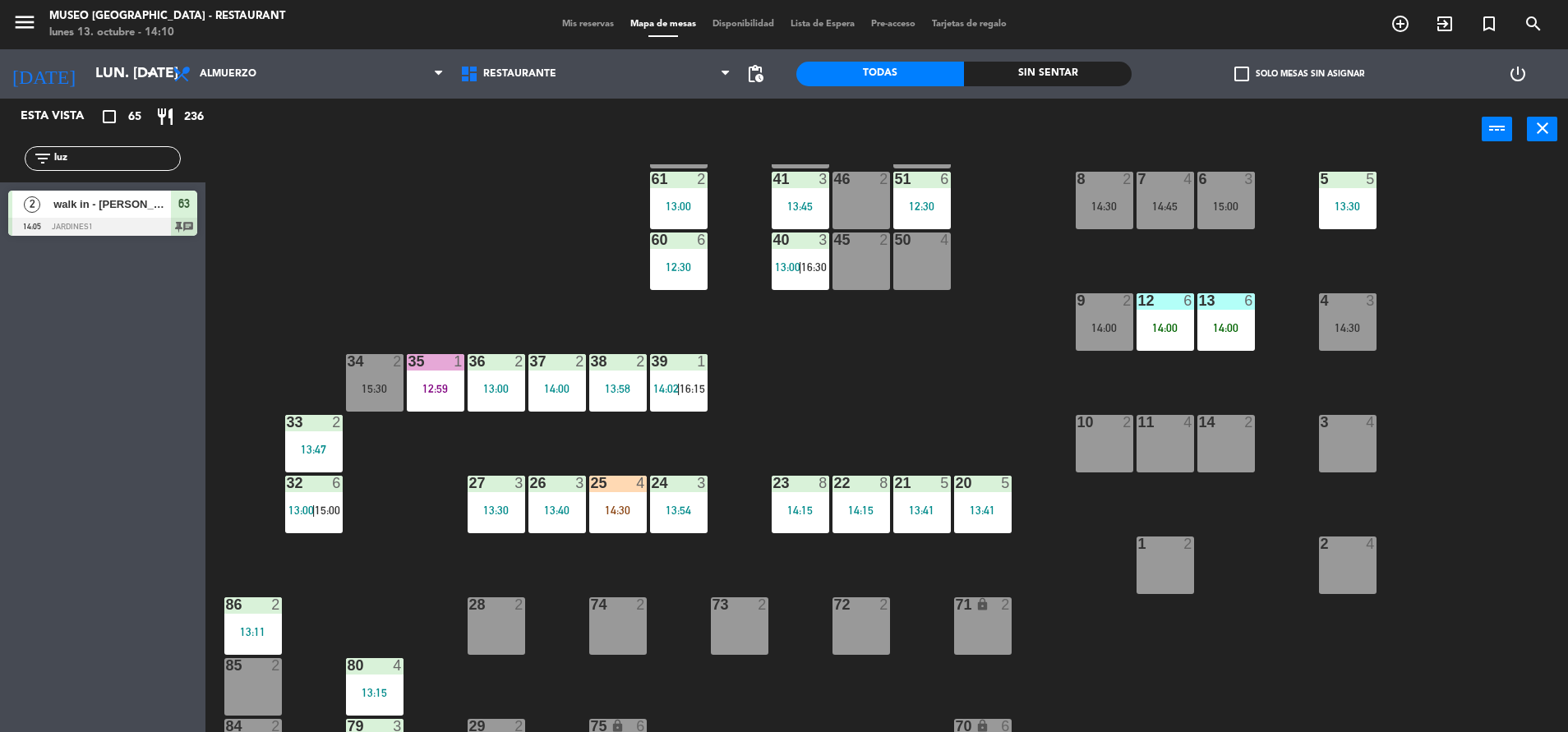
click at [636, 512] on div "14:30" at bounding box center [618, 510] width 57 height 12
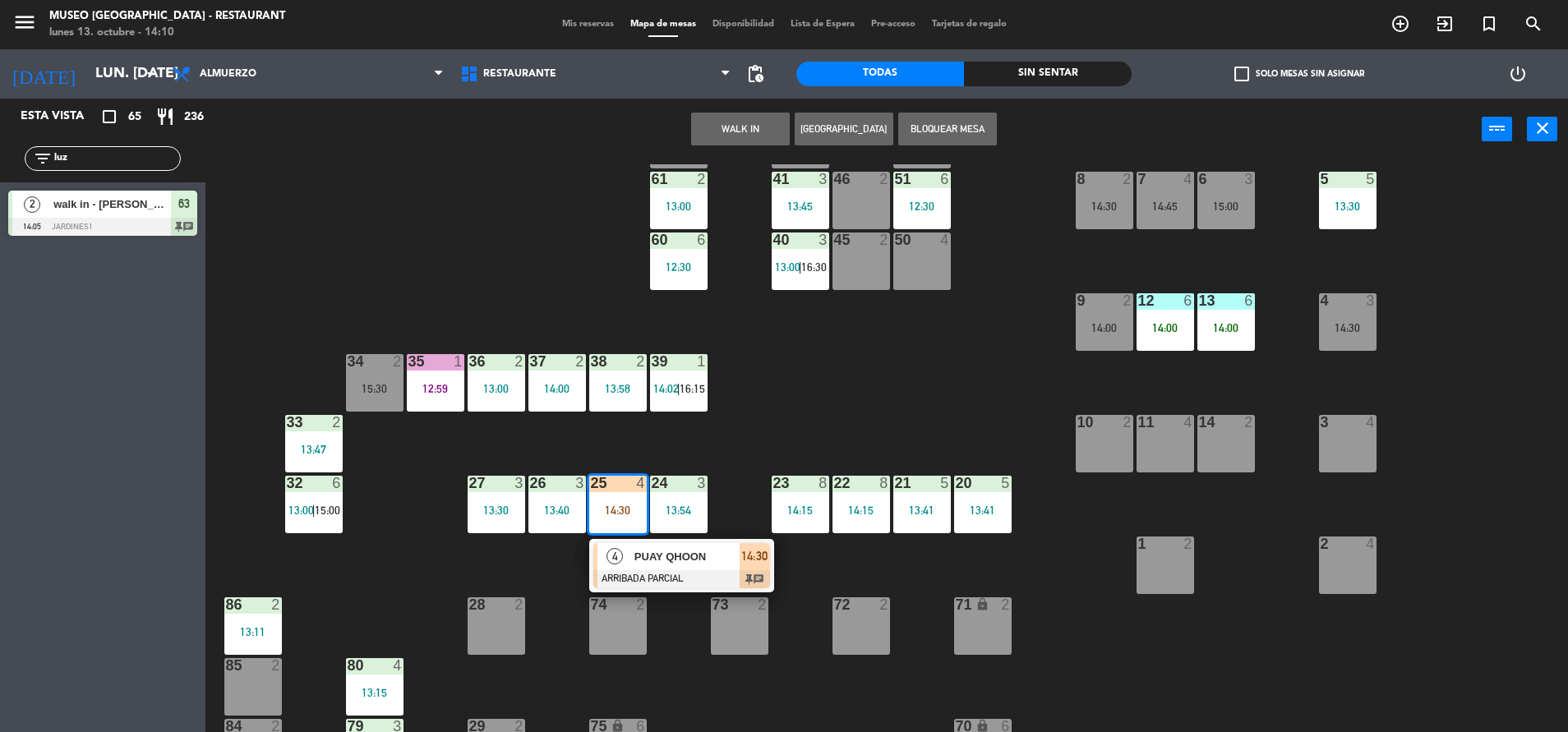
click at [925, 241] on div at bounding box center [921, 240] width 27 height 15
click at [701, 124] on button "Mover" at bounding box center [688, 129] width 98 height 33
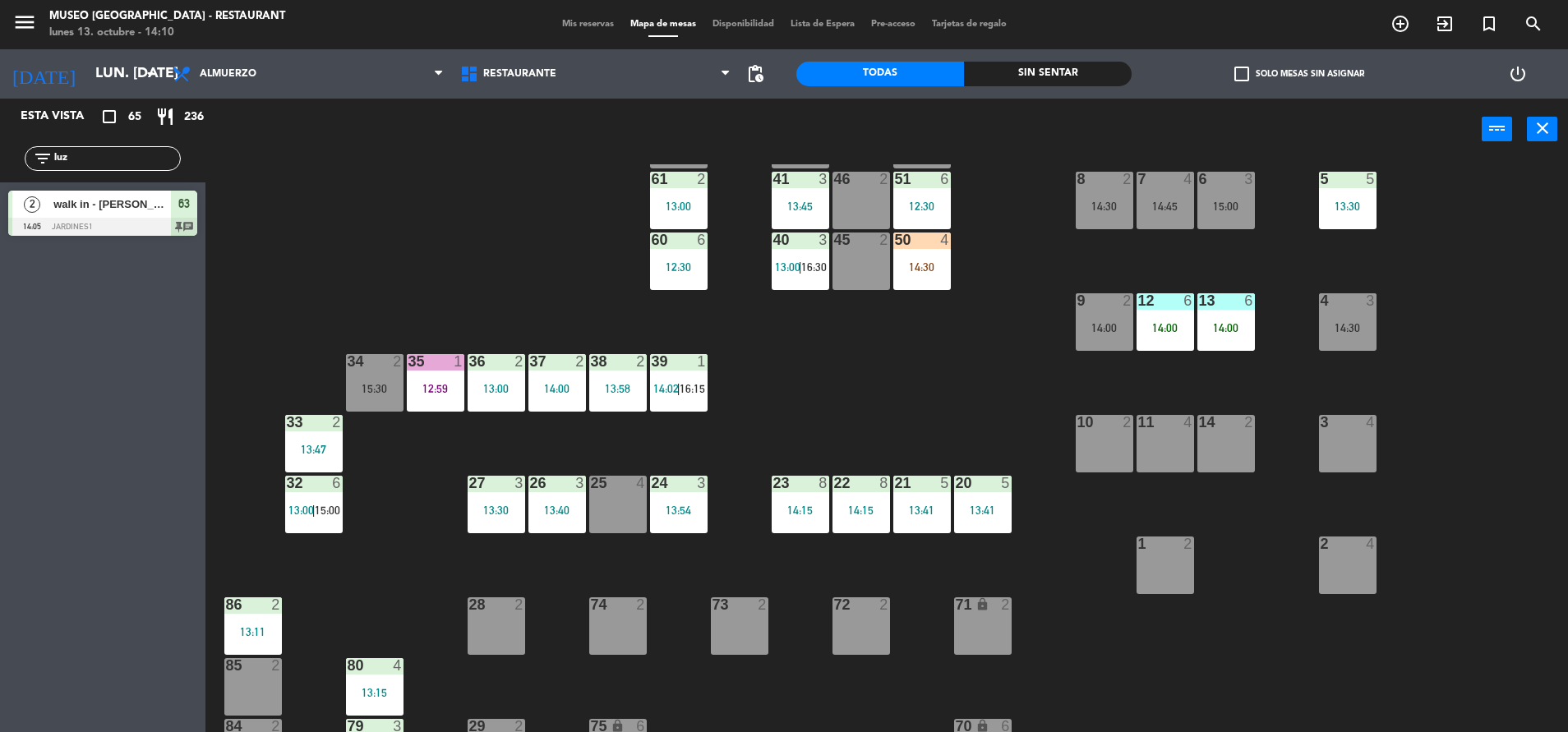
scroll to position [0, 0]
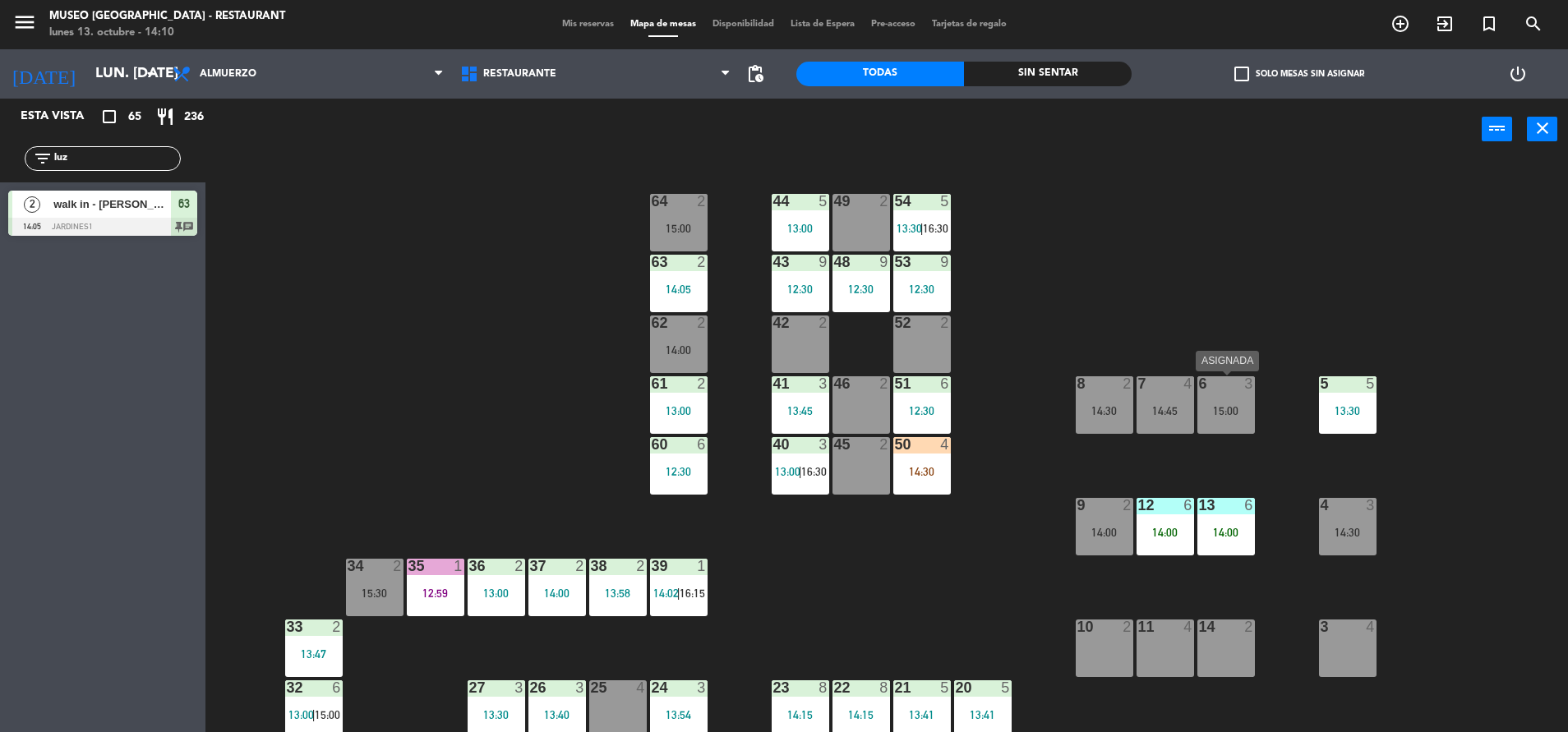
click at [1224, 388] on div at bounding box center [1225, 384] width 27 height 15
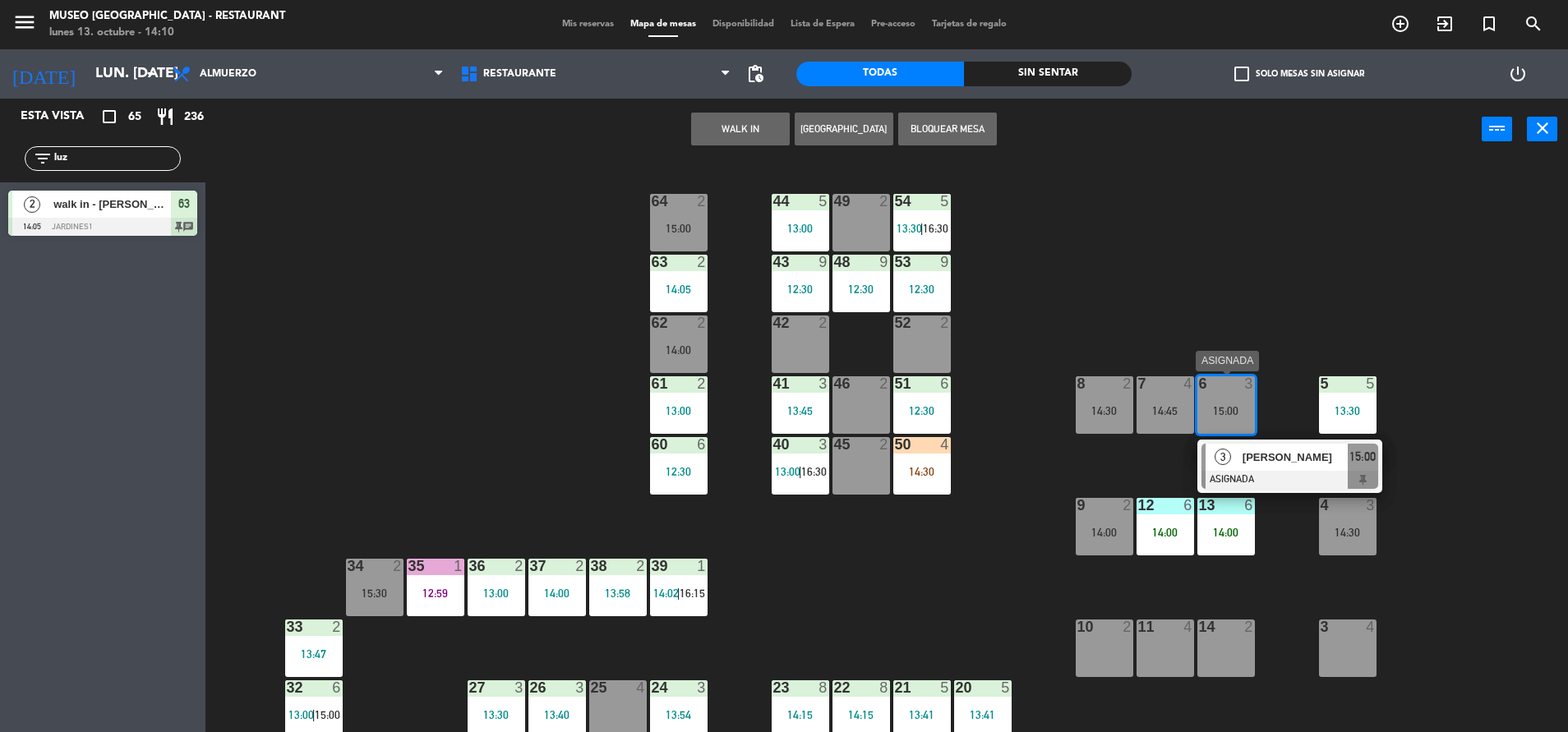
click at [1265, 461] on span "Almendra Rios" at bounding box center [1295, 457] width 105 height 17
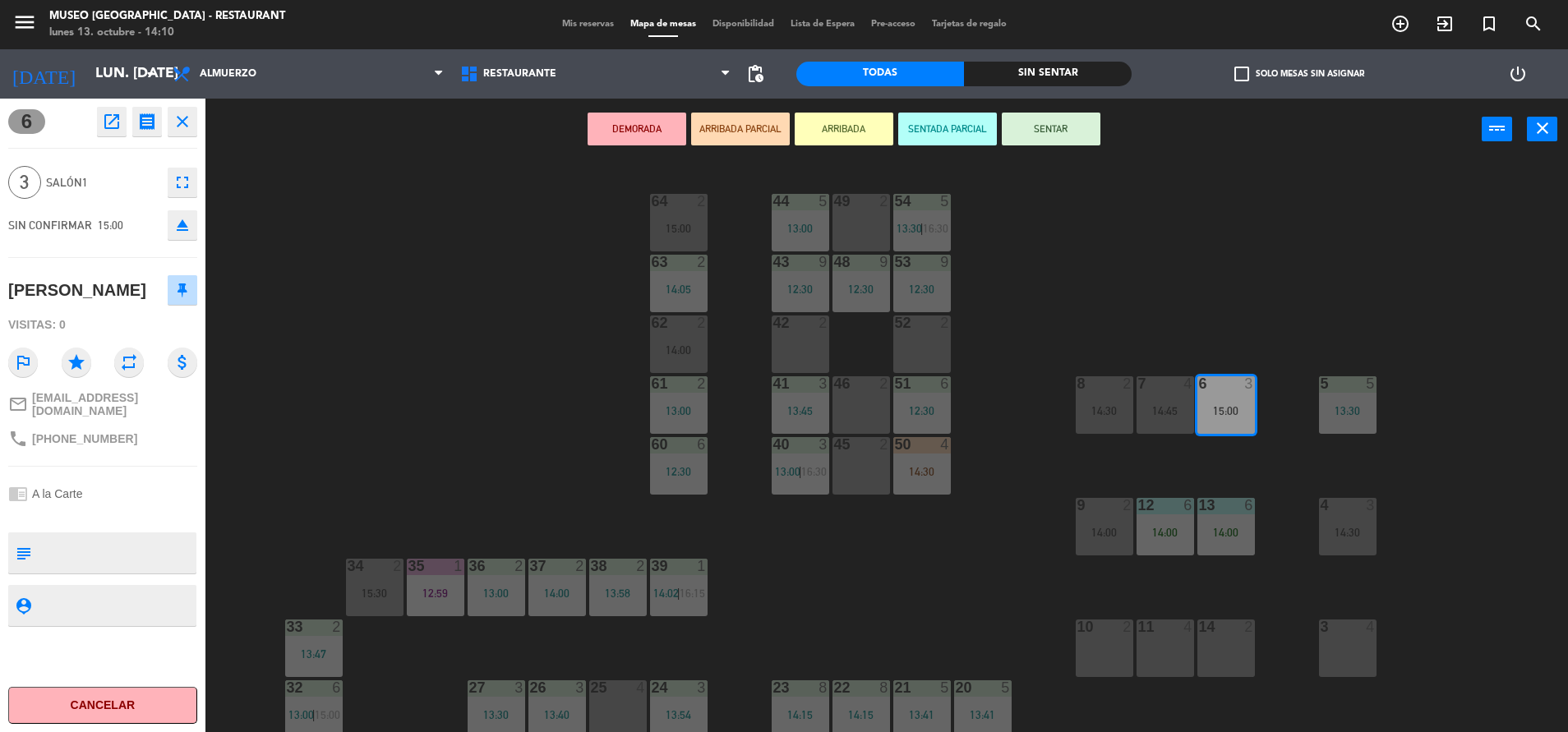
click at [902, 561] on div "44 5 13:00 49 2 54 5 13:30 | 16:30 64 2 15:00 48 9 12:30 53 9 12:30 63 2 14:05 …" at bounding box center [894, 450] width 1347 height 572
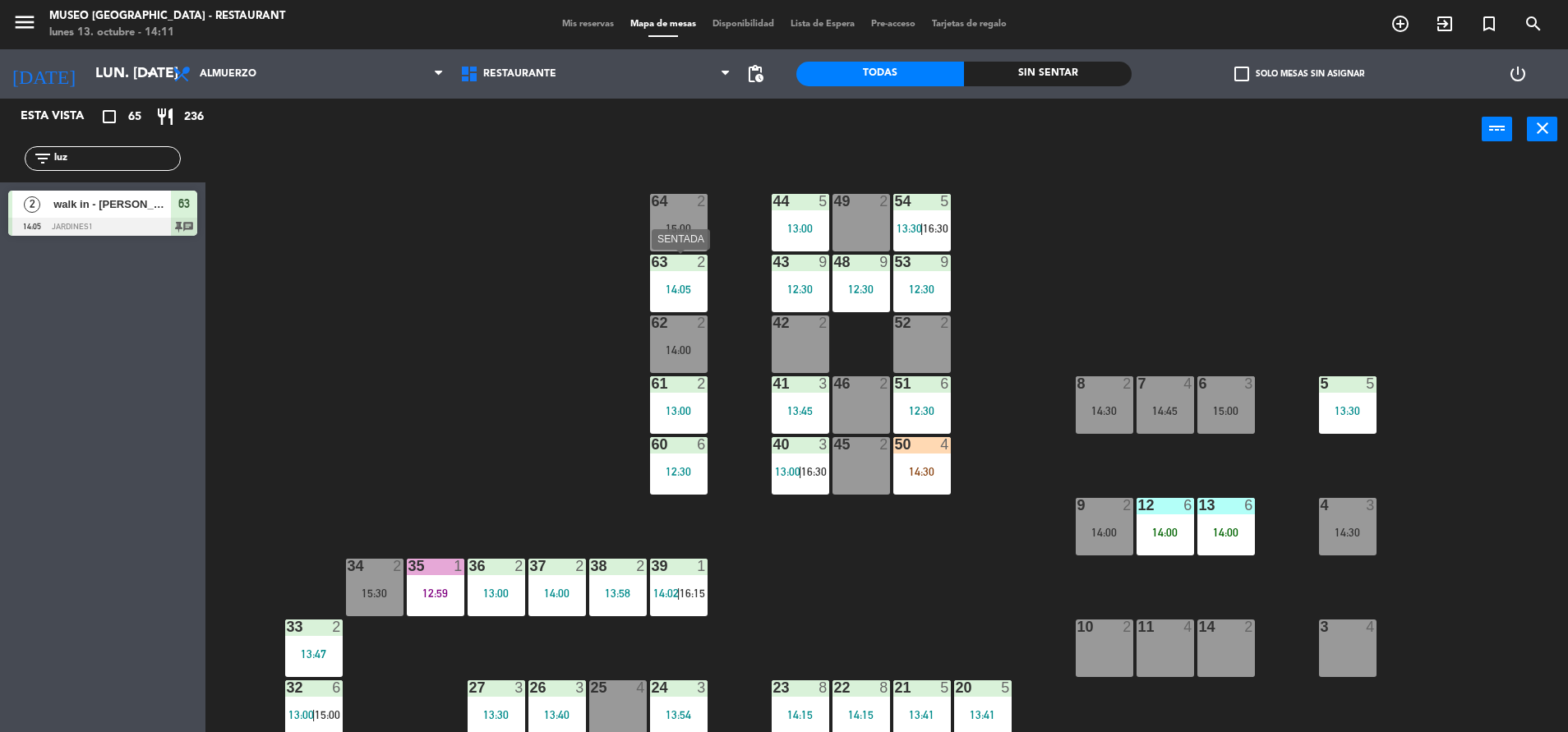
click at [673, 285] on div "14:05" at bounding box center [678, 289] width 57 height 12
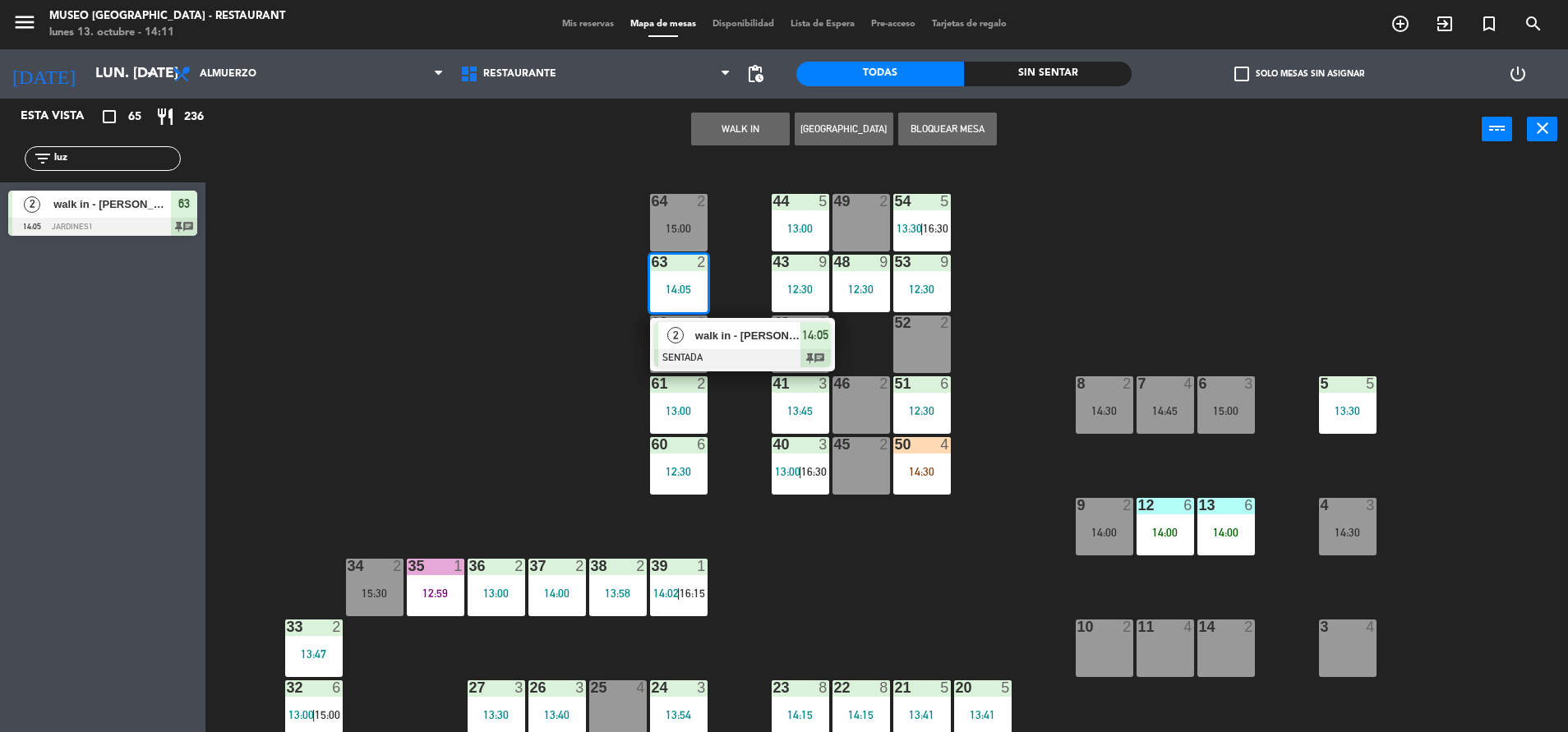
click at [739, 354] on div at bounding box center [743, 358] width 177 height 18
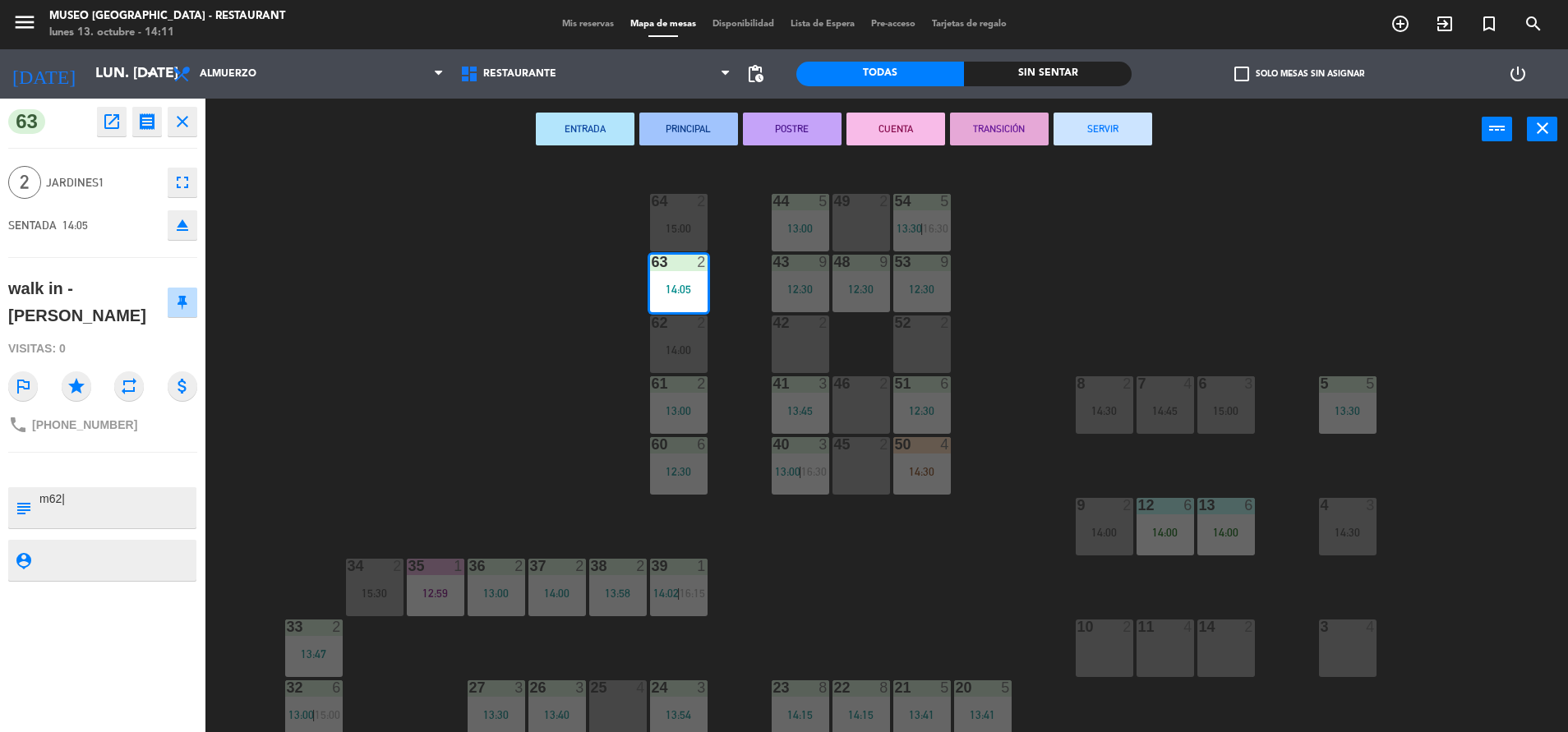
click at [99, 509] on textarea at bounding box center [116, 508] width 157 height 35
click at [102, 499] on textarea at bounding box center [116, 508] width 157 height 35
type textarea "m63|"
click at [78, 462] on div "63 open_in_new receipt 2:05 PM lun., 13 oct. 2 personas walk in - luz maria dia…" at bounding box center [103, 415] width 205 height 634
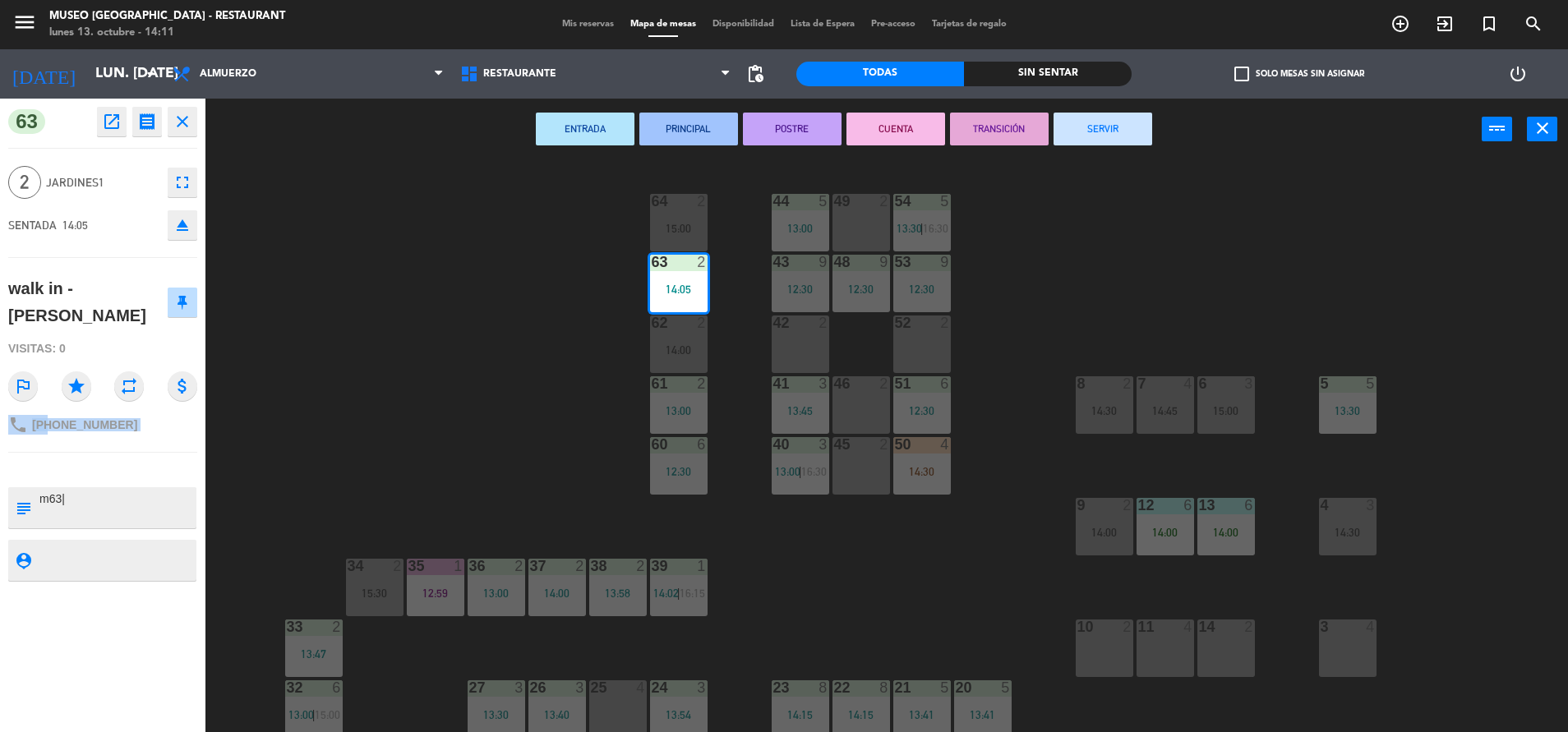
click at [78, 462] on div "63 open_in_new receipt 2:05 PM lun., 13 oct. 2 personas walk in - luz maria dia…" at bounding box center [103, 415] width 205 height 634
click at [398, 336] on div "44 5 13:00 49 2 54 5 13:30 | 16:30 64 2 15:00 48 9 12:30 53 9 12:30 63 2 14:05 …" at bounding box center [894, 450] width 1347 height 572
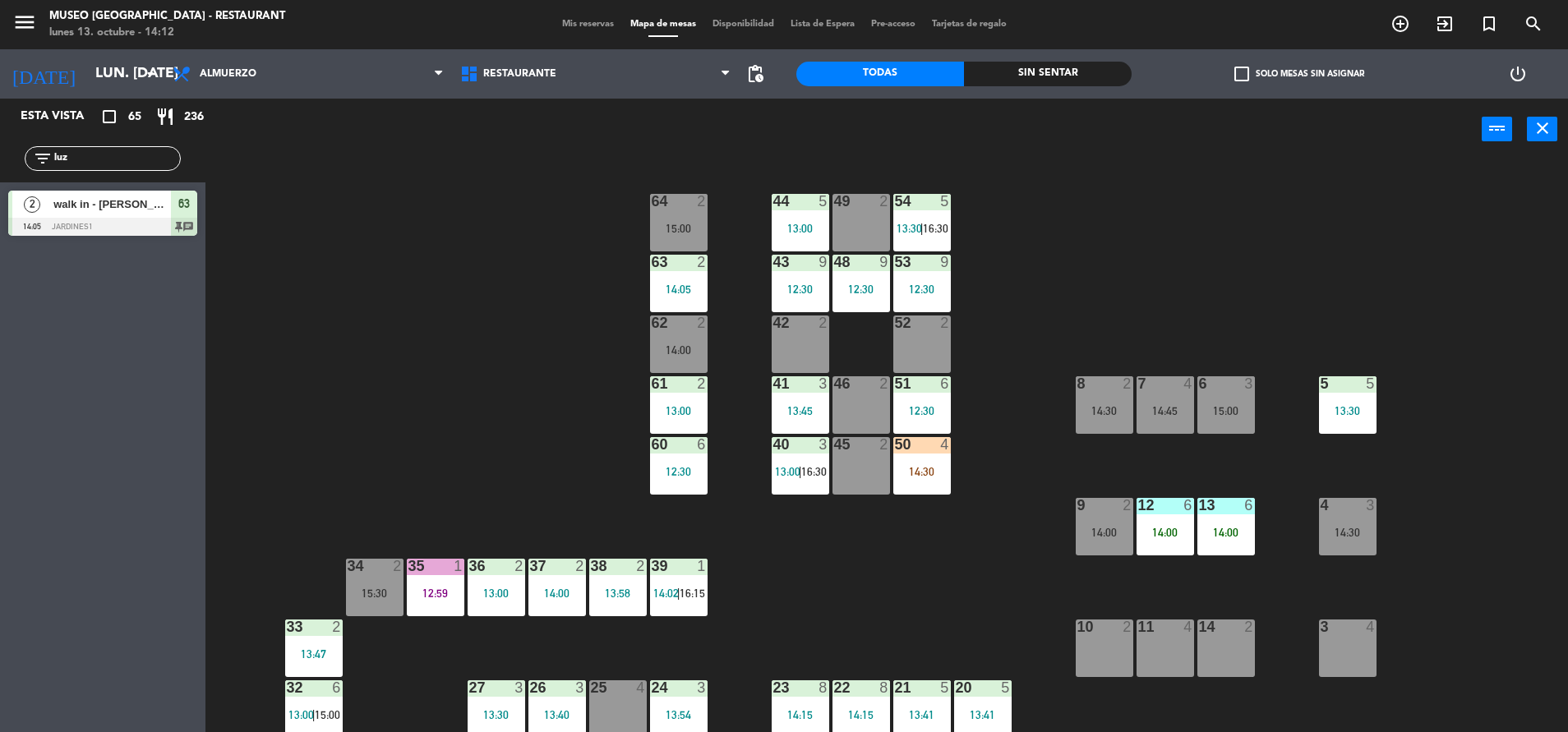
click at [543, 299] on div "44 5 13:00 49 2 54 5 13:30 | 16:30 64 2 15:00 48 9 12:30 53 9 12:30 63 2 14:05 …" at bounding box center [894, 450] width 1347 height 572
click at [82, 154] on input "luz" at bounding box center [116, 159] width 128 height 18
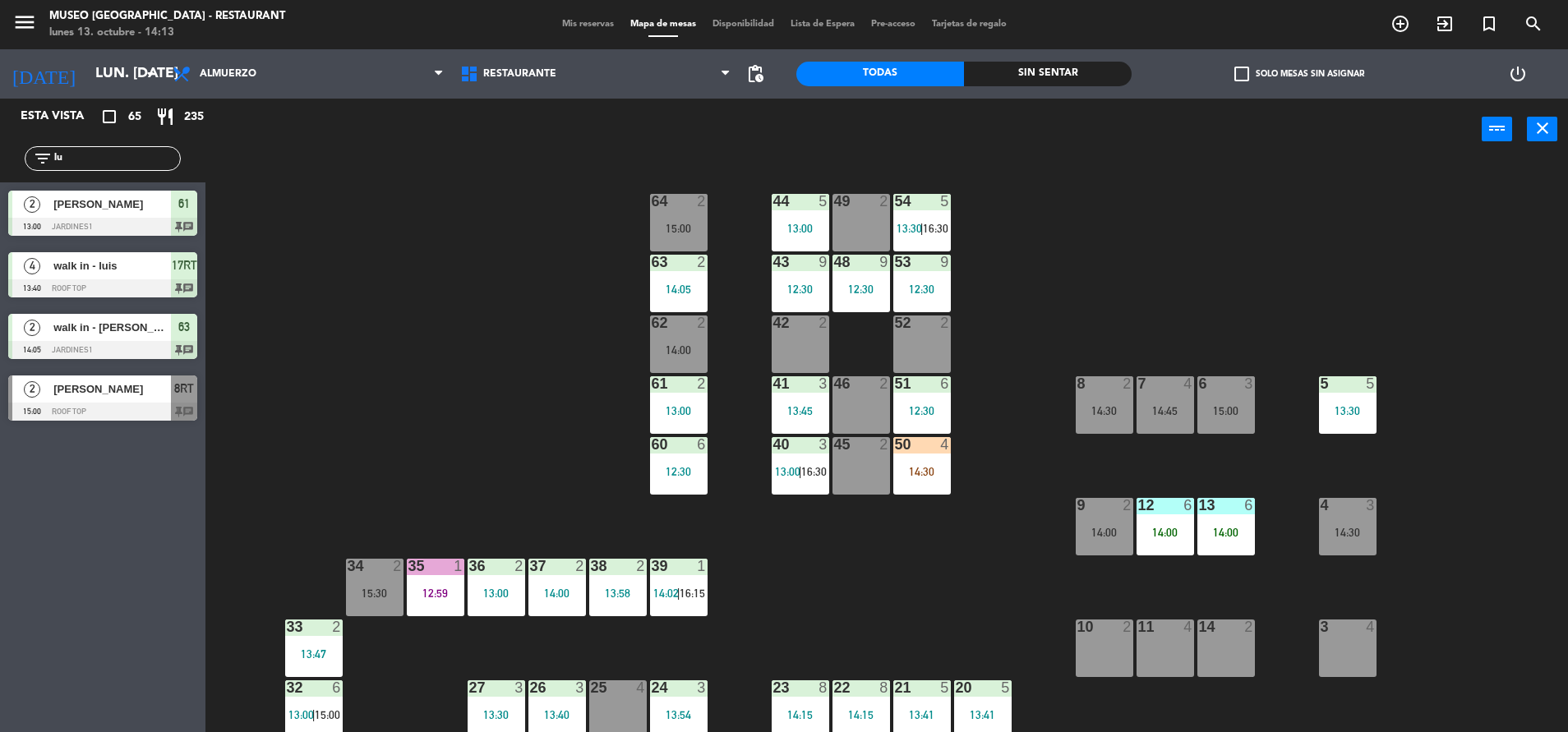
type input "l"
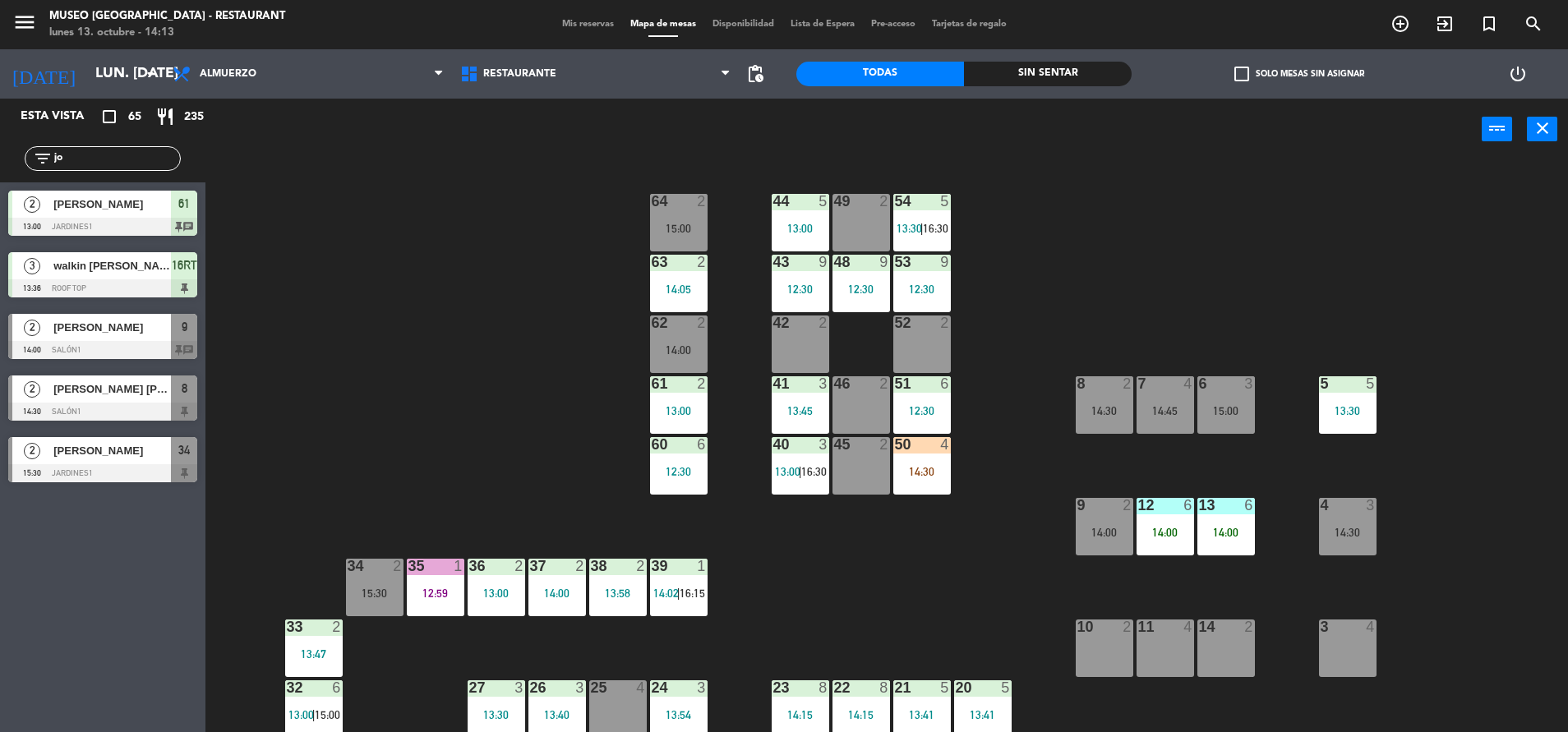
type input "jo"
click at [226, 526] on div "44 5 13:00 49 2 54 5 13:30 | 16:30 64 2 15:00 48 9 12:30 53 9 12:30 63 2 14:05 …" at bounding box center [894, 450] width 1347 height 572
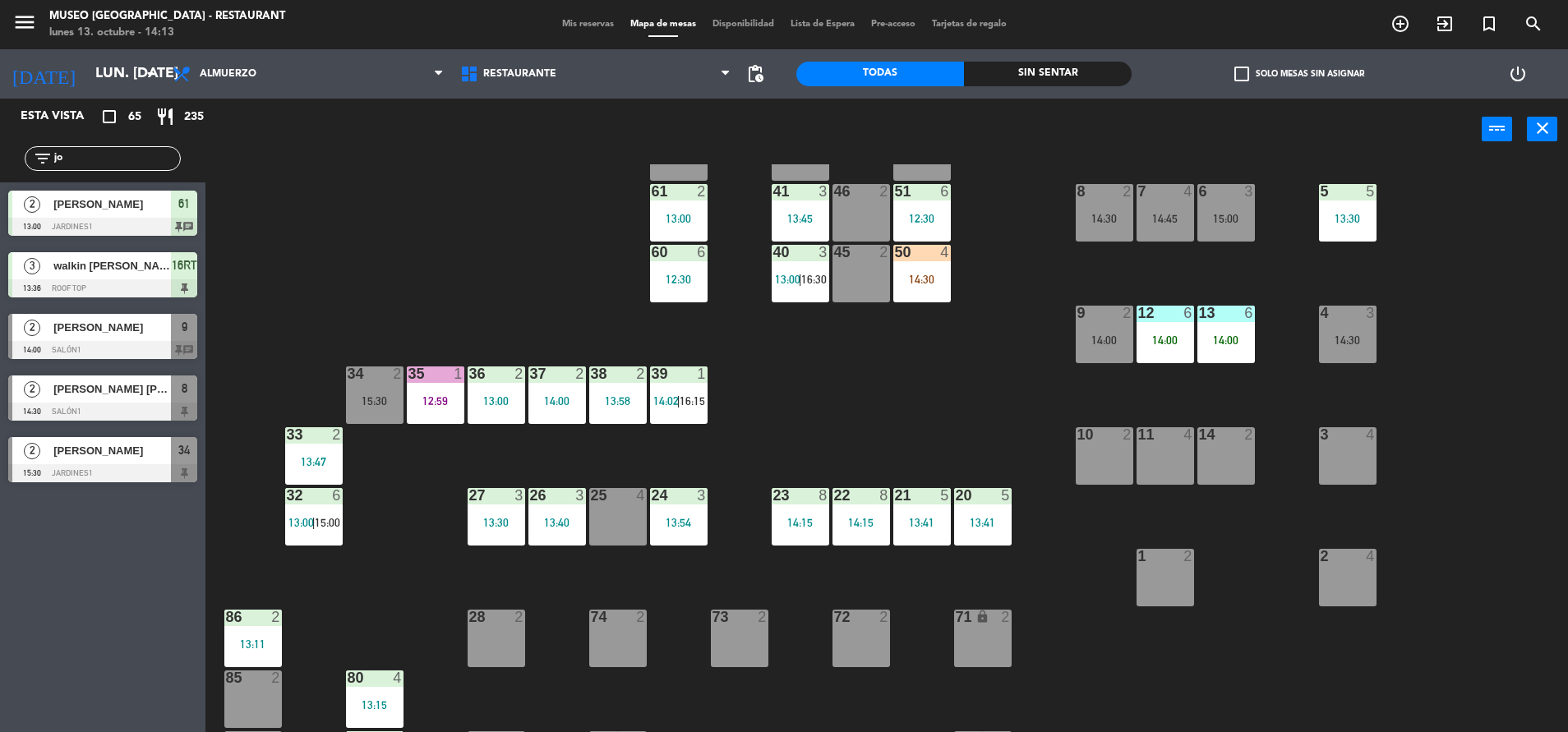
scroll to position [187, 0]
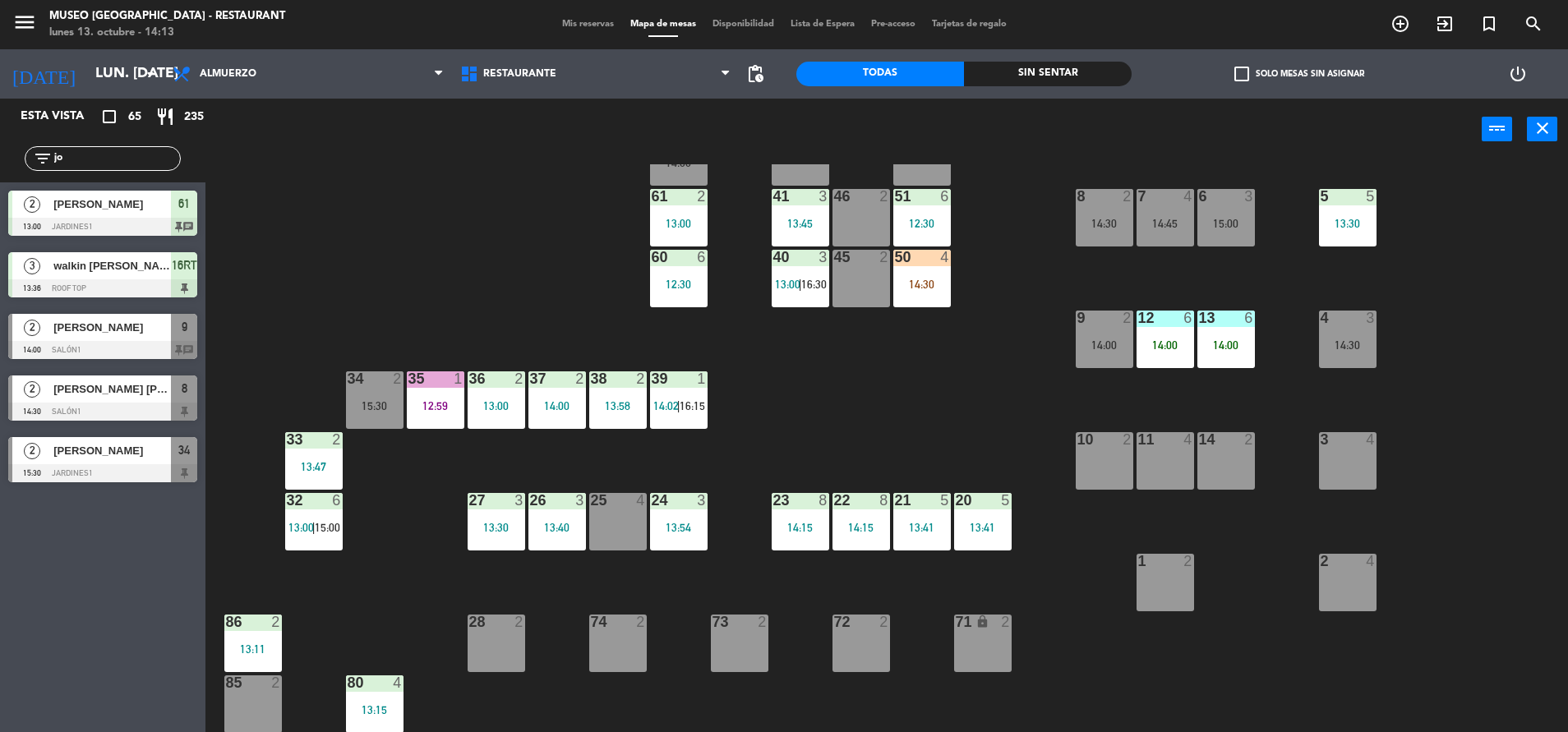
click at [132, 346] on div at bounding box center [103, 350] width 189 height 18
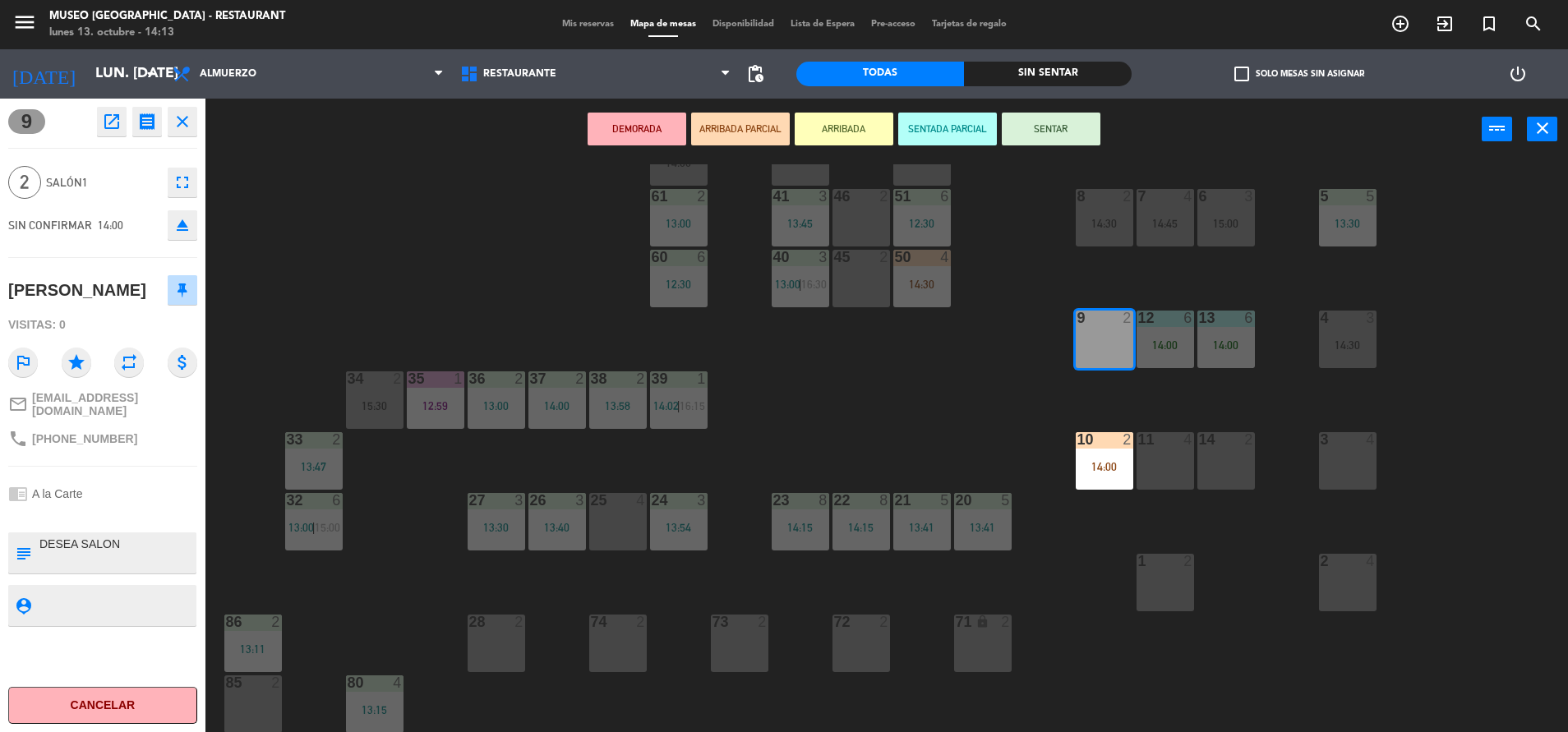
click at [38, 559] on textarea at bounding box center [116, 553] width 157 height 35
type textarea "m9 DESEA SALON"
click at [399, 279] on div "44 5 13:00 49 2 54 5 13:30 | 16:30 64 2 15:00 48 9 12:30 53 9 12:30 63 2 14:05 …" at bounding box center [894, 450] width 1347 height 572
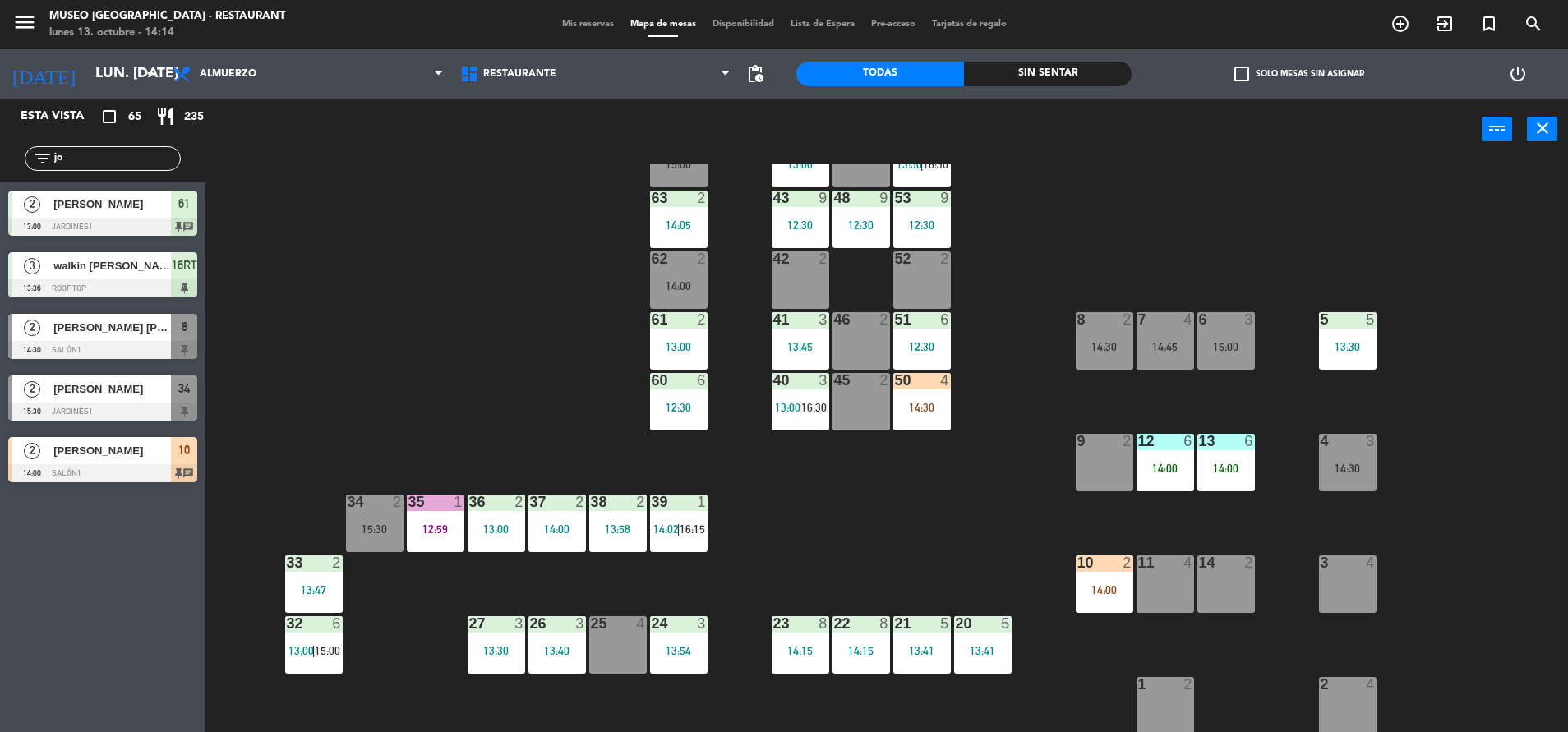
scroll to position [22, 0]
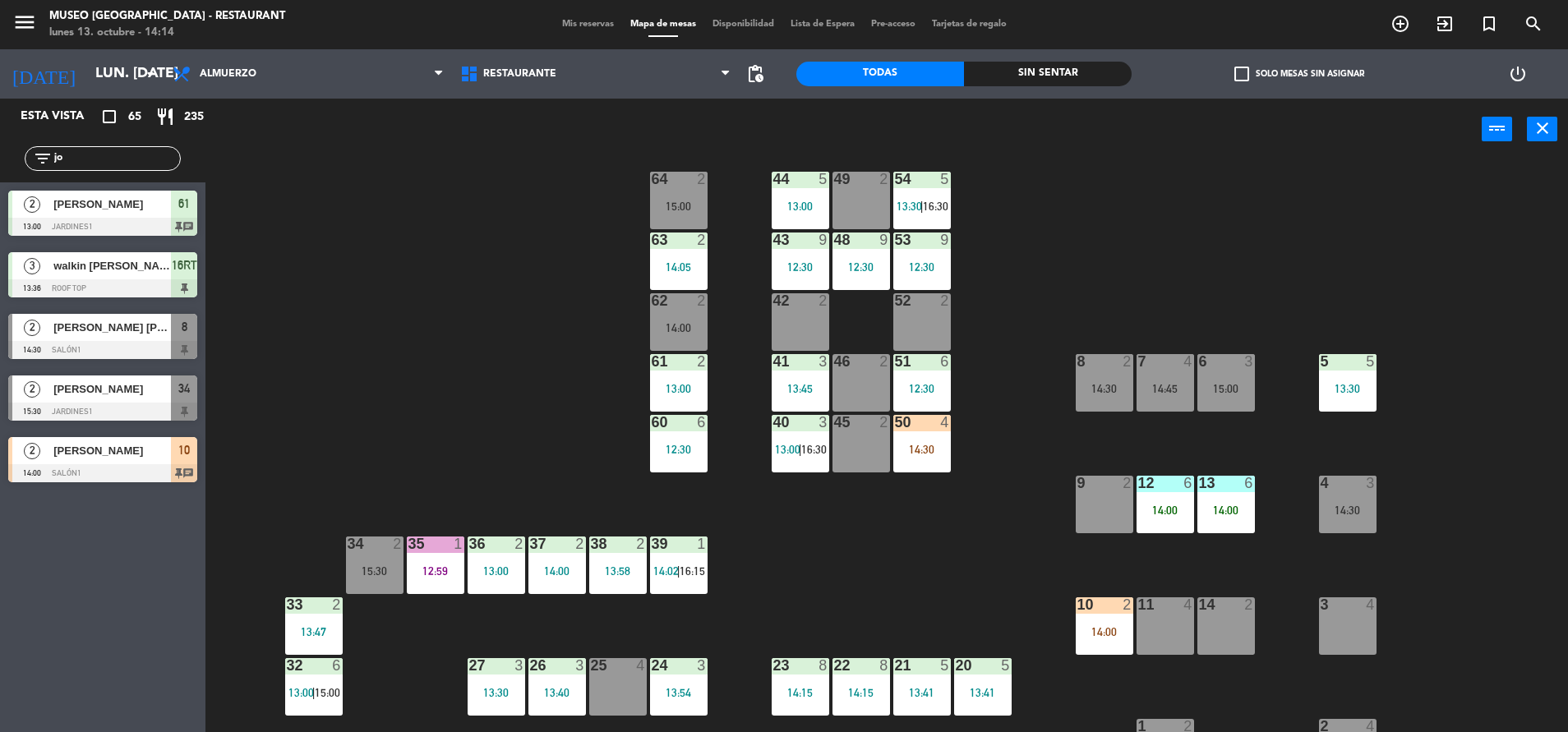
click at [1106, 618] on div "10 2 14:00" at bounding box center [1104, 626] width 57 height 57
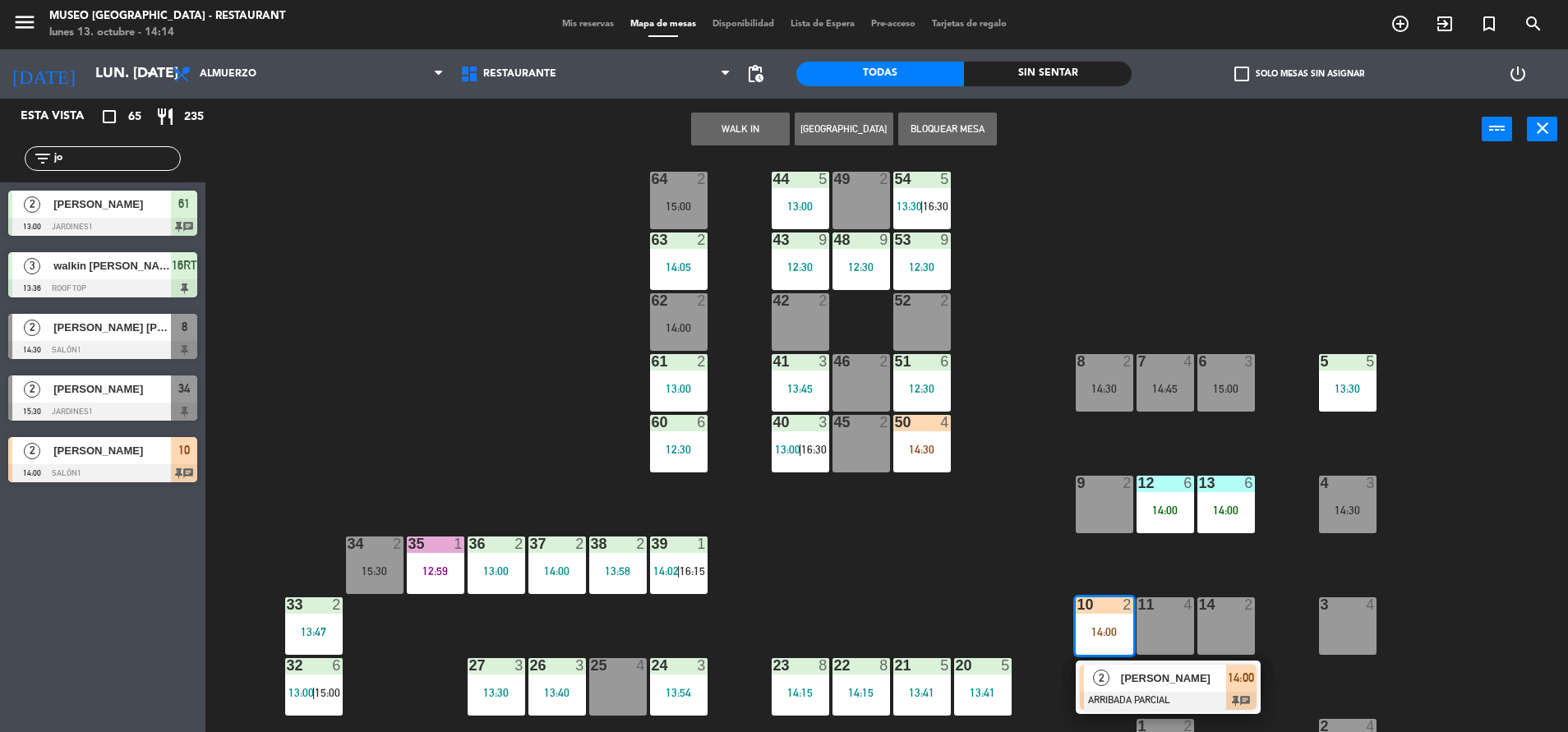
click at [1216, 612] on div "14 2" at bounding box center [1225, 605] width 57 height 16
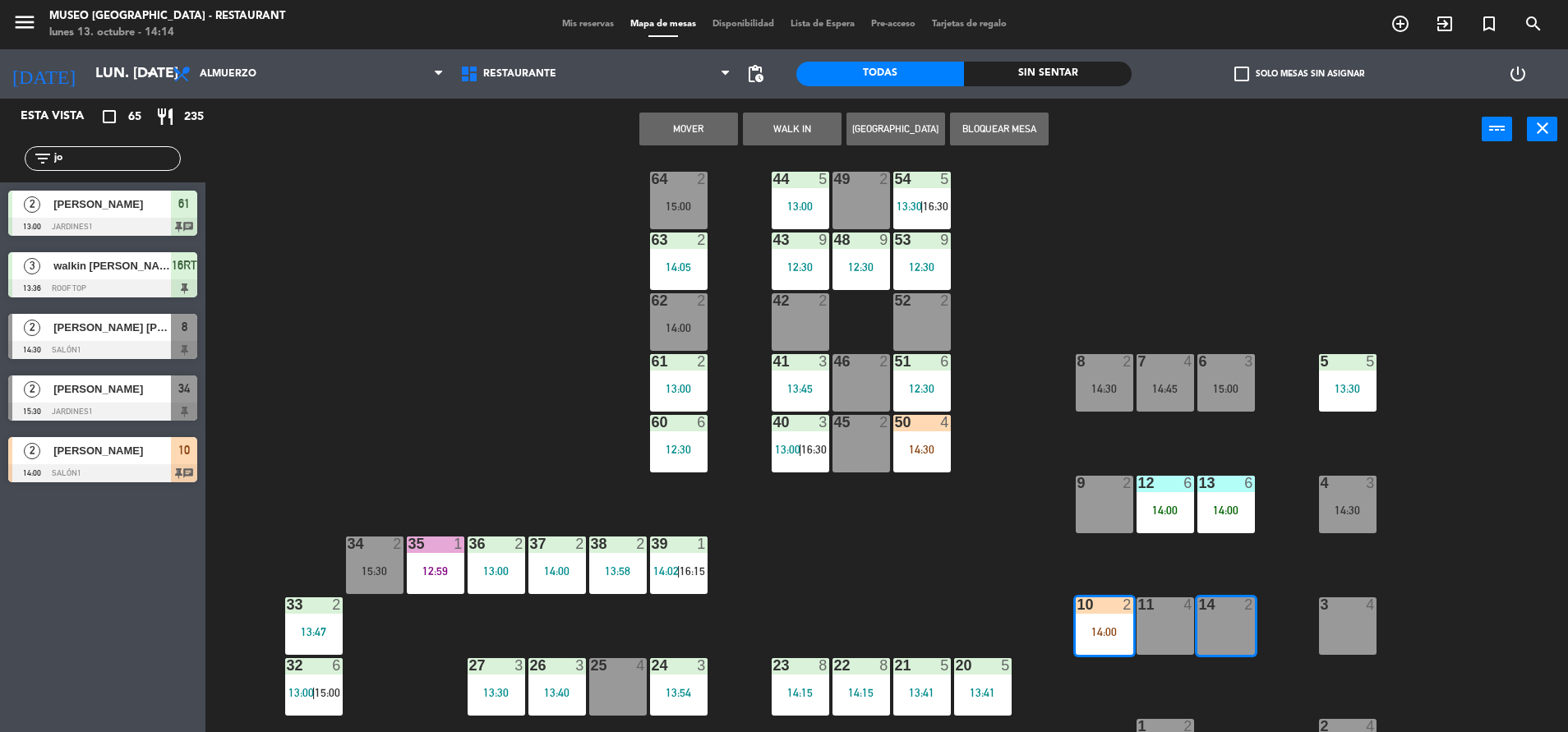
click at [714, 132] on button "Mover" at bounding box center [688, 129] width 98 height 33
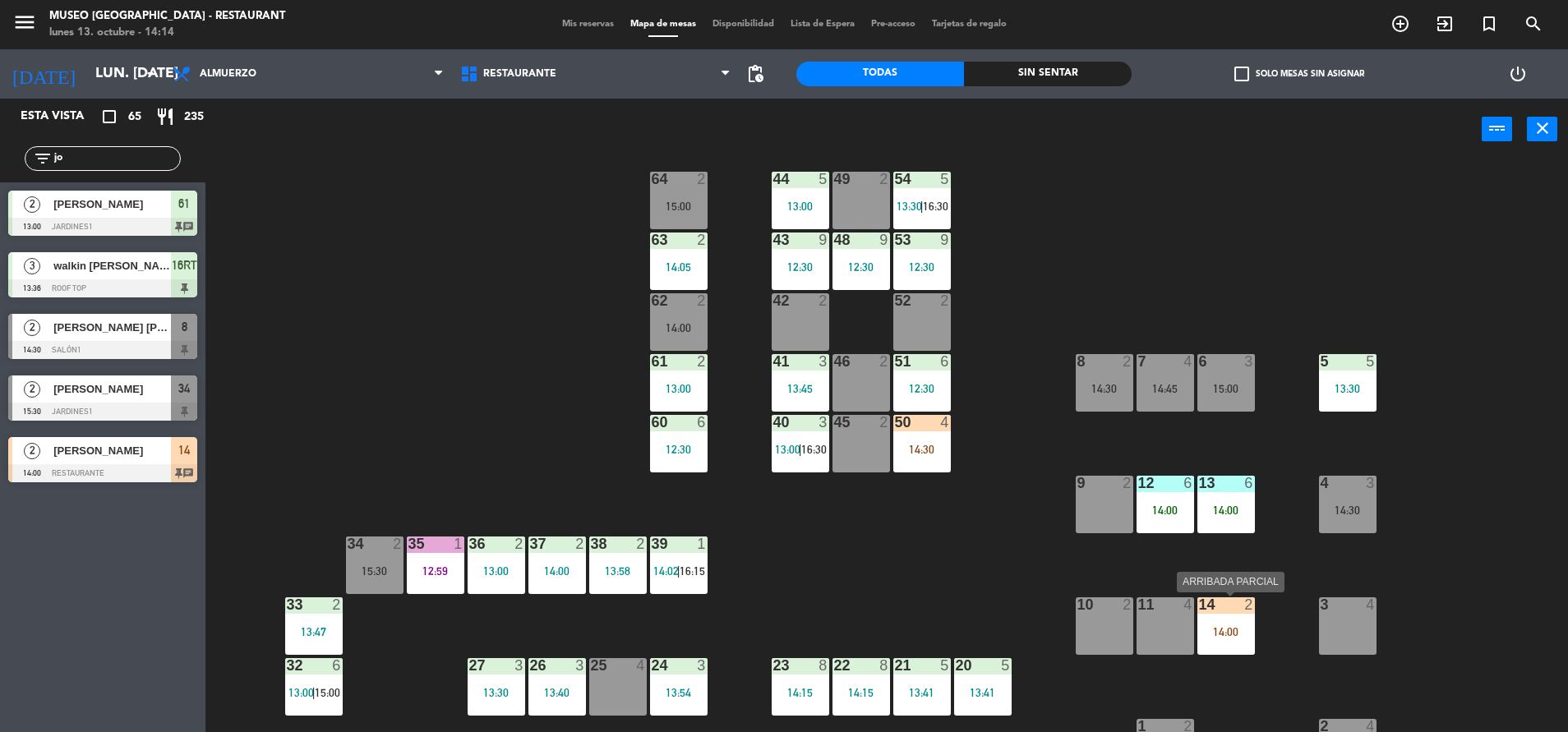
click at [1219, 627] on div "14:00" at bounding box center [1225, 632] width 57 height 12
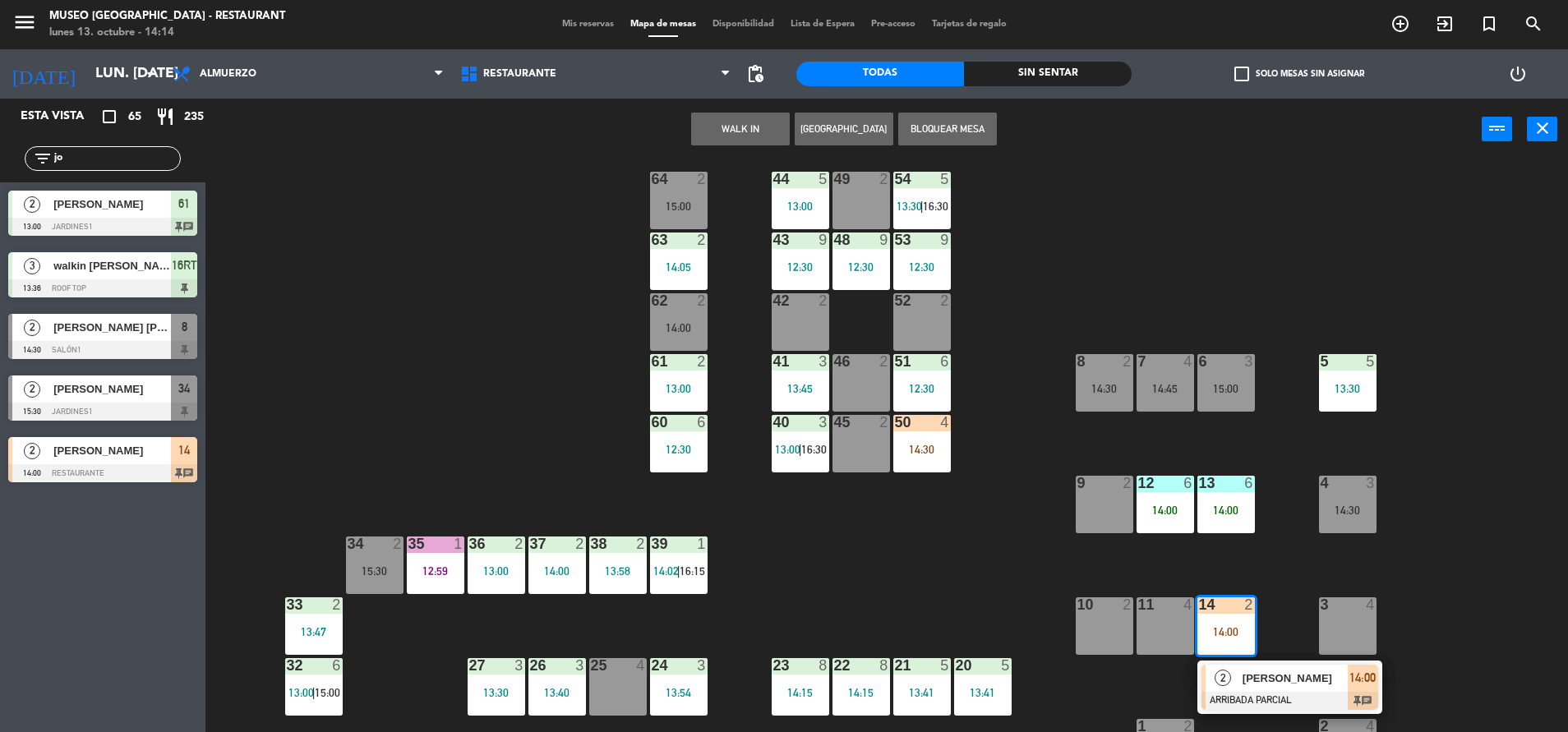
click at [1250, 673] on span "JONATHAN CASTILLO" at bounding box center [1295, 678] width 105 height 17
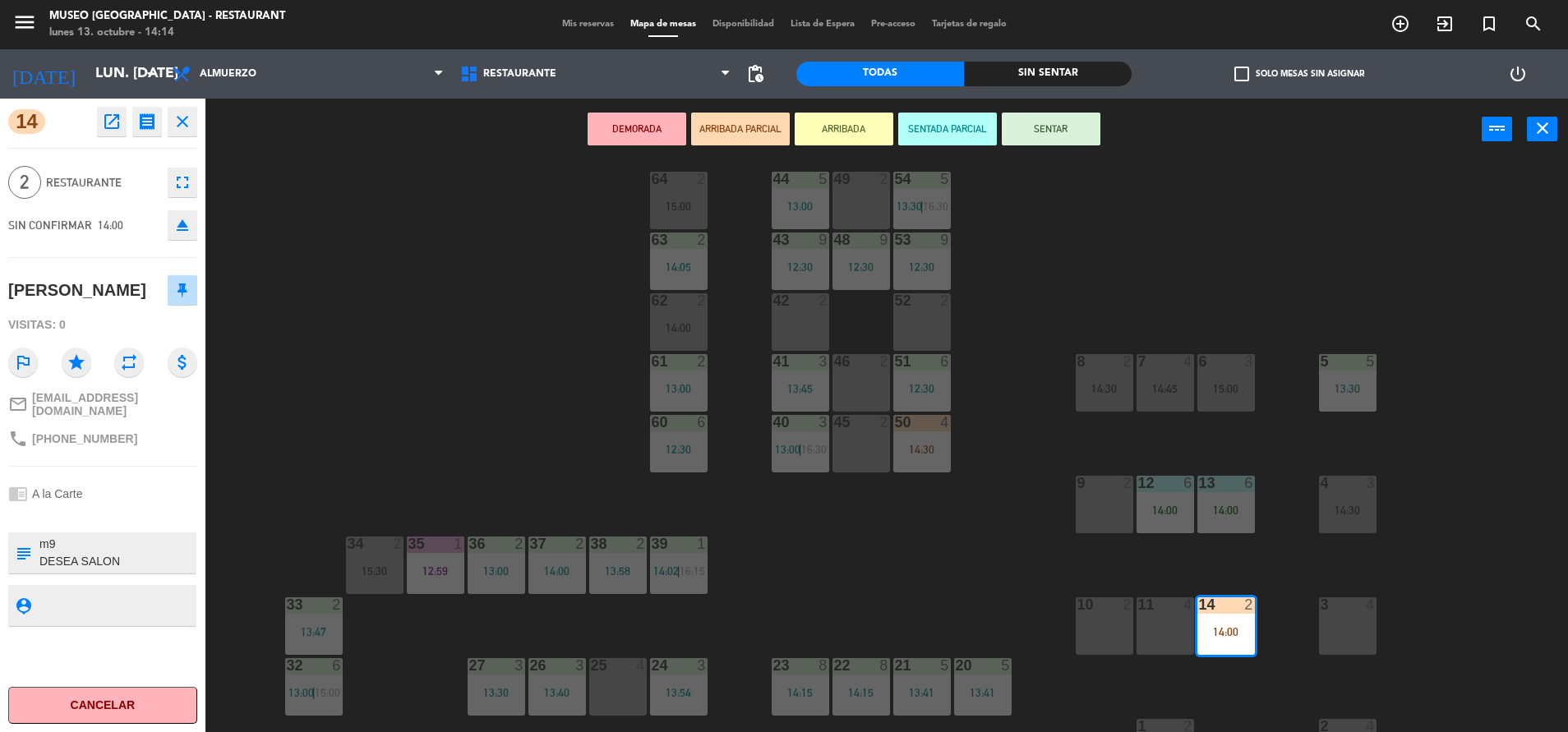
click at [69, 556] on textarea at bounding box center [116, 553] width 157 height 35
type textarea "m14 DESEA SALON"
click at [1010, 119] on button "SENTAR" at bounding box center [1050, 129] width 98 height 33
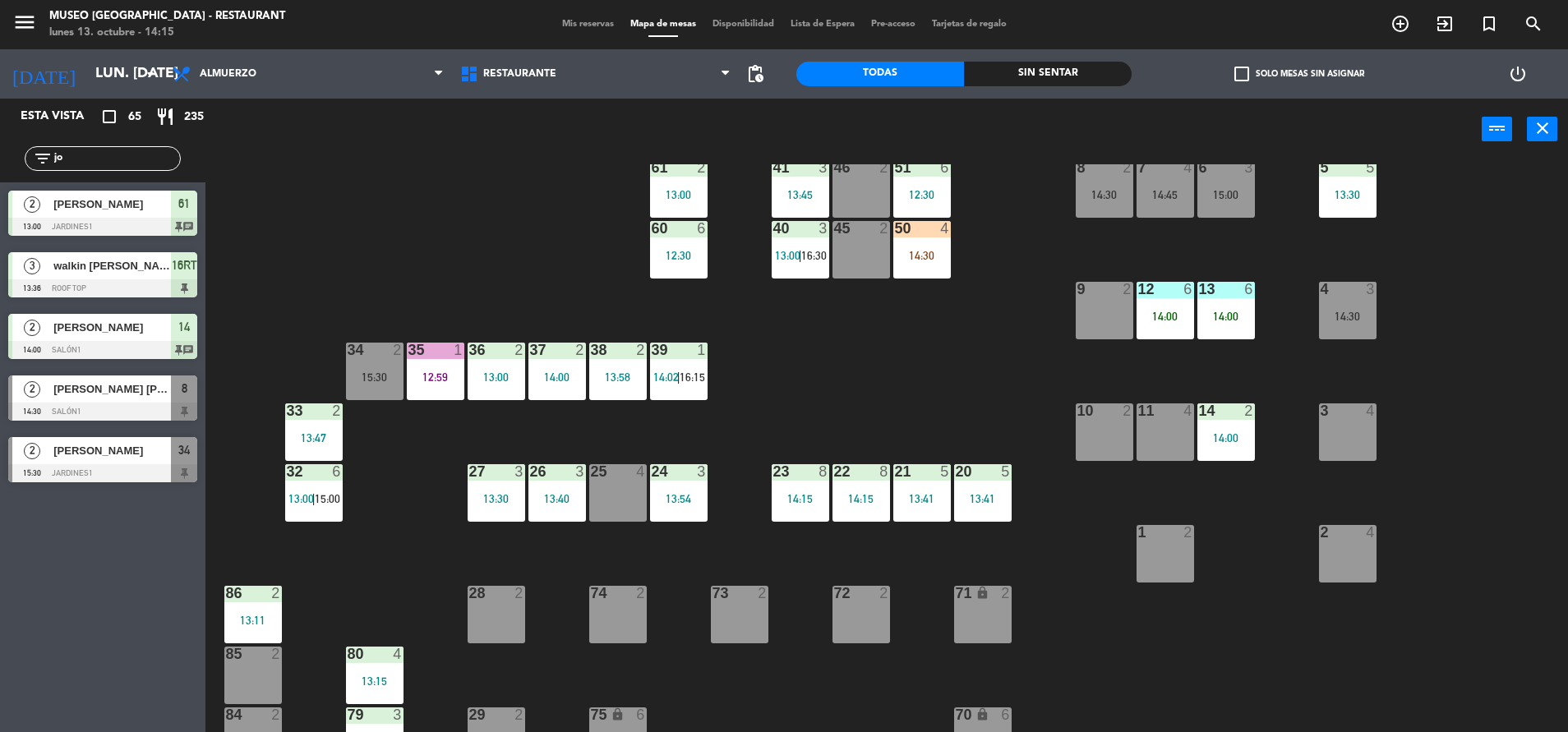
scroll to position [0, 0]
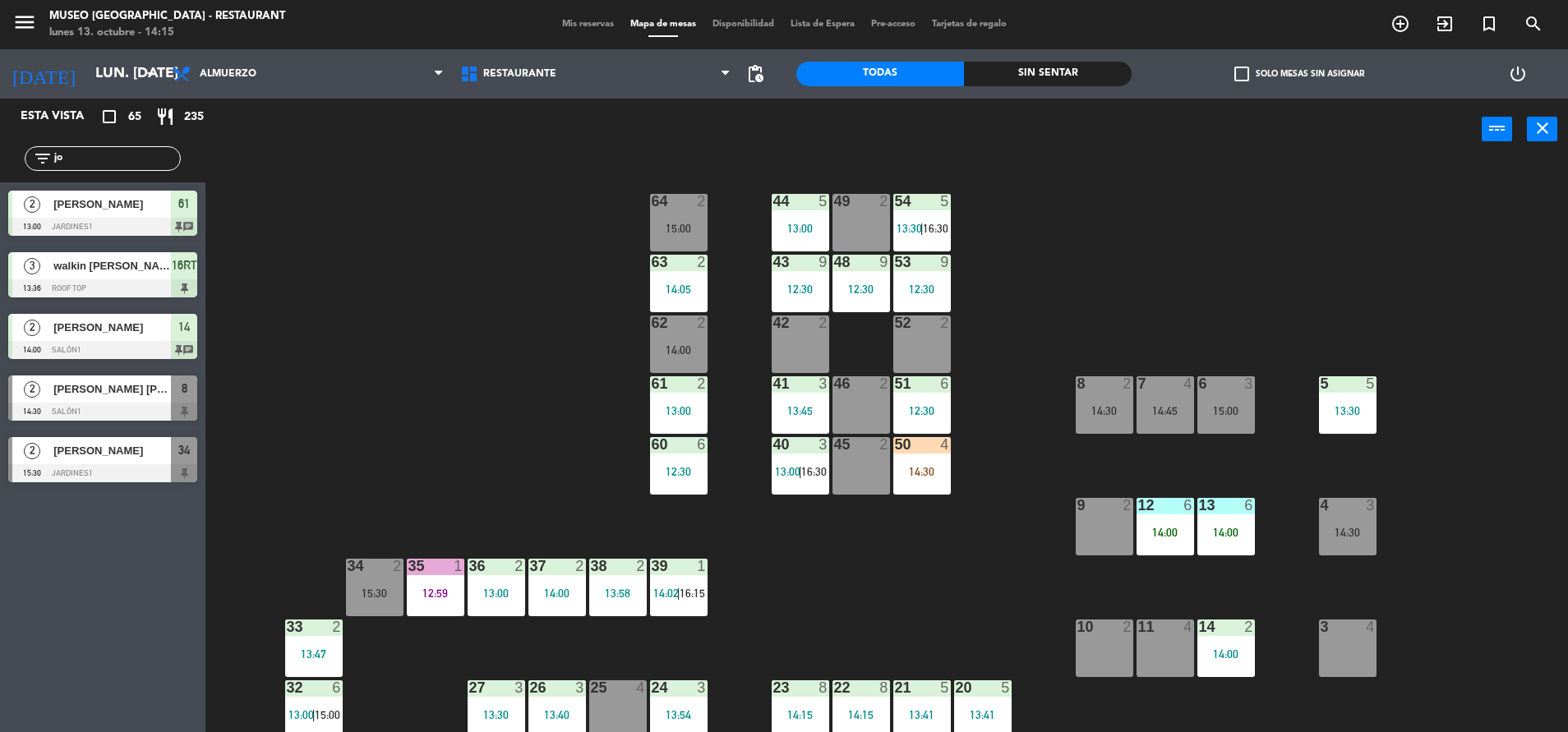
type input "j"
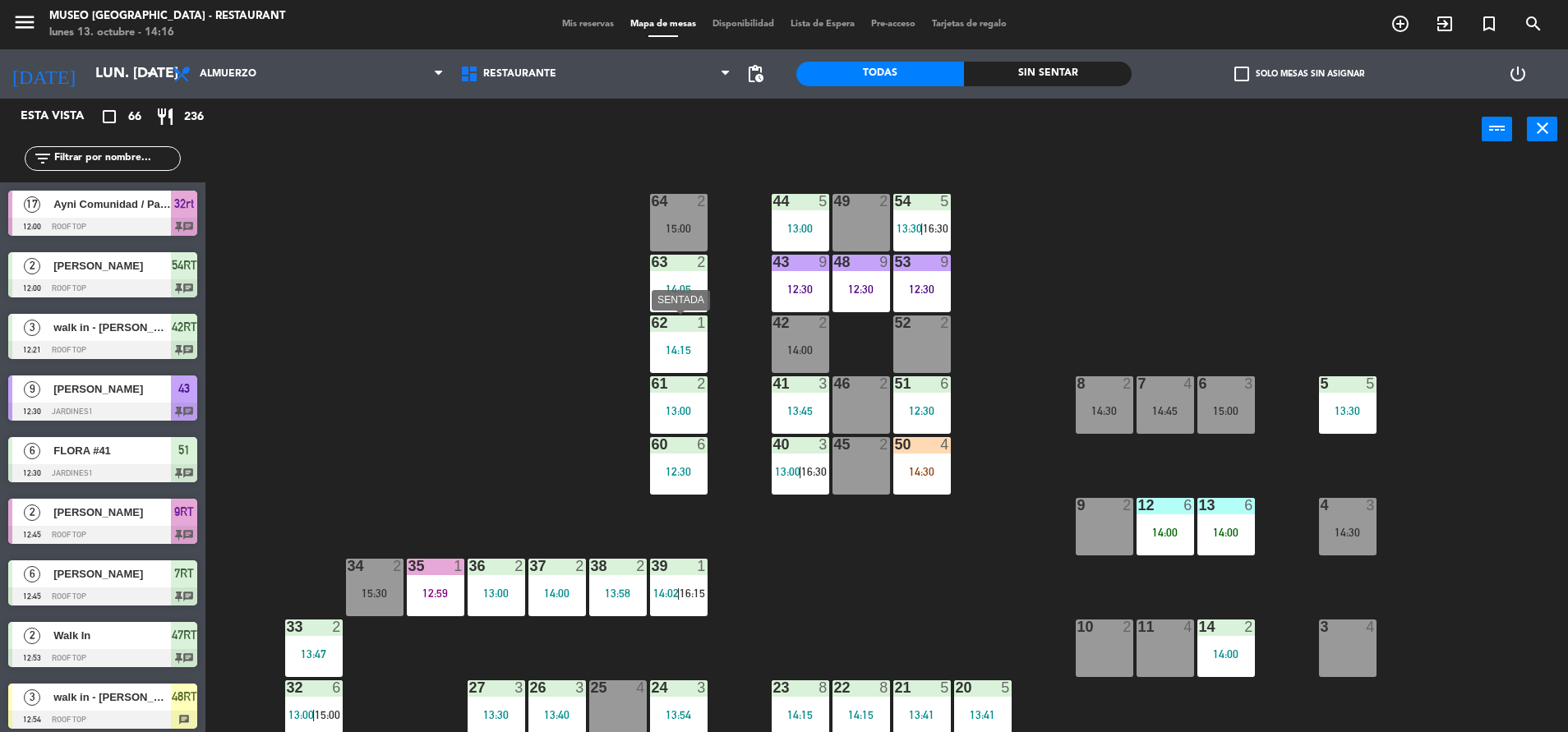
click at [684, 337] on div "62 1 14:15" at bounding box center [678, 345] width 57 height 57
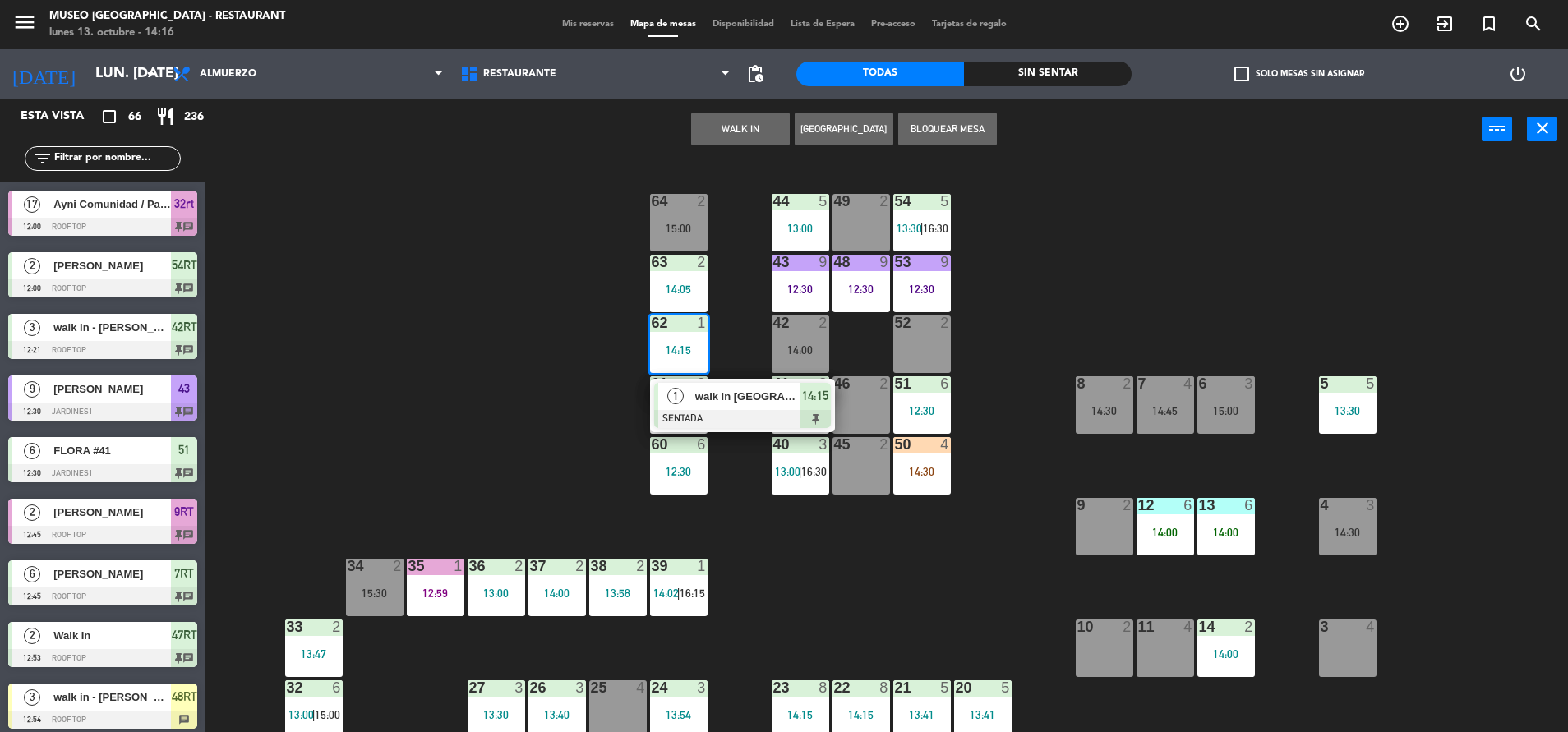
click at [729, 406] on div "walk in nora" at bounding box center [747, 396] width 107 height 27
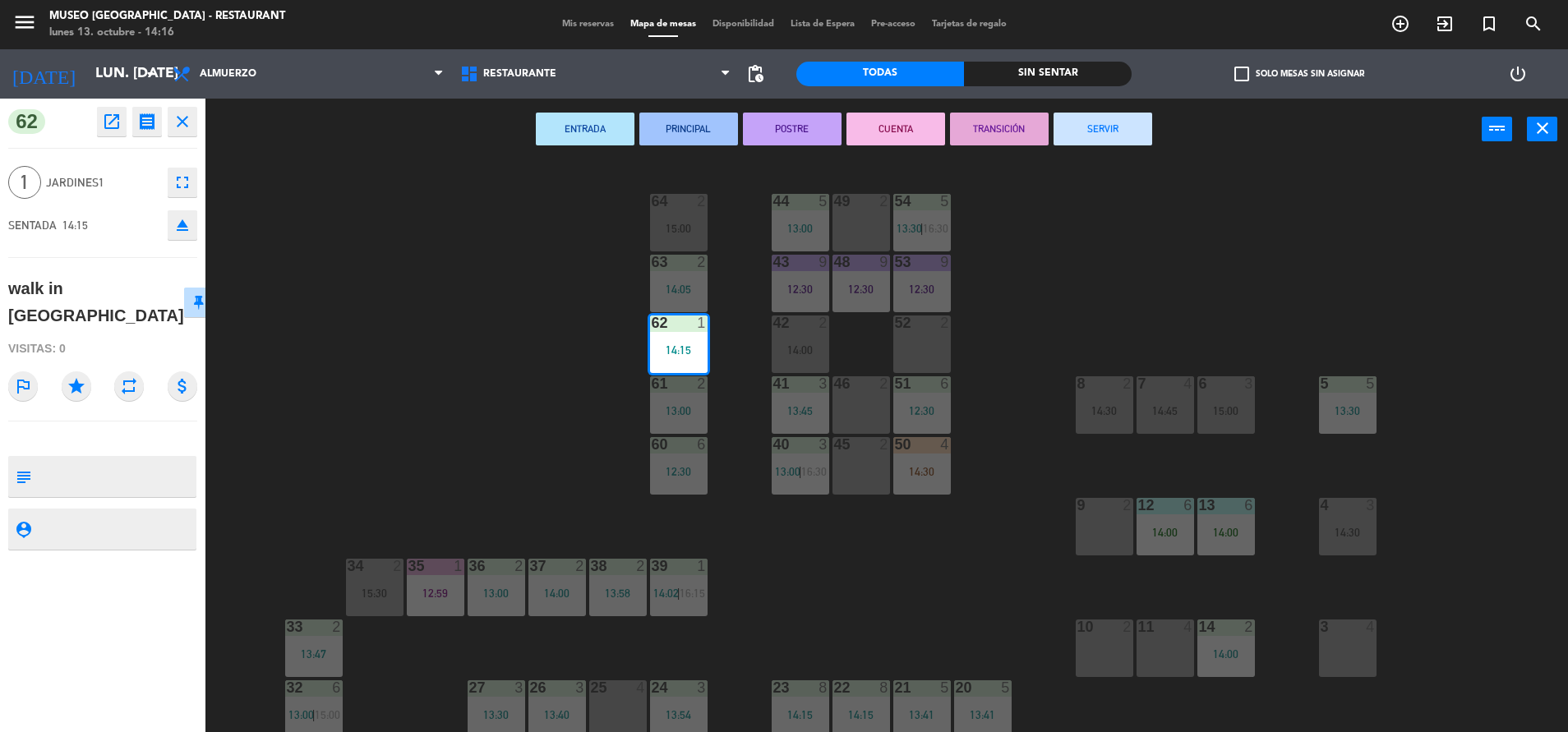
click at [57, 460] on textarea at bounding box center [116, 477] width 157 height 35
type textarea "m62 no celebra nada"
click at [121, 210] on div "SENTADA 14:15 eject" at bounding box center [103, 225] width 189 height 41
click at [459, 286] on div "44 5 13:00 49 2 54 5 13:30 | 16:30 64 2 15:00 48 9 12:30 53 9 12:30 63 2 14:05 …" at bounding box center [894, 450] width 1347 height 572
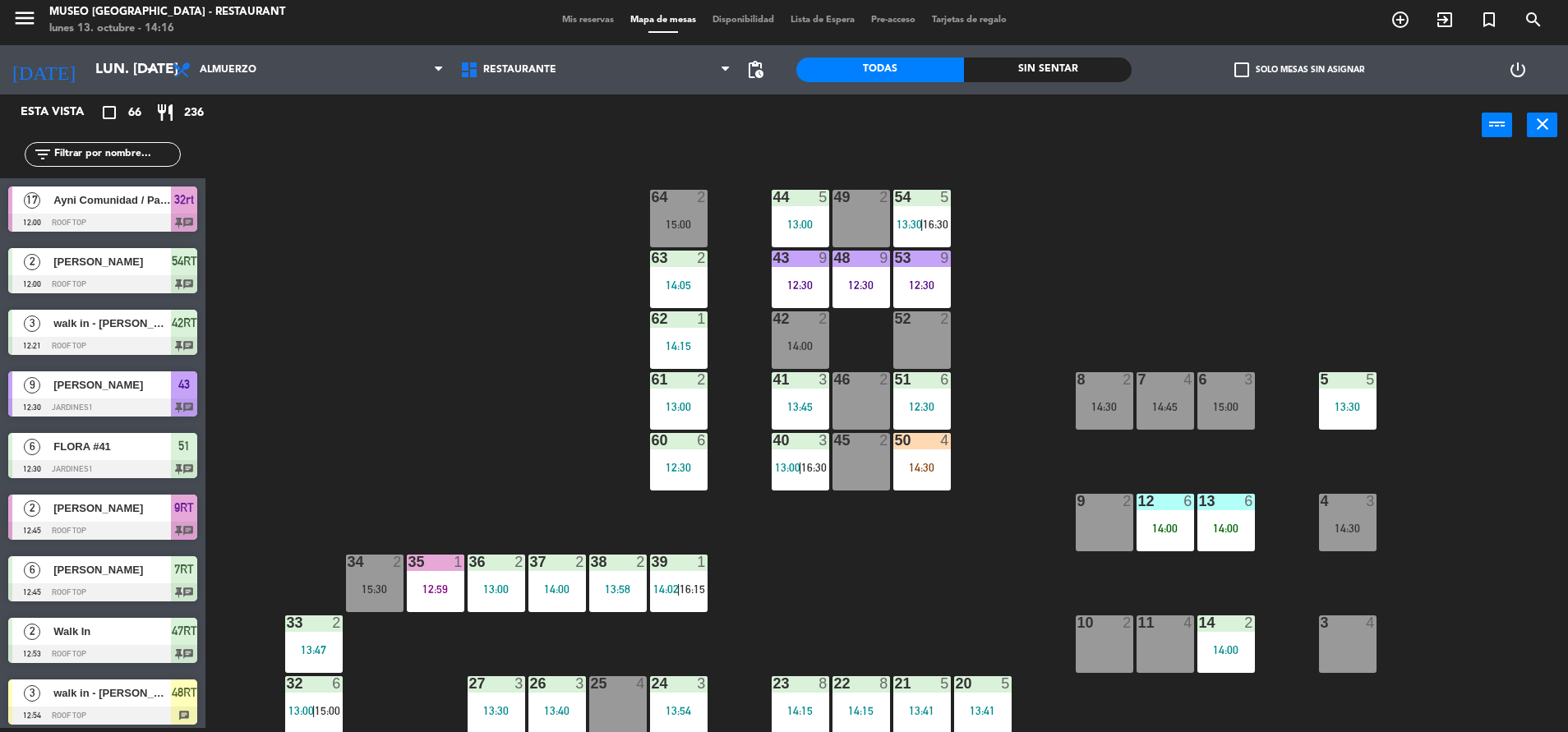
scroll to position [568, 0]
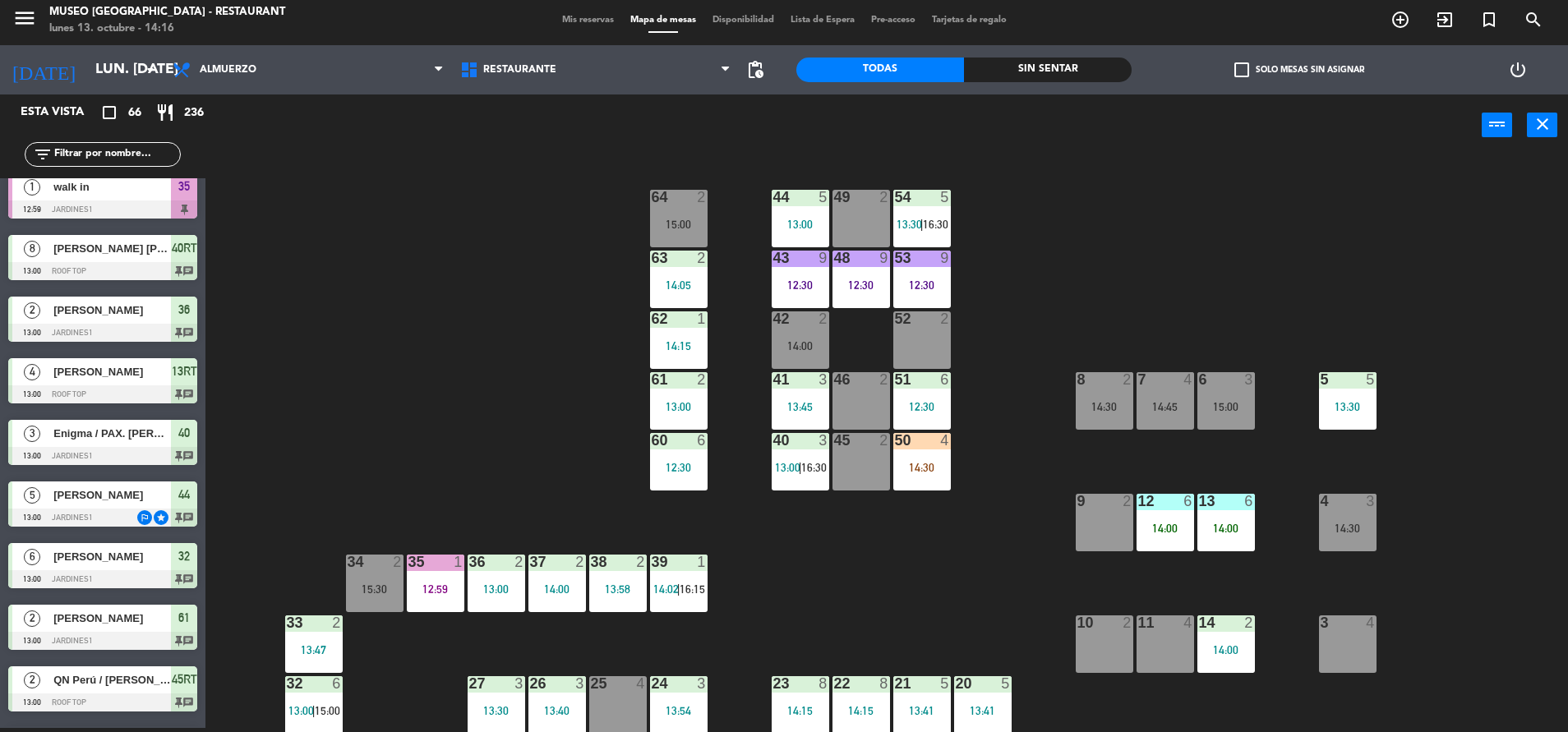
click at [1235, 640] on div "14 2 14:00" at bounding box center [1225, 645] width 57 height 57
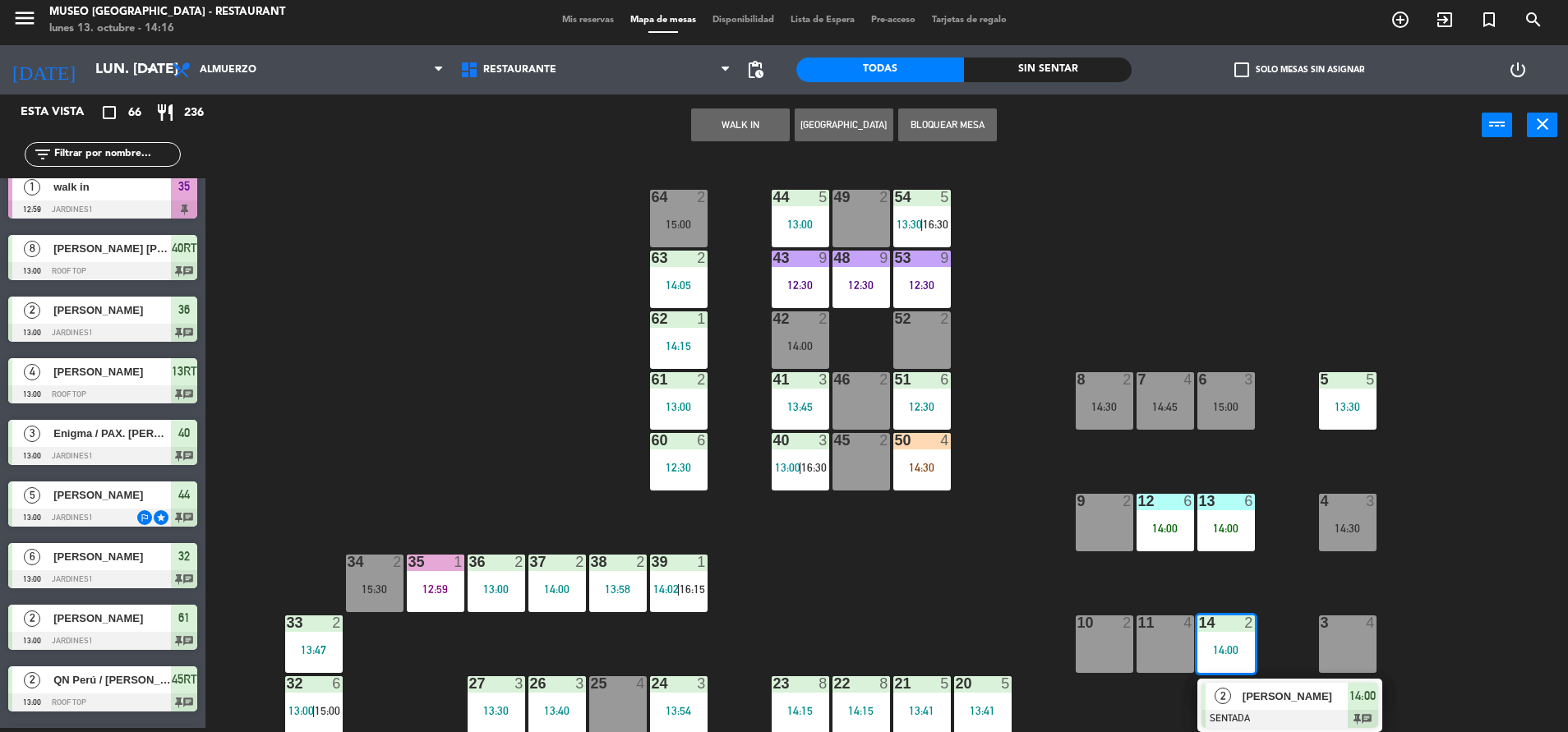
click at [1255, 700] on span "JONATHAN CASTILLO" at bounding box center [1295, 696] width 105 height 17
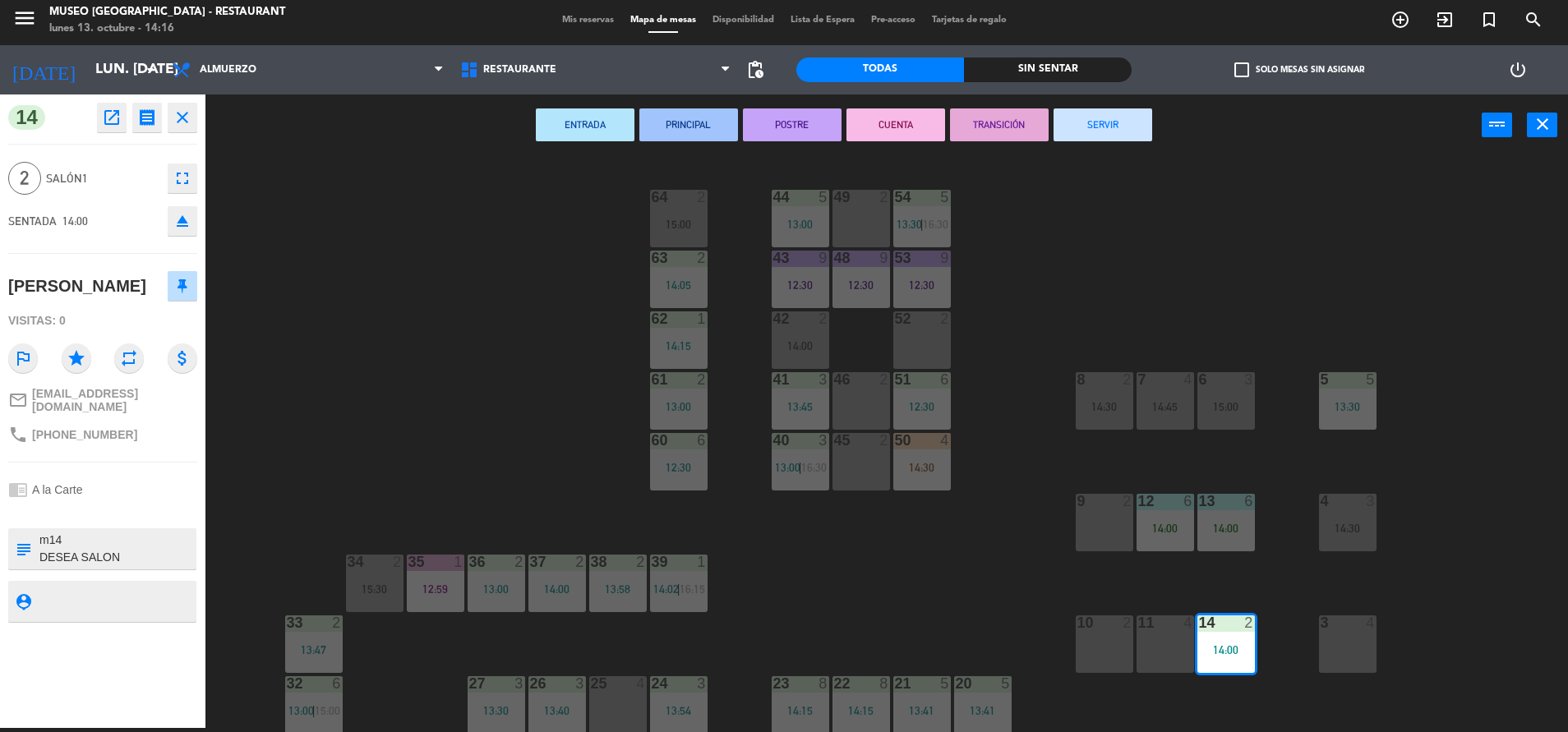
click at [101, 559] on textarea at bounding box center [116, 549] width 157 height 35
type textarea "m14 no celebra nada DESEA SALON"
click at [112, 208] on div "SENTADA 14:00 eject" at bounding box center [103, 221] width 189 height 41
click at [455, 332] on div "44 5 13:00 49 2 54 5 13:30 | 16:30 64 2 15:00 48 9 12:30 53 9 12:30 63 2 14:05 …" at bounding box center [894, 446] width 1347 height 572
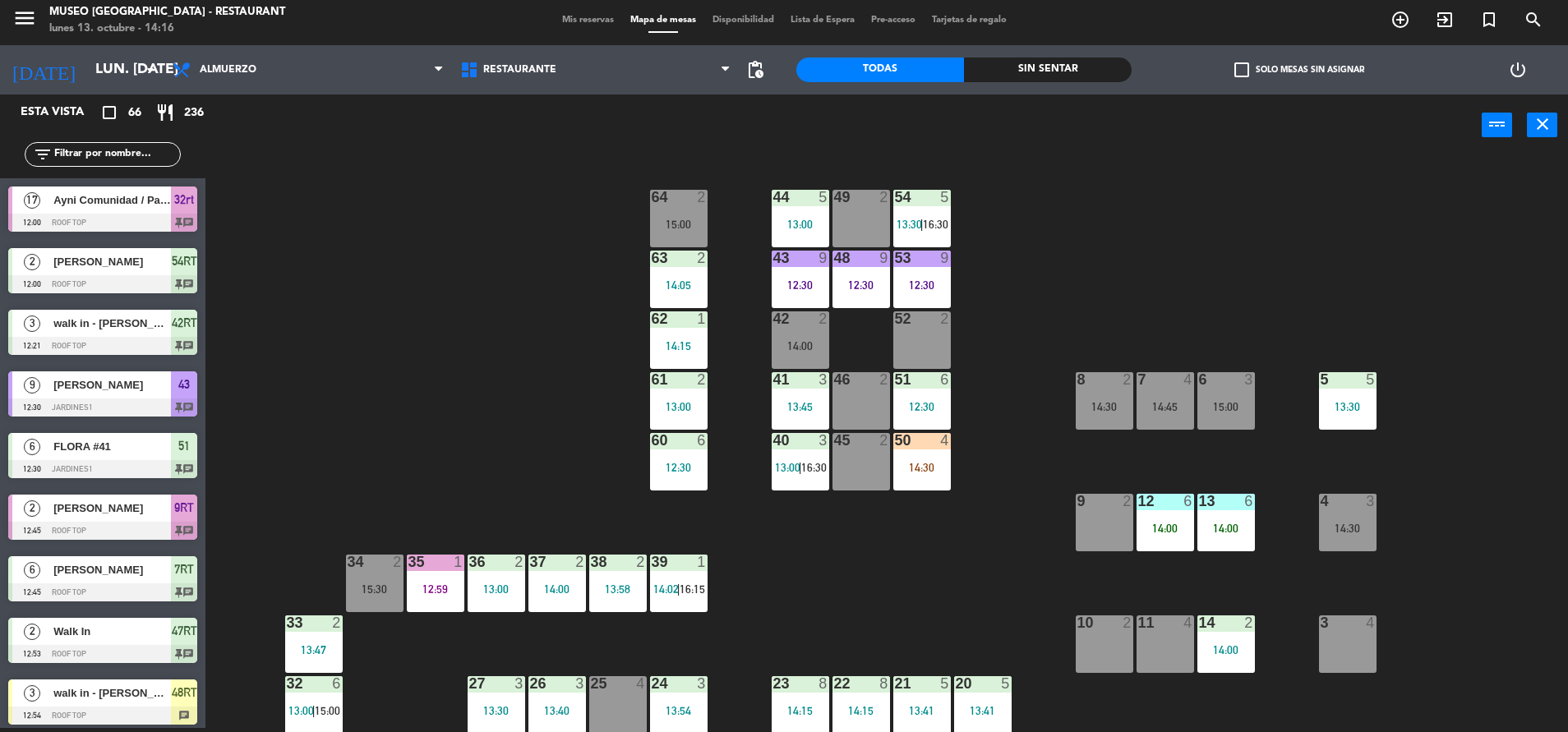
scroll to position [137, 0]
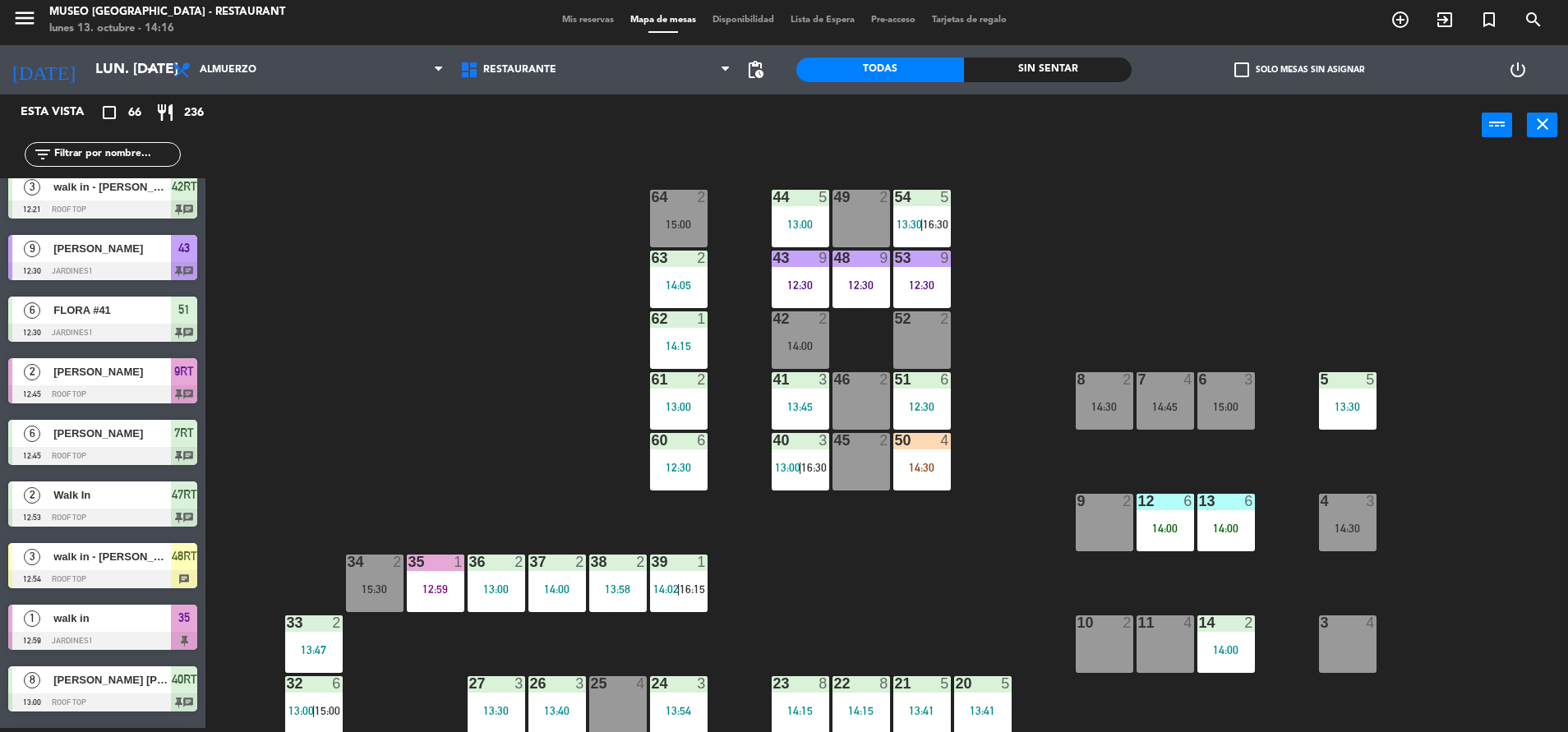
click at [702, 349] on div "14:15" at bounding box center [678, 345] width 57 height 12
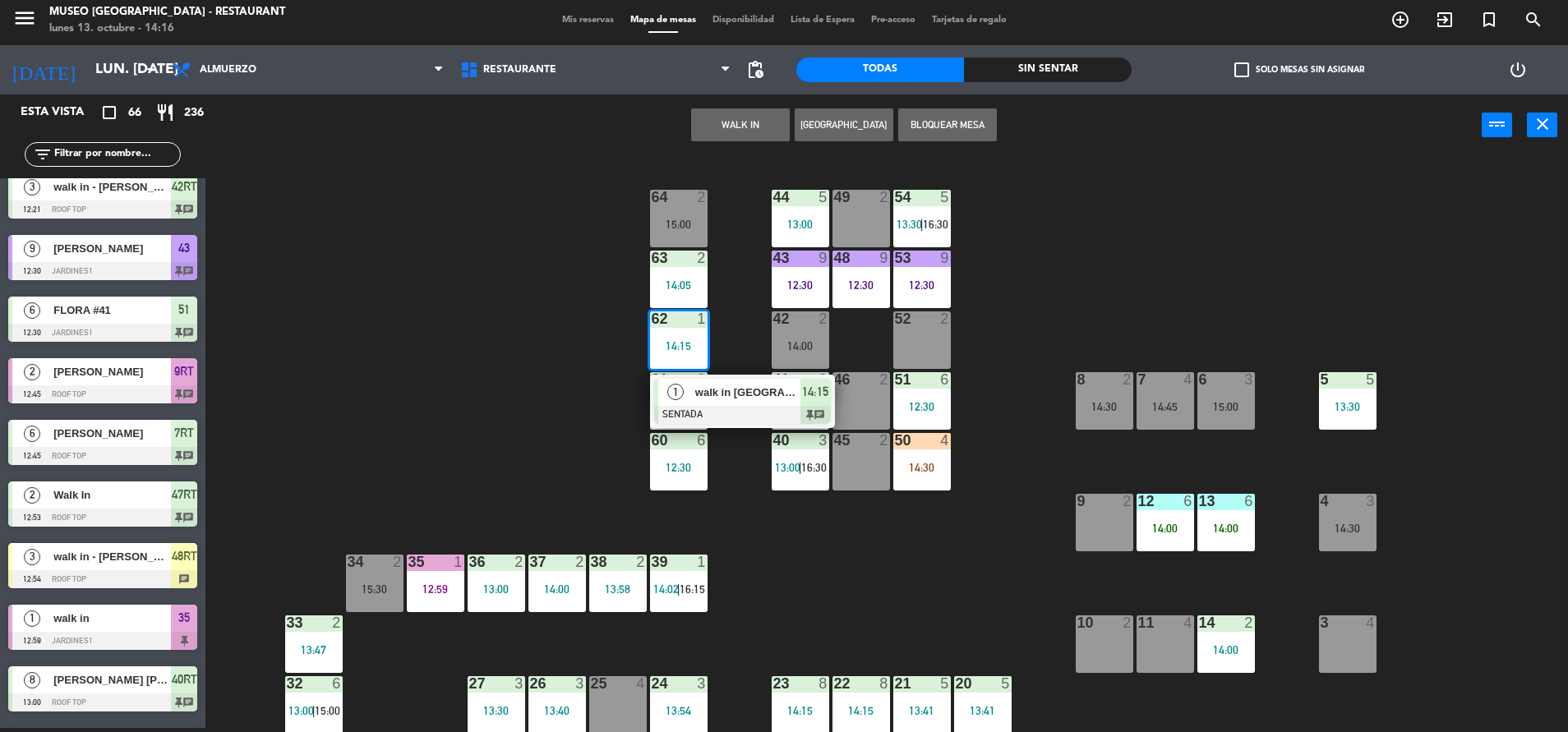
click at [1060, 312] on div "44 5 13:00 49 2 54 5 13:30 | 16:30 64 2 15:00 48 9 12:30 53 9 12:30 63 2 14:05 …" at bounding box center [894, 446] width 1347 height 572
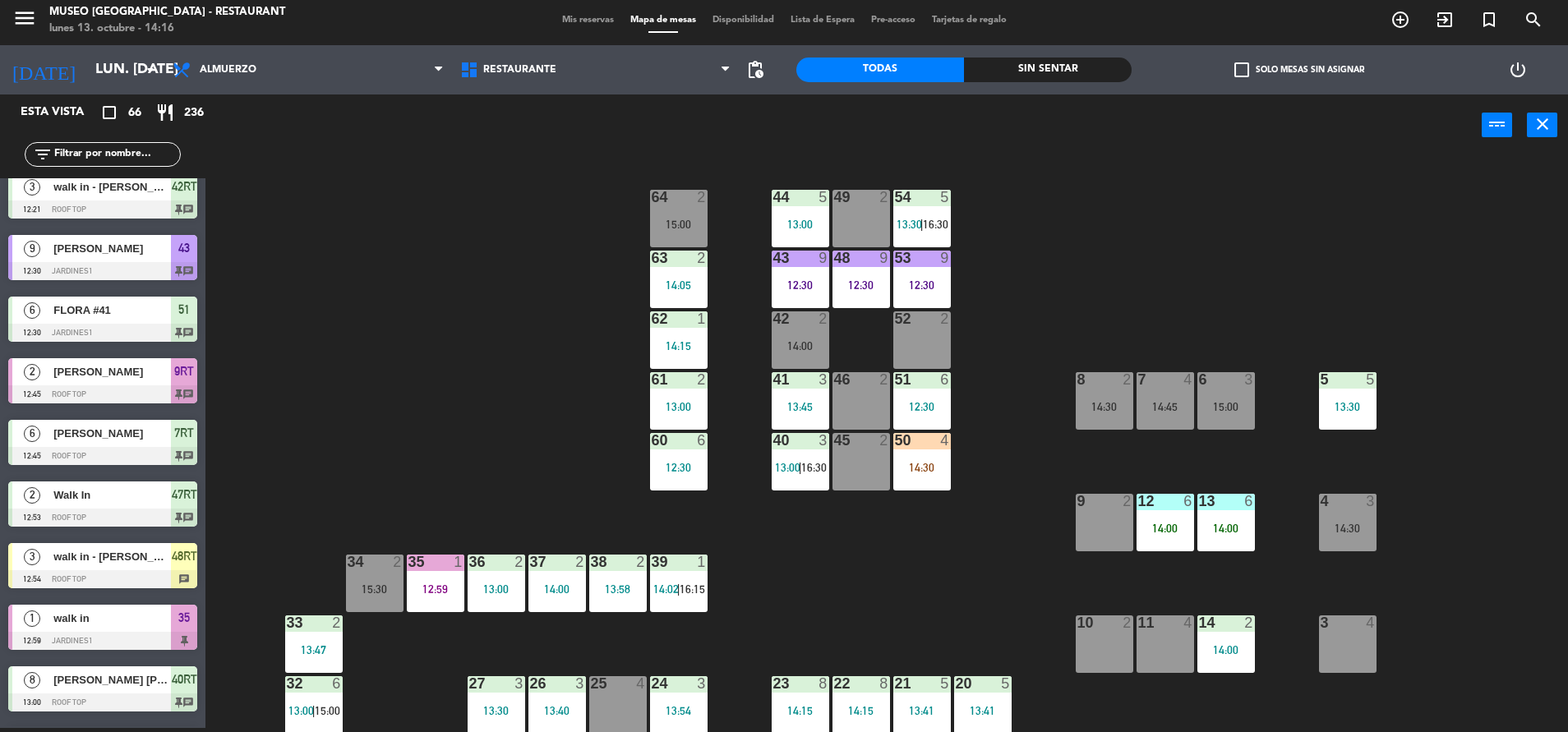
click at [942, 206] on div "54 5 13:30 | 16:30" at bounding box center [922, 219] width 57 height 57
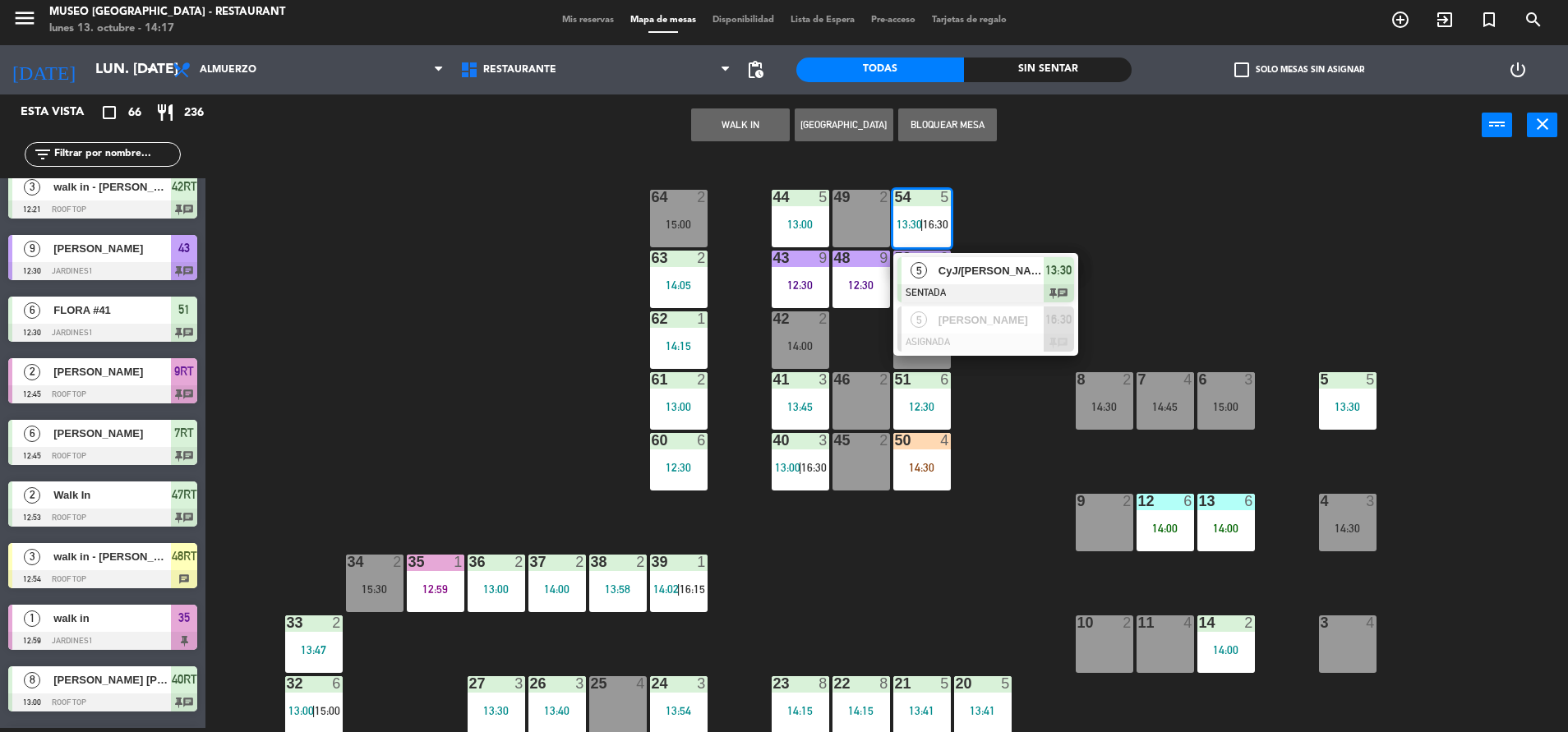
click at [974, 285] on div at bounding box center [985, 294] width 177 height 18
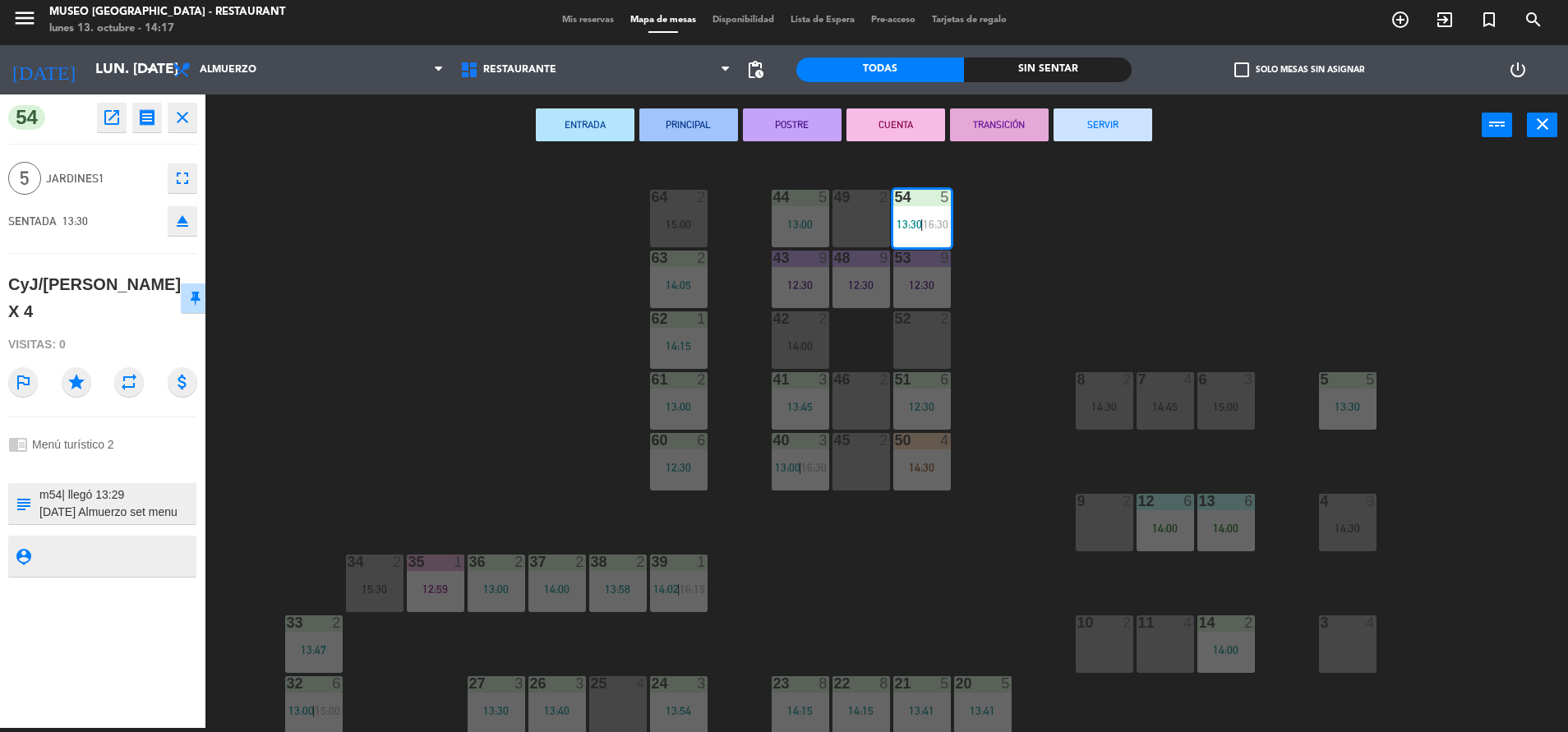
click at [668, 120] on button "PRINCIPAL" at bounding box center [688, 125] width 98 height 33
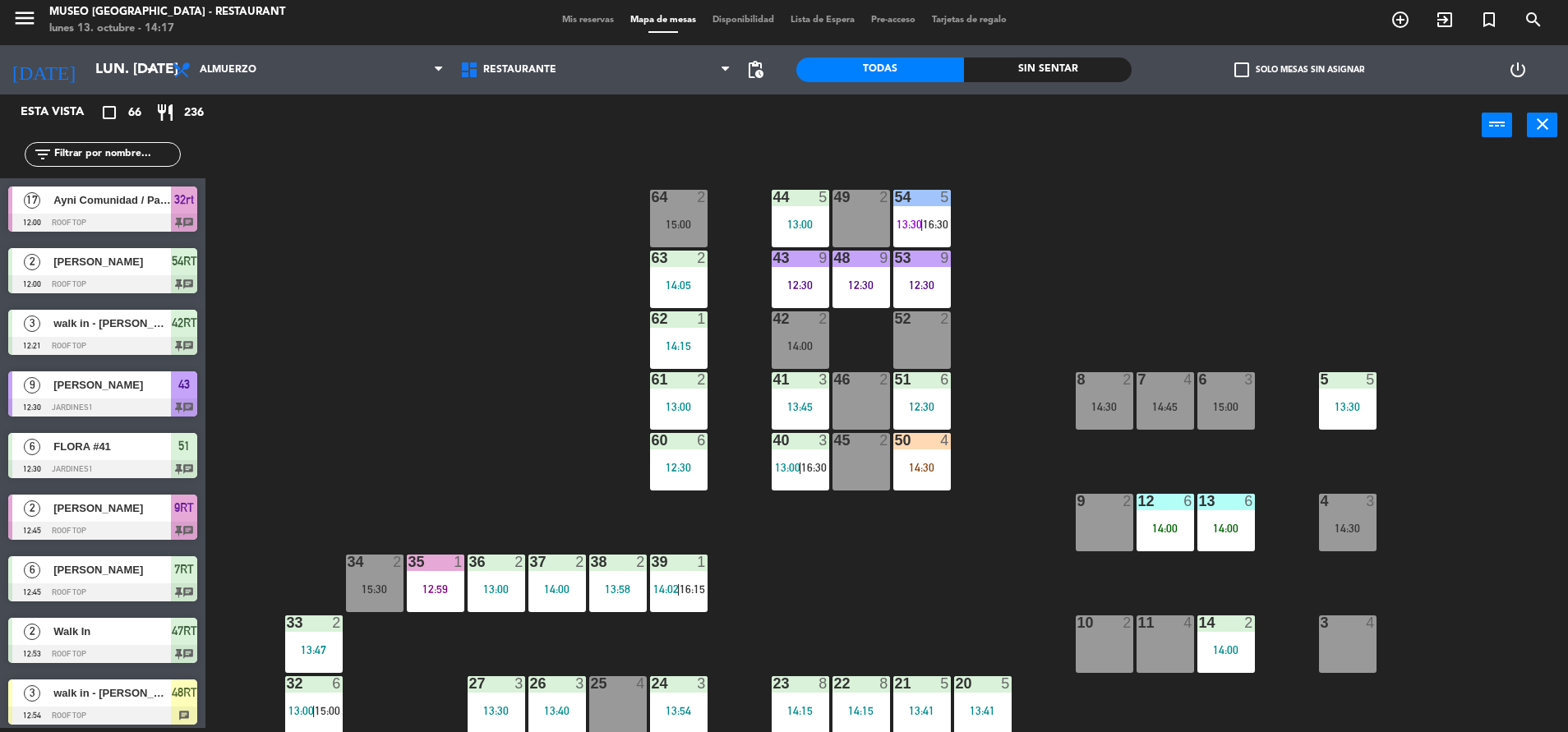
scroll to position [4, 0]
